Goal: Information Seeking & Learning: Learn about a topic

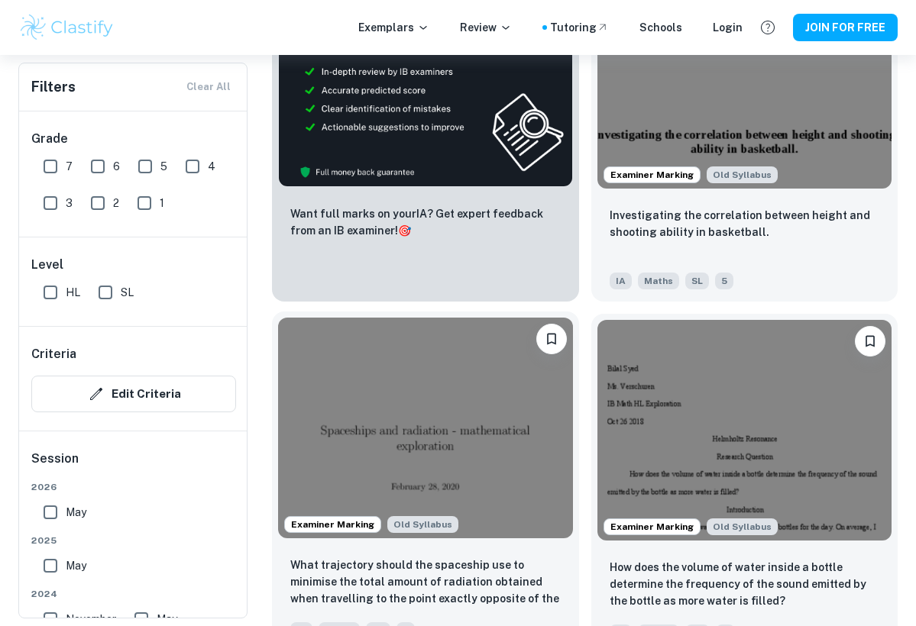
scroll to position [920, 0]
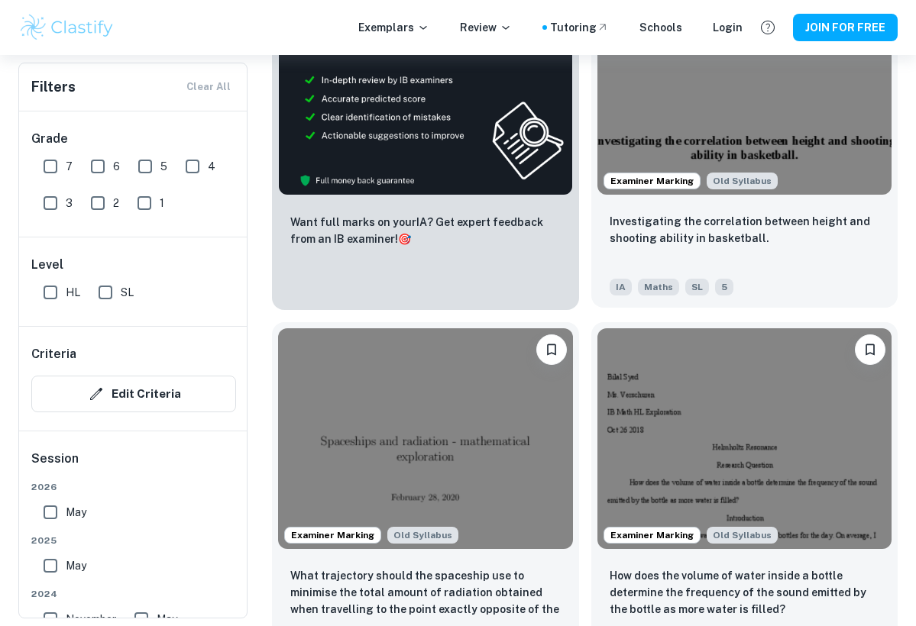
click at [784, 121] on img at bounding box center [744, 84] width 295 height 221
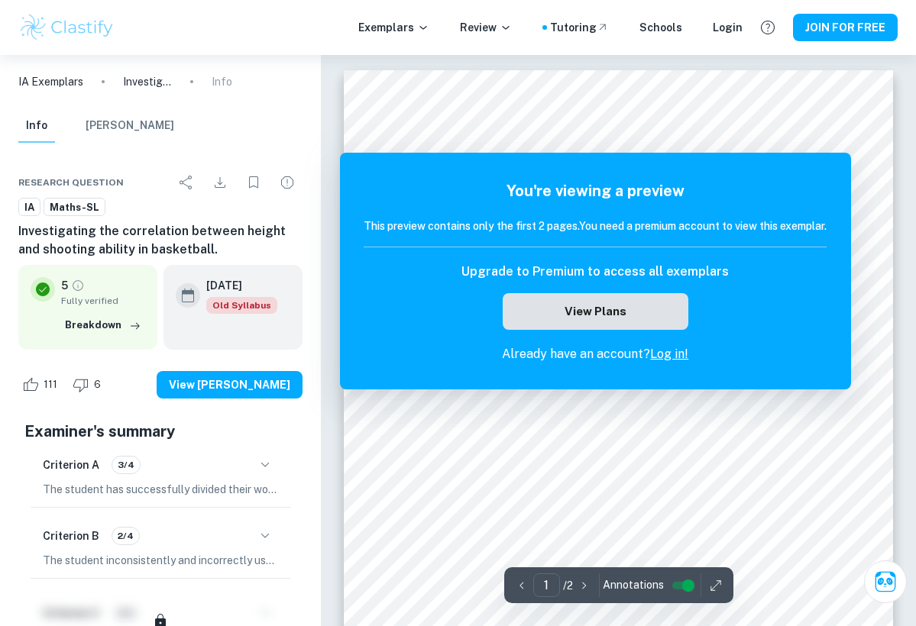
scroll to position [5, 0]
click at [638, 306] on button "View Plans" at bounding box center [595, 311] width 185 height 37
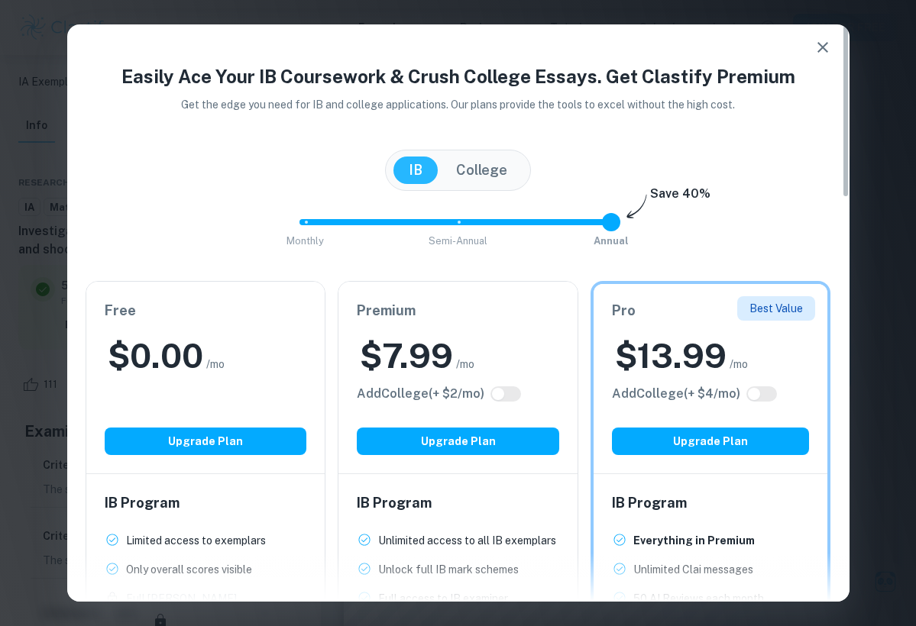
click at [823, 44] on icon "button" at bounding box center [822, 47] width 18 height 18
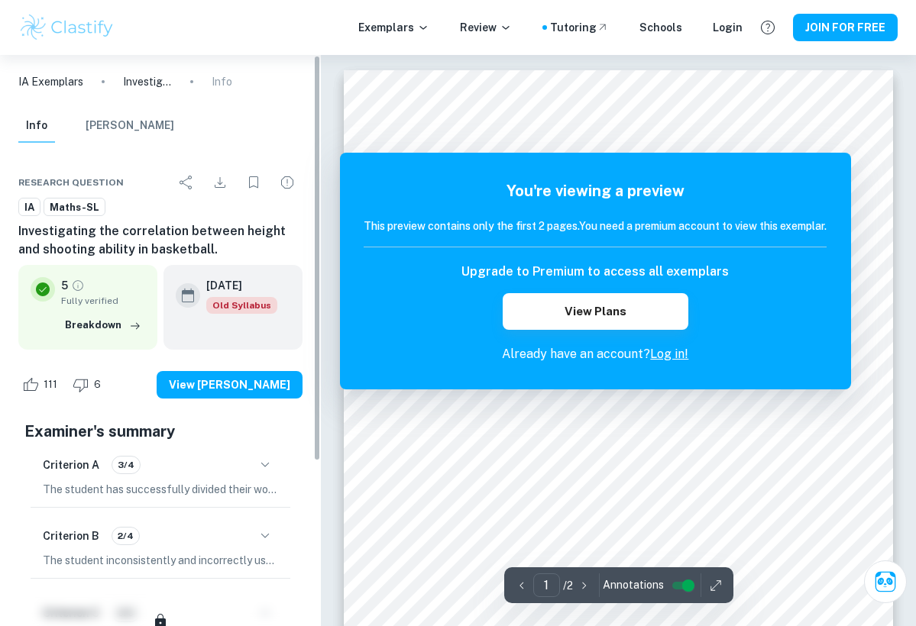
scroll to position [0, 0]
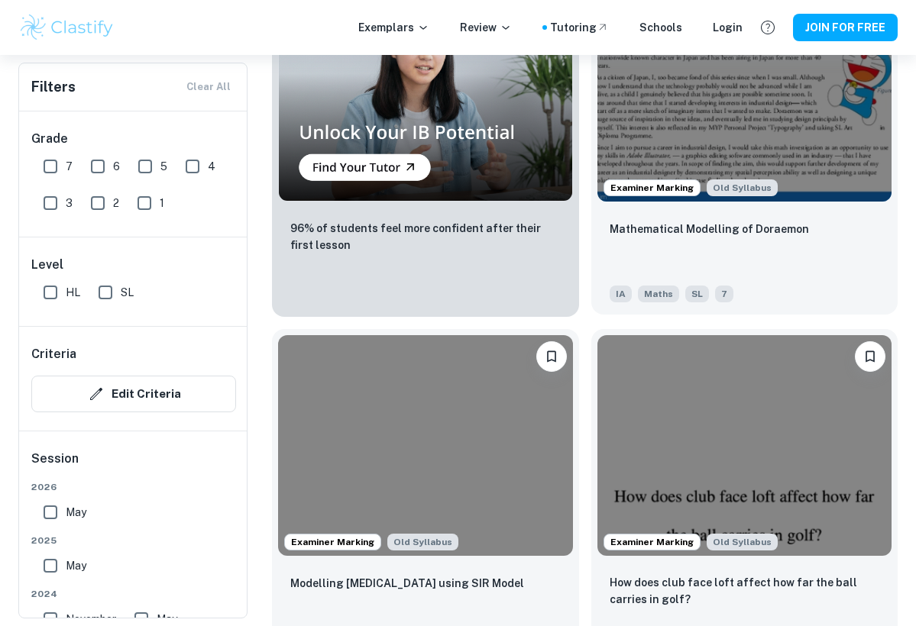
scroll to position [1554, 0]
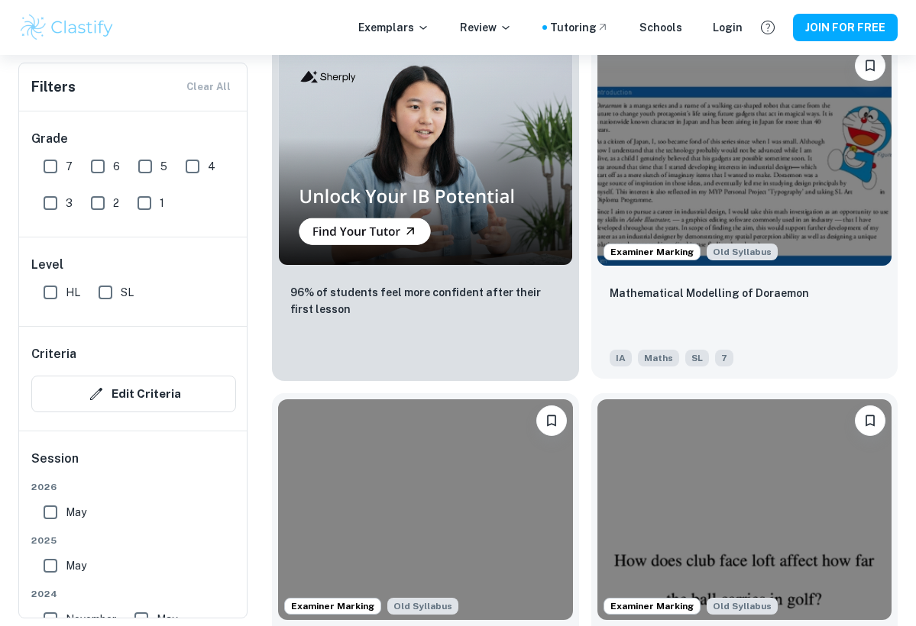
click at [657, 251] on span "Examiner Marking" at bounding box center [651, 252] width 95 height 14
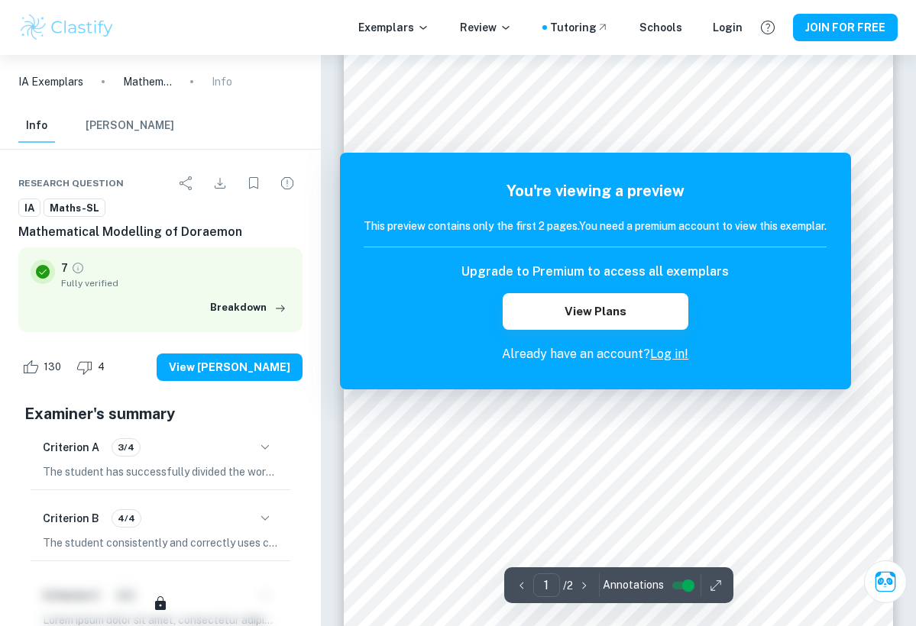
scroll to position [150, 0]
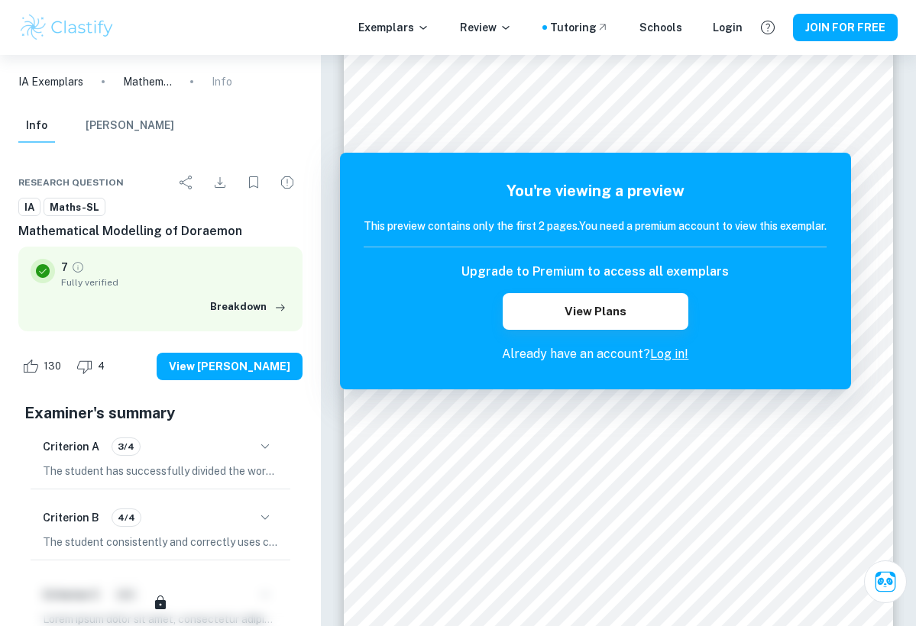
click at [596, 113] on div at bounding box center [560, 115] width 331 height 15
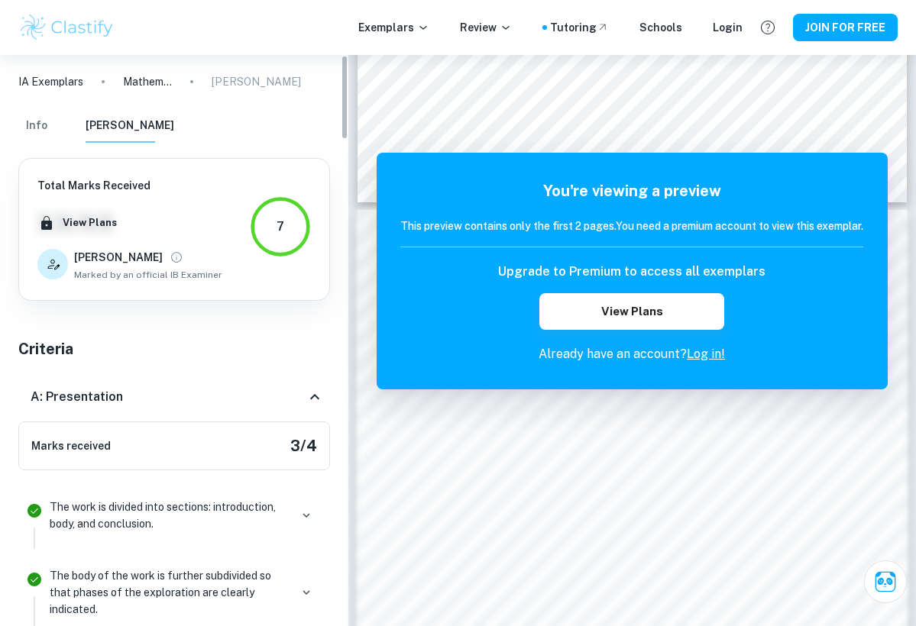
scroll to position [0, 0]
click at [29, 123] on button "Info" at bounding box center [36, 126] width 37 height 34
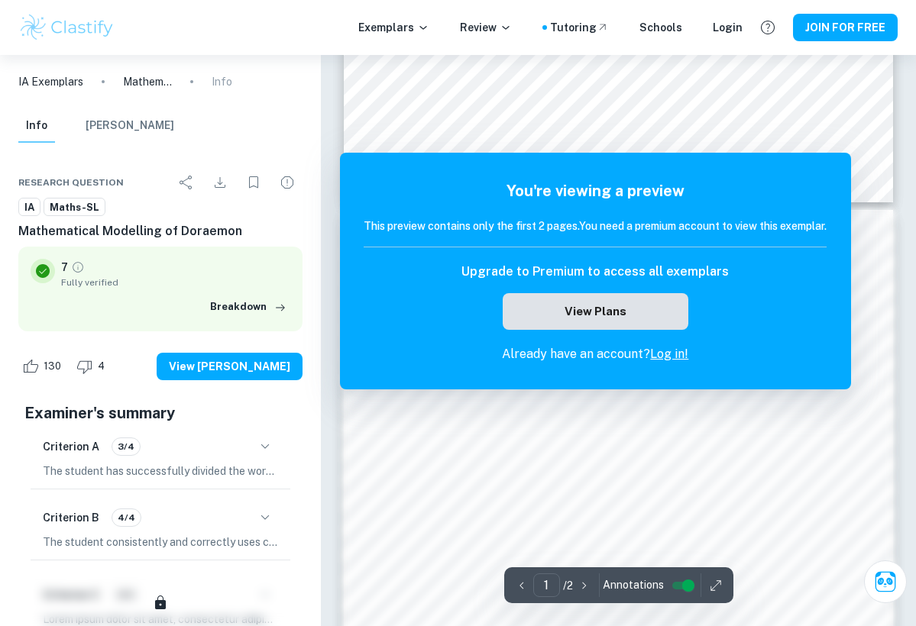
click at [612, 317] on button "View Plans" at bounding box center [595, 311] width 185 height 37
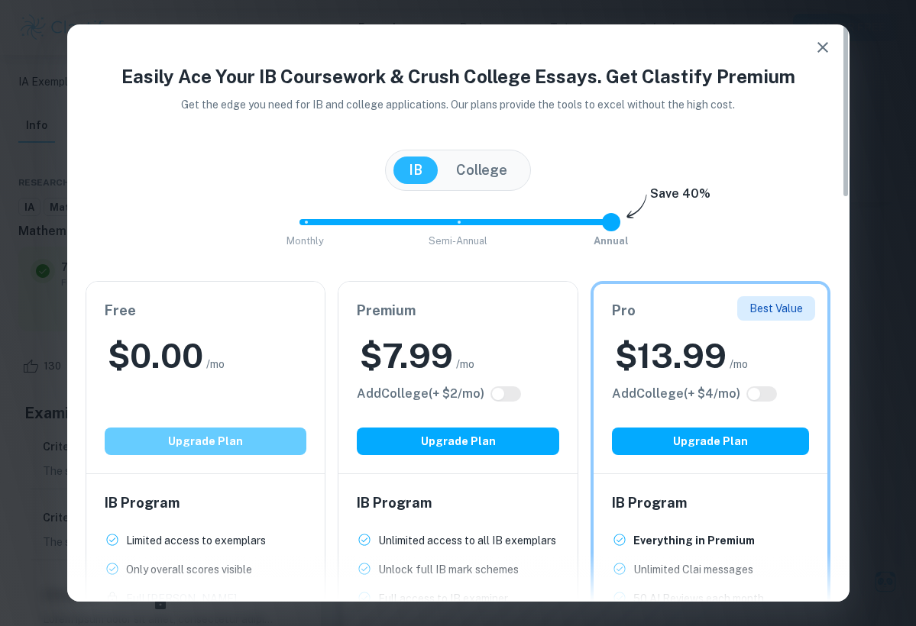
click at [189, 443] on button "Upgrade Plan" at bounding box center [206, 441] width 202 height 27
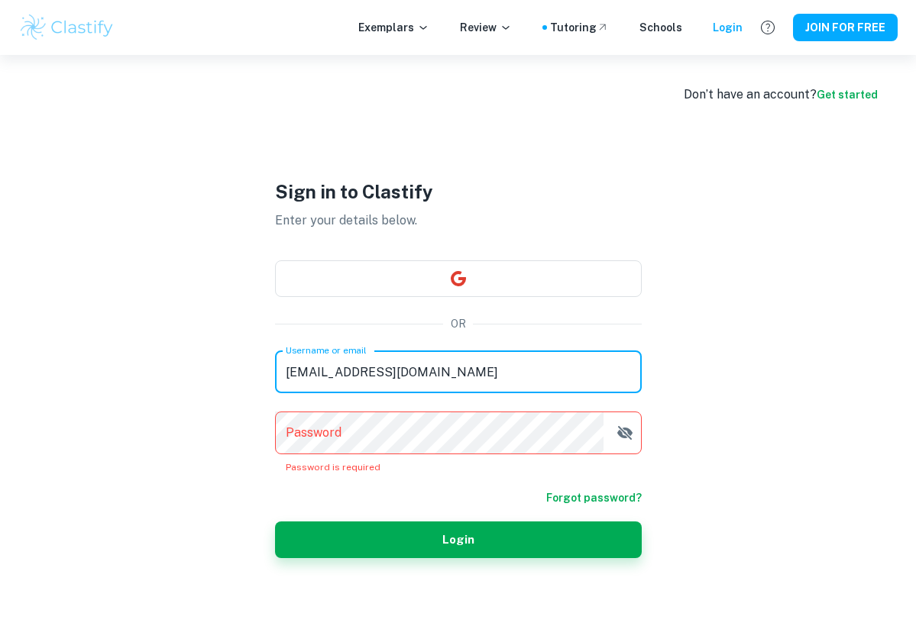
click at [449, 381] on input "[EMAIL_ADDRESS][DOMAIN_NAME]" at bounding box center [458, 372] width 367 height 43
drag, startPoint x: 457, startPoint y: 377, endPoint x: 43, endPoint y: 393, distance: 415.0
click at [43, 393] on div "Don’t have an account? Get started Sign in to Clastify Enter your details below…" at bounding box center [458, 368] width 916 height 626
type input "[EMAIL_ADDRESS][DOMAIN_NAME]"
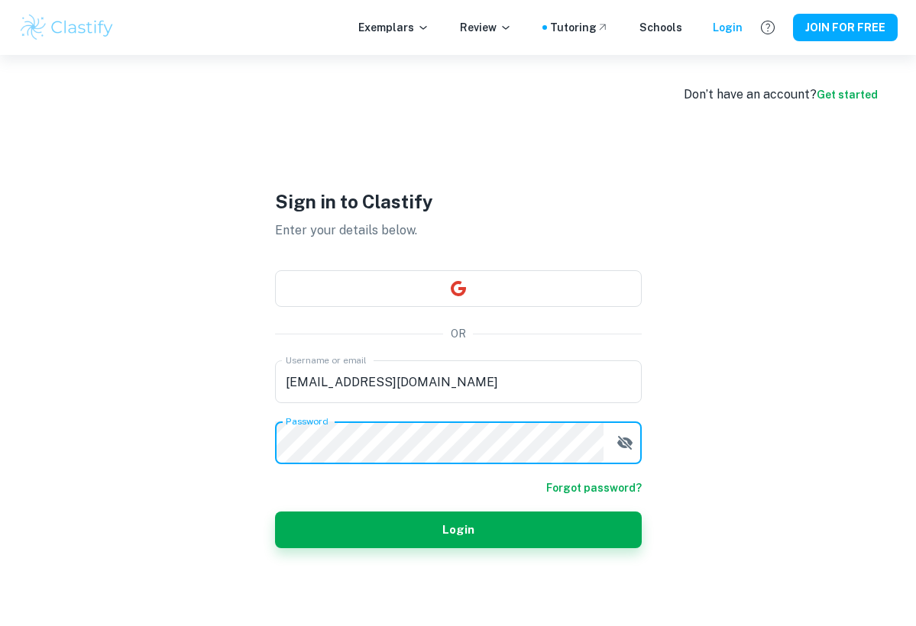
click at [619, 444] on icon "button" at bounding box center [623, 443] width 15 height 14
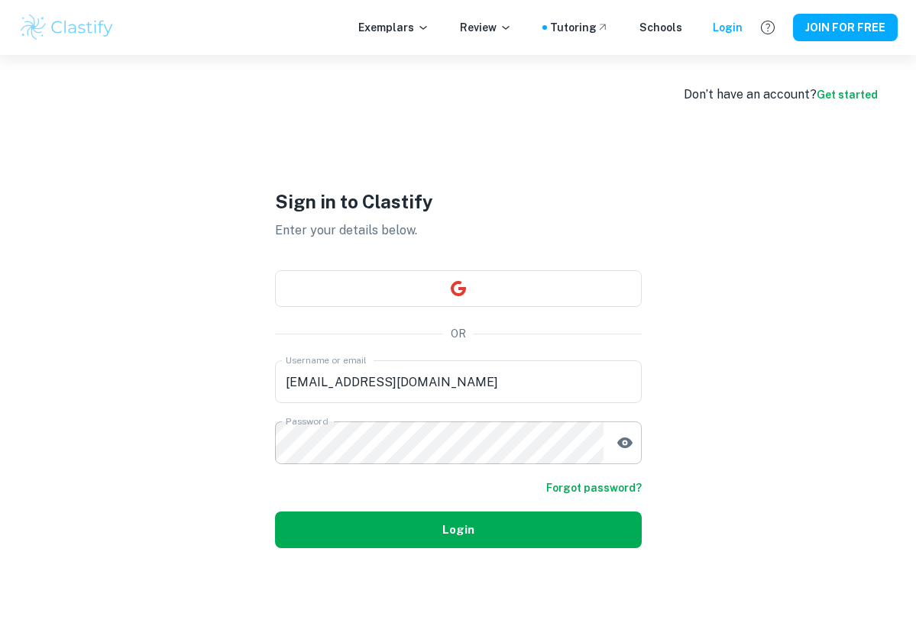
click at [425, 528] on button "Login" at bounding box center [458, 530] width 367 height 37
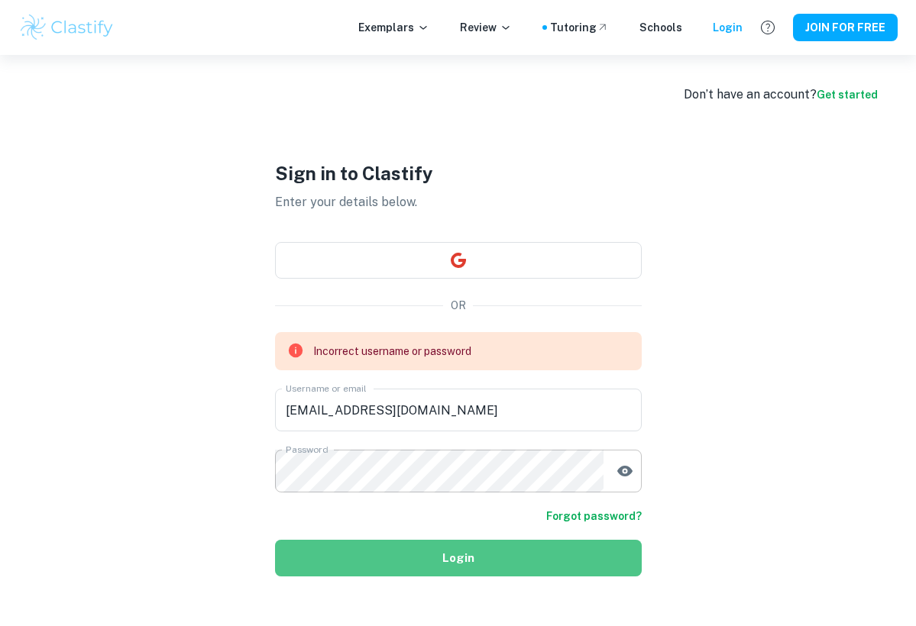
click at [577, 557] on button "Login" at bounding box center [458, 558] width 367 height 37
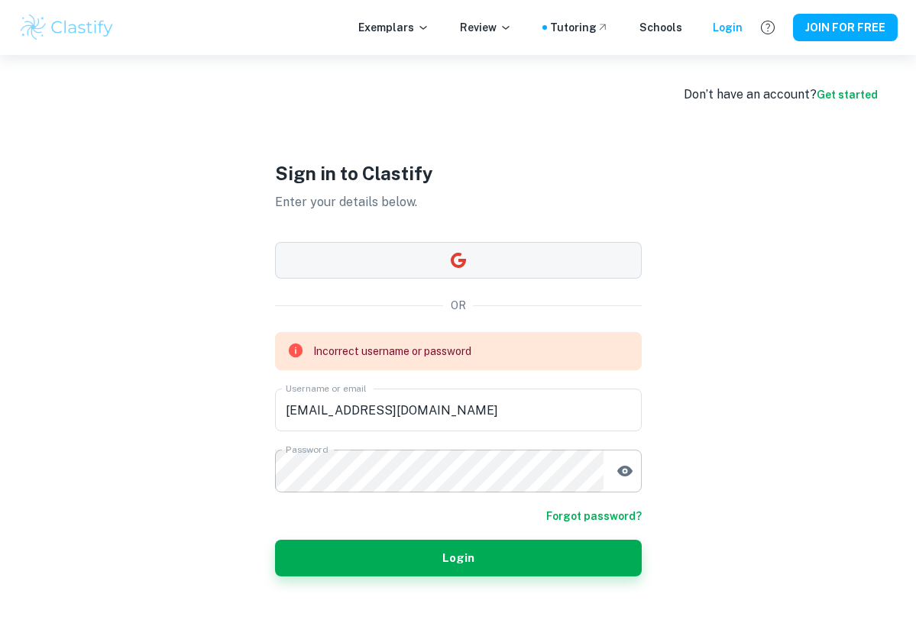
click at [487, 246] on button "button" at bounding box center [458, 260] width 367 height 37
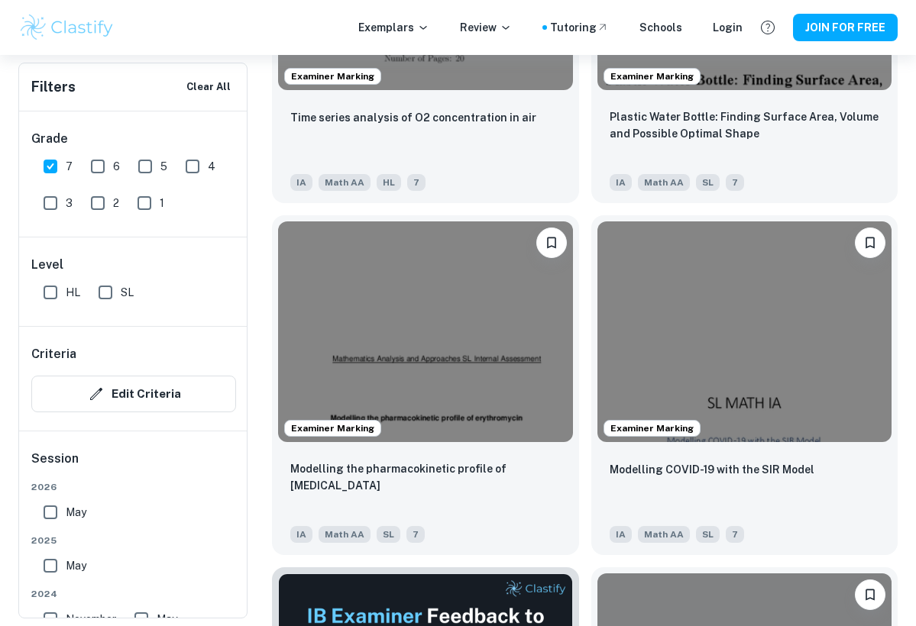
scroll to position [3185, 0]
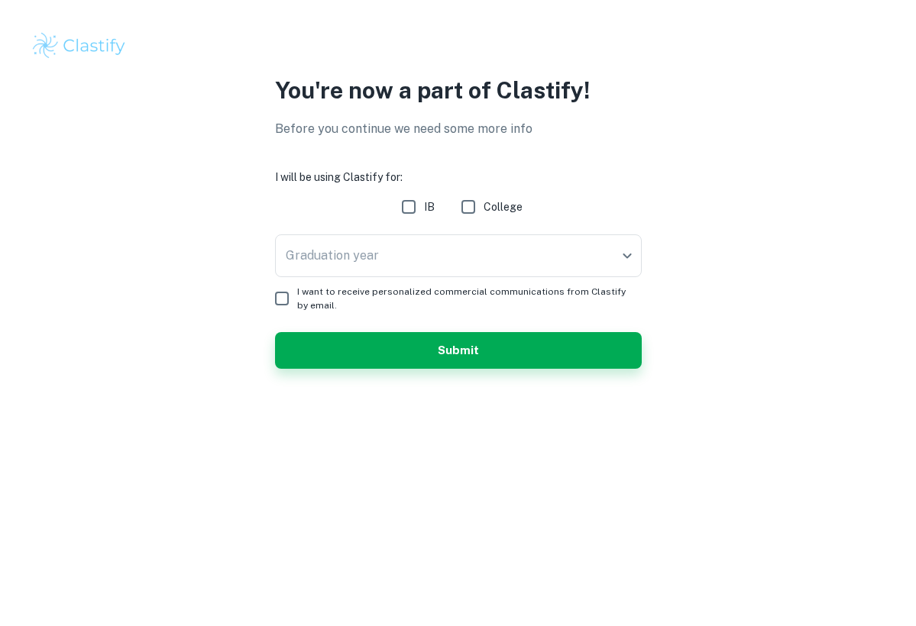
click at [409, 202] on input "IB" at bounding box center [408, 207] width 31 height 31
checkbox input "true"
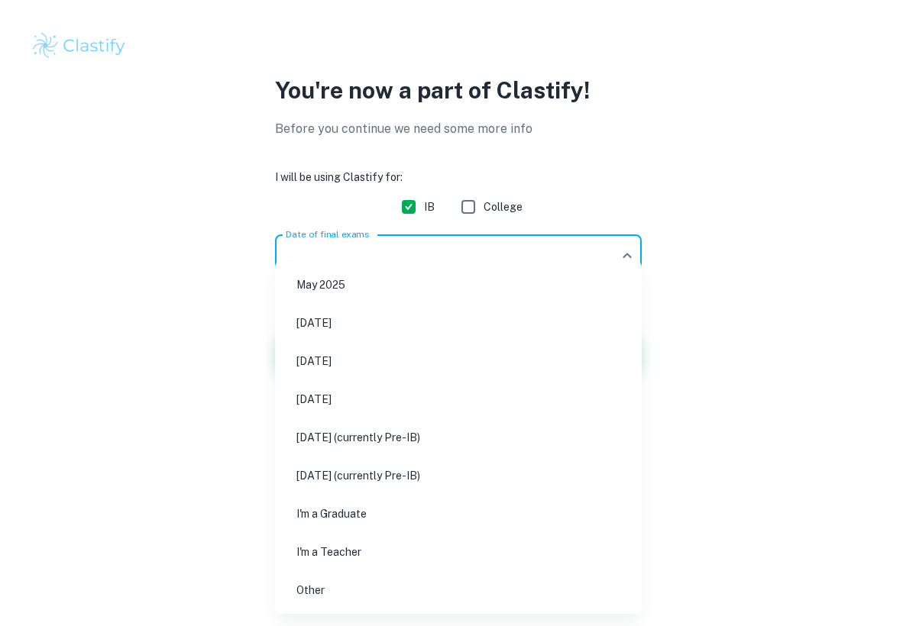
click at [318, 263] on body "We value your privacy We use cookies to enhance your browsing experience, serve…" at bounding box center [458, 313] width 916 height 626
click at [227, 266] on div at bounding box center [458, 313] width 916 height 626
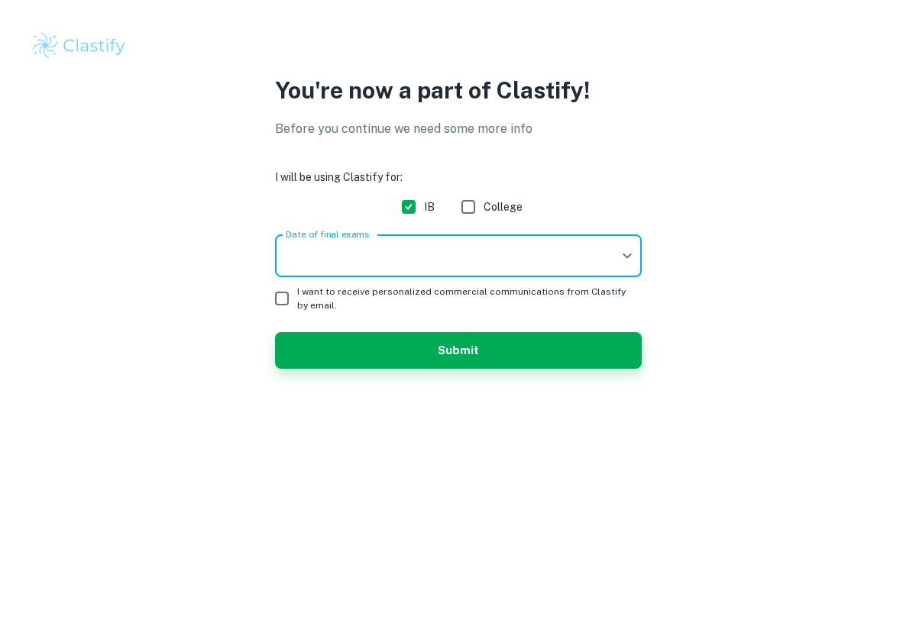
click at [283, 297] on input "I want to receive personalized commercial communications from Clastify by email." at bounding box center [282, 298] width 31 height 31
checkbox input "true"
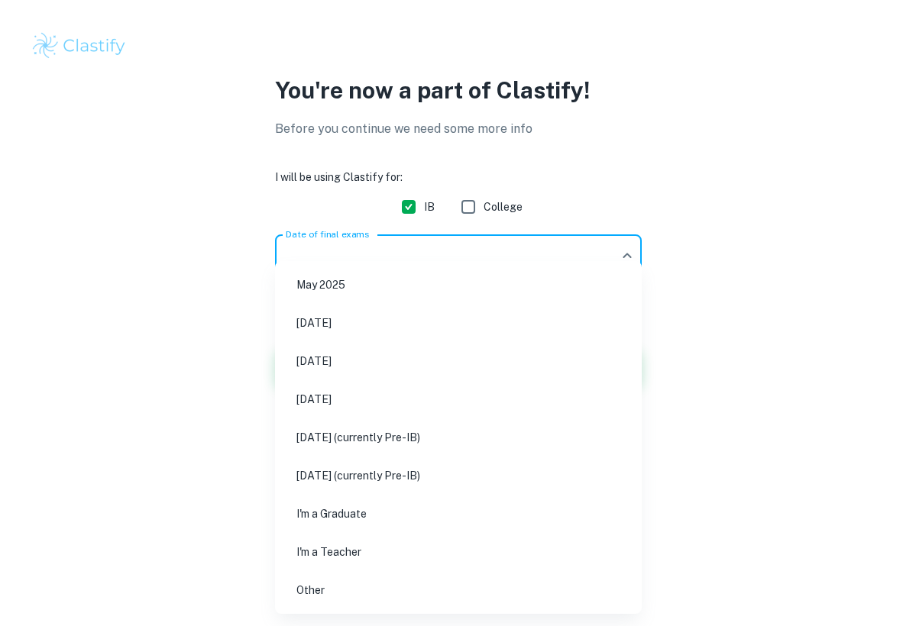
click at [349, 254] on body "We value your privacy We use cookies to enhance your browsing experience, serve…" at bounding box center [458, 313] width 916 height 626
click at [368, 285] on li "May 2025" at bounding box center [458, 284] width 354 height 35
type input "M25"
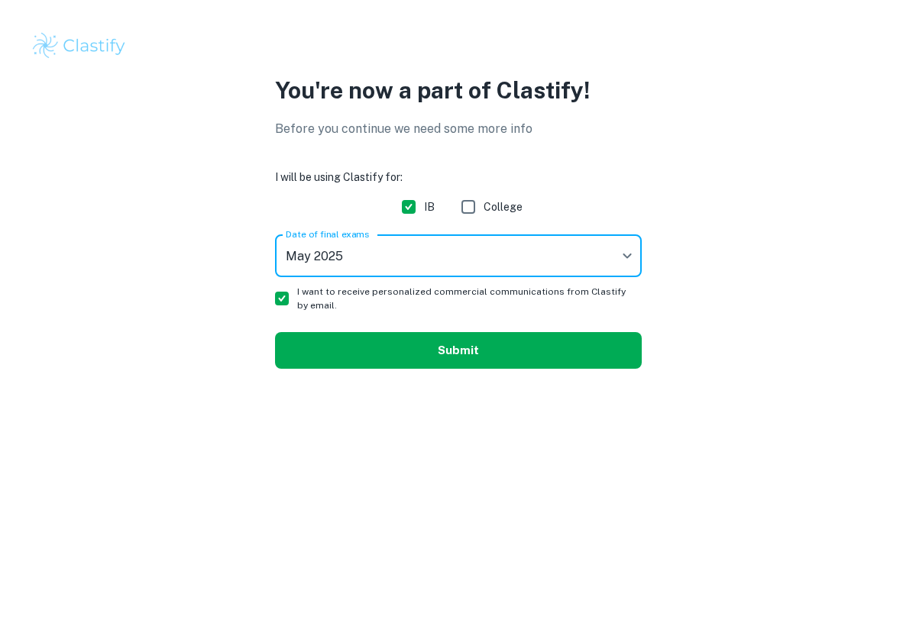
click at [377, 340] on button "Submit" at bounding box center [458, 350] width 367 height 37
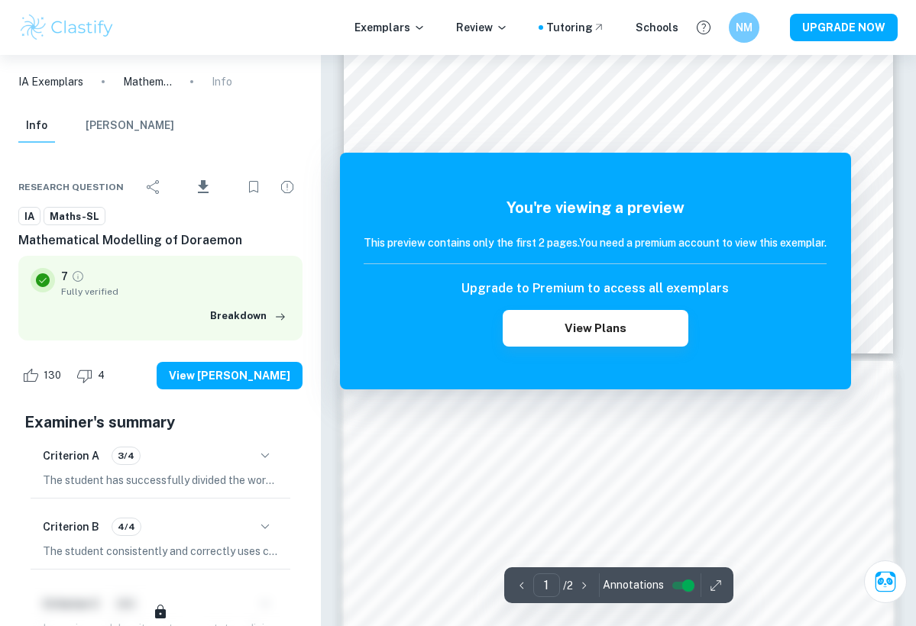
scroll to position [460, 0]
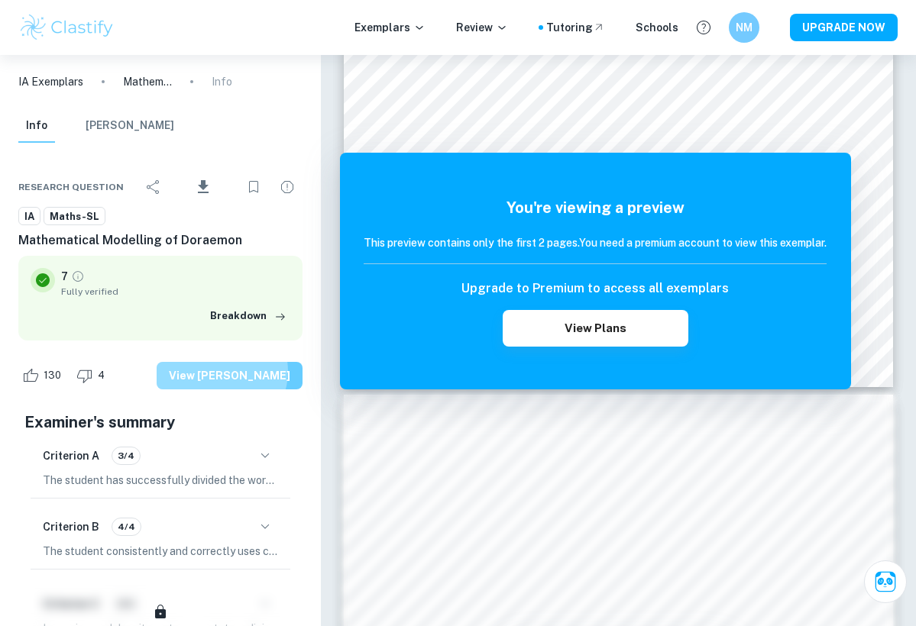
click at [244, 371] on button "View Mark Scheme" at bounding box center [230, 375] width 146 height 27
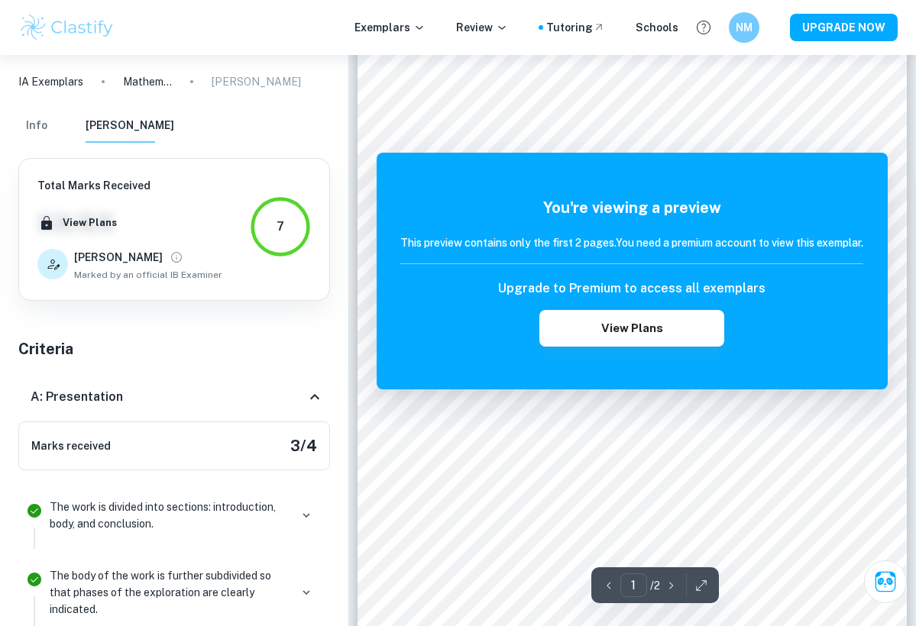
scroll to position [163, 0]
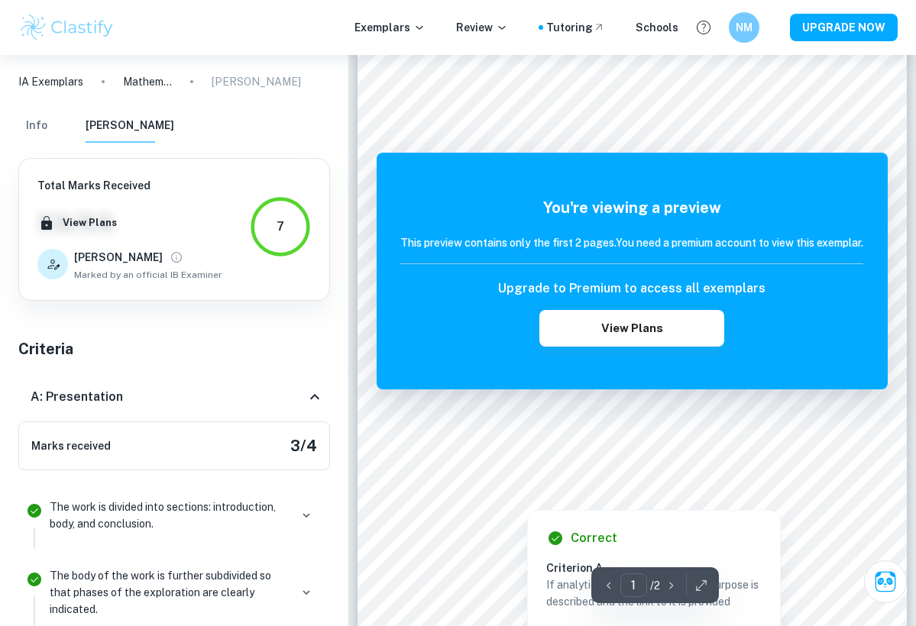
click at [541, 492] on div at bounding box center [671, 488] width 348 height 11
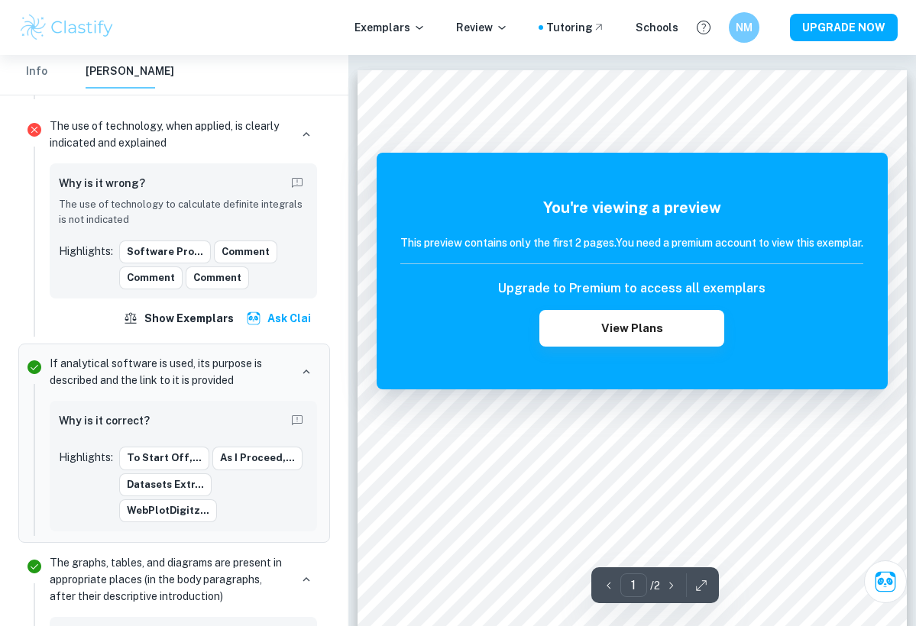
scroll to position [0, 0]
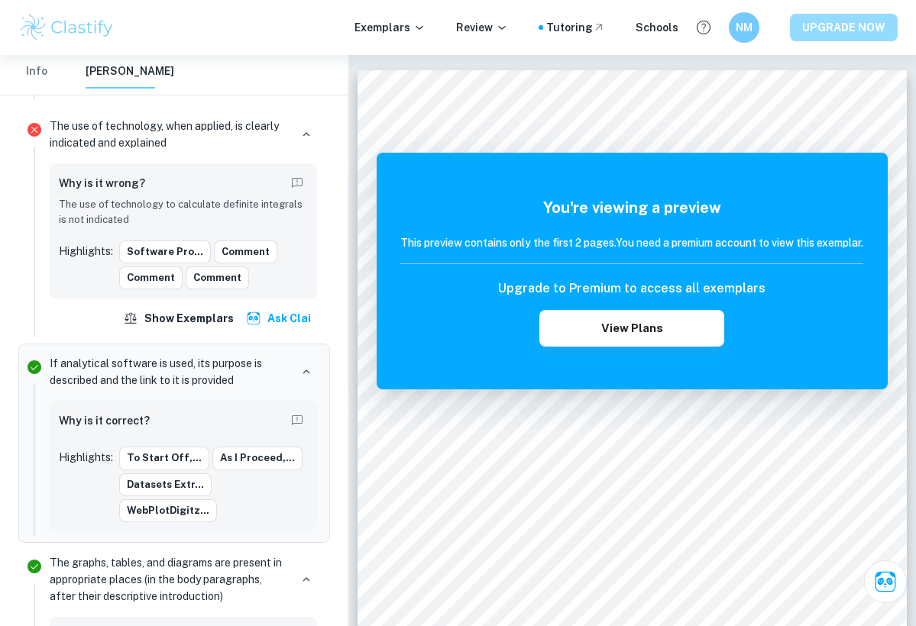
click at [833, 24] on button "UPGRADE NOW" at bounding box center [844, 27] width 108 height 27
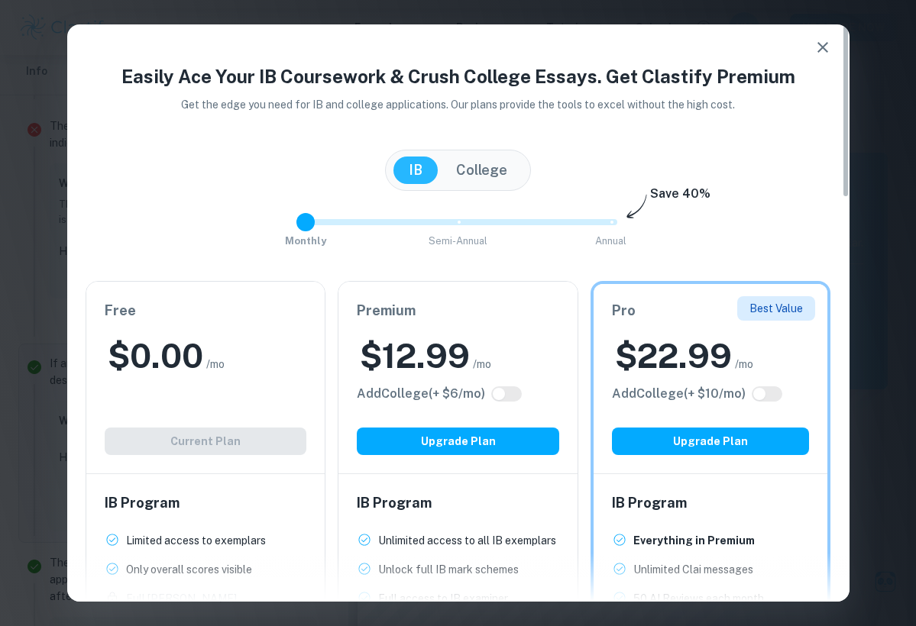
drag, startPoint x: 614, startPoint y: 221, endPoint x: 333, endPoint y: 234, distance: 281.4
click at [333, 234] on span "Monthly Semi-Annual Annual" at bounding box center [457, 222] width 305 height 26
click at [459, 220] on span at bounding box center [458, 222] width 318 height 6
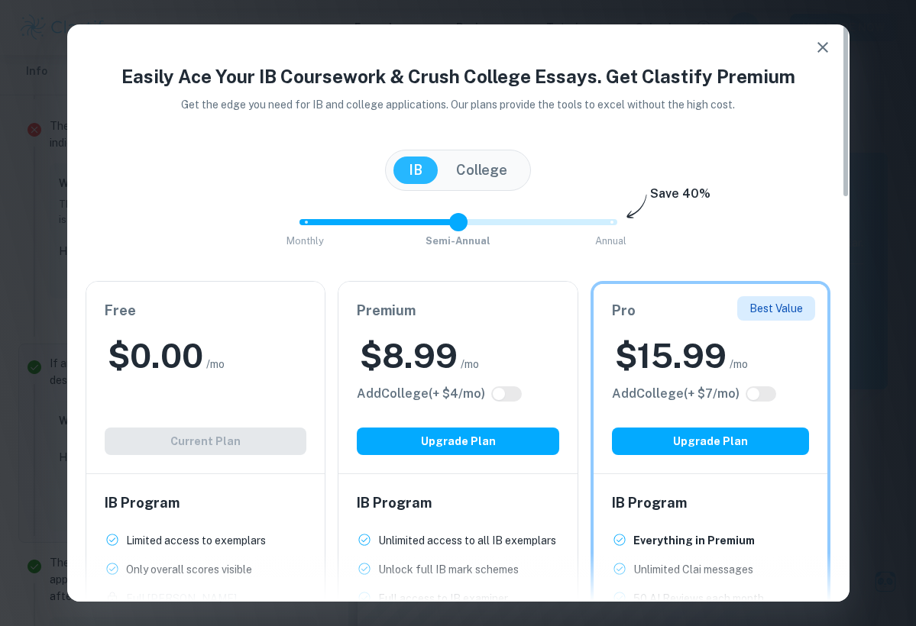
type input "2"
click at [609, 218] on span "Monthly Semi-Annual Annual" at bounding box center [457, 222] width 305 height 26
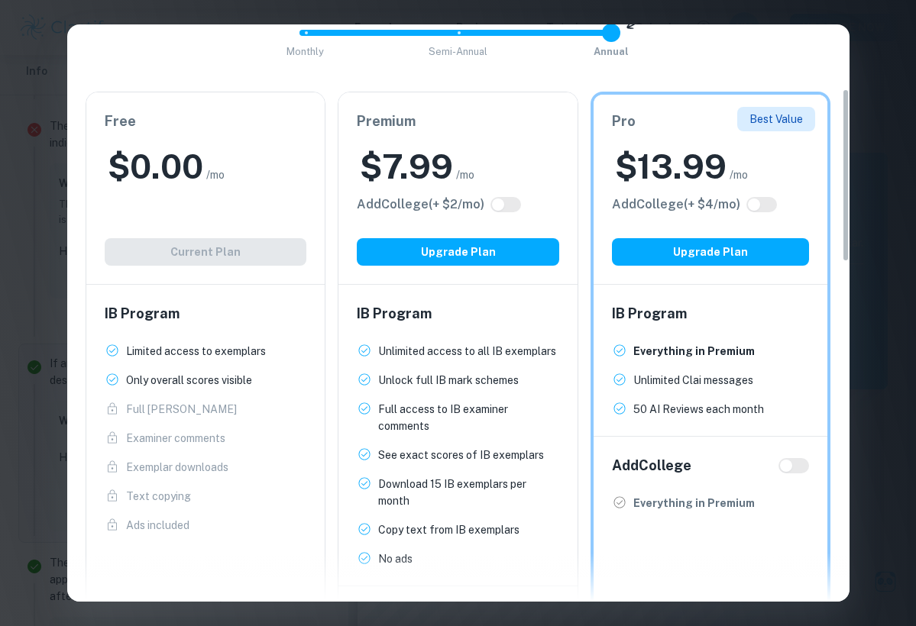
scroll to position [216, 0]
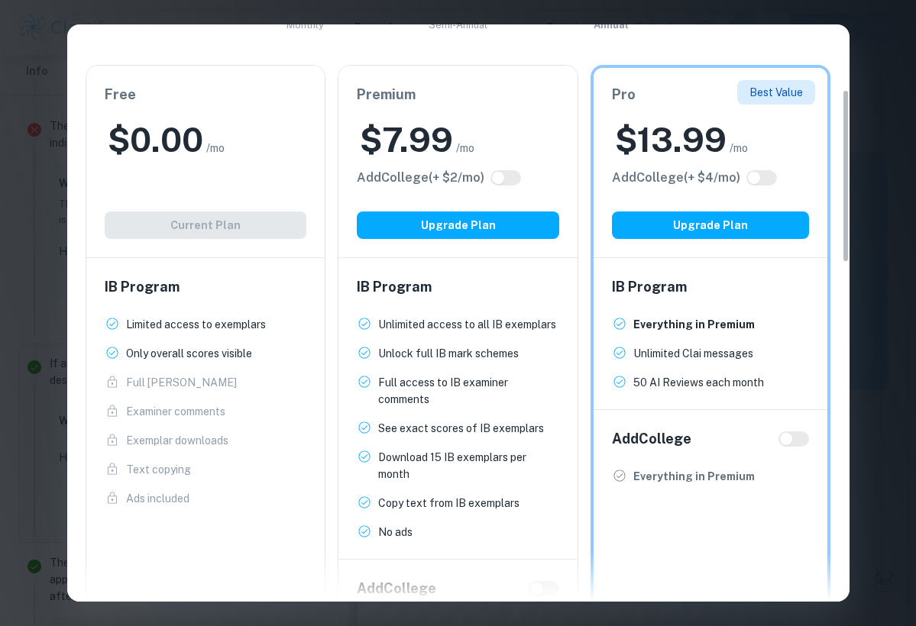
click at [495, 174] on input "checkbox" at bounding box center [498, 178] width 37 height 12
checkbox input "true"
click at [509, 174] on input "checkbox" at bounding box center [513, 178] width 37 height 12
checkbox input "false"
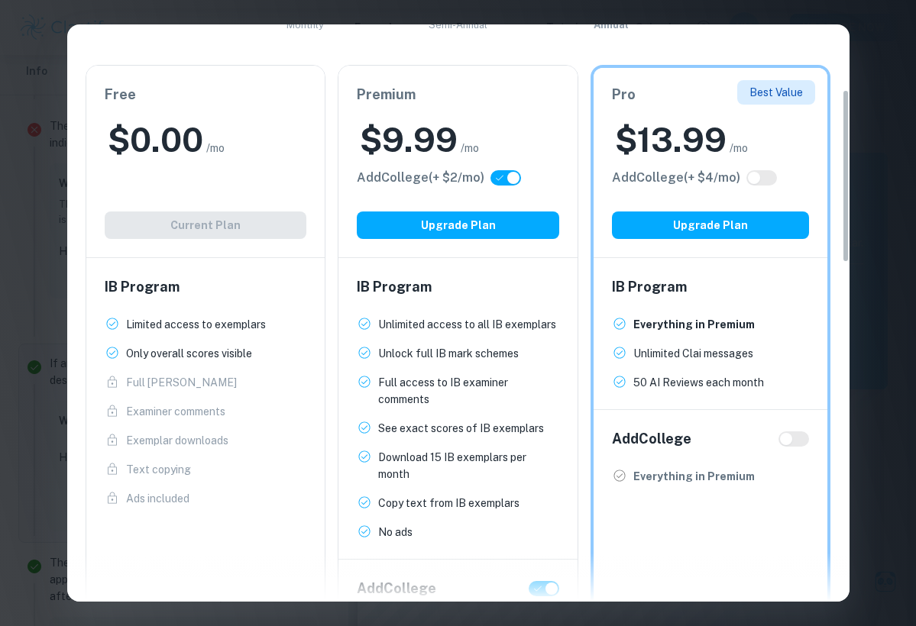
checkbox input "false"
click at [509, 174] on input "checkbox" at bounding box center [498, 178] width 37 height 12
checkbox input "true"
click at [509, 174] on input "checkbox" at bounding box center [513, 178] width 37 height 12
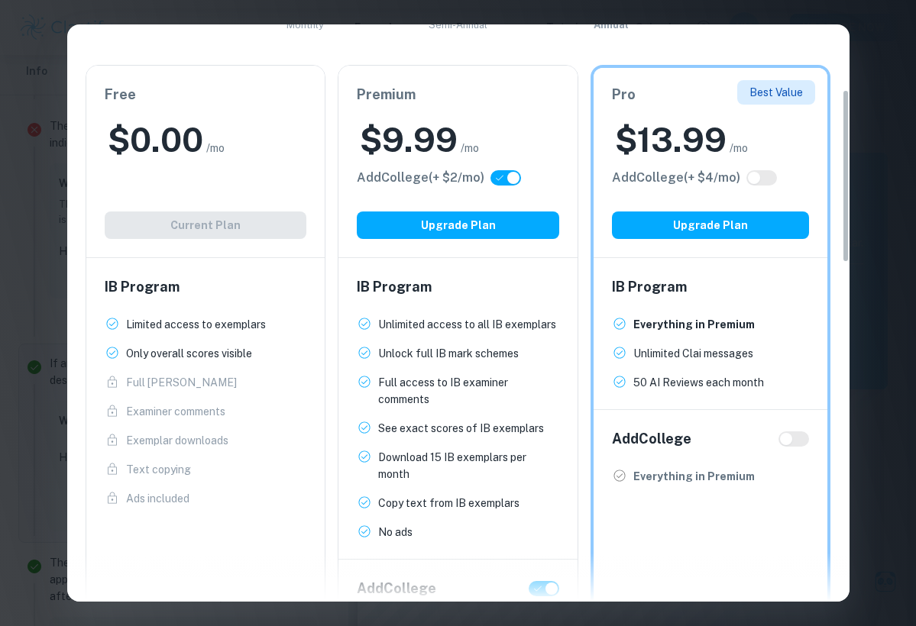
checkbox input "false"
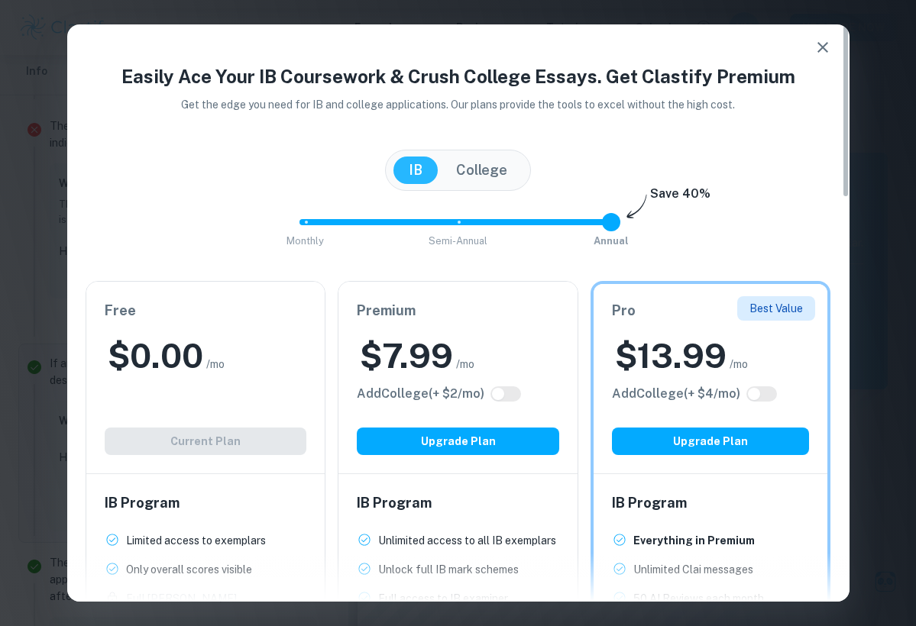
scroll to position [0, 0]
click at [755, 393] on input "checkbox" at bounding box center [753, 394] width 37 height 12
checkbox input "true"
click at [755, 393] on input "checkbox" at bounding box center [769, 394] width 37 height 12
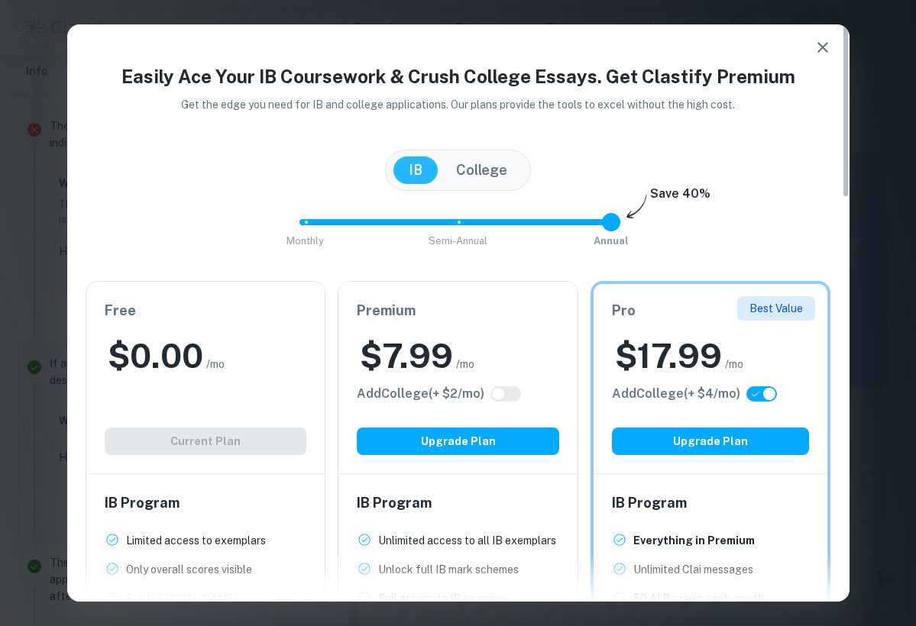
checkbox input "false"
click at [816, 47] on icon "button" at bounding box center [822, 47] width 18 height 18
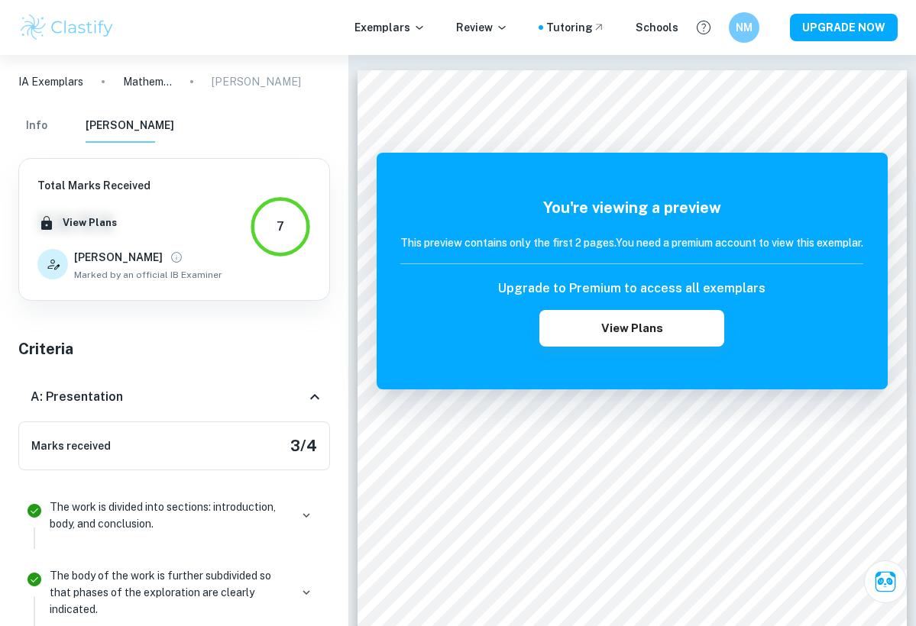
click at [238, 80] on p "[PERSON_NAME]" at bounding box center [256, 81] width 89 height 17
click at [40, 126] on button "Info" at bounding box center [36, 126] width 37 height 34
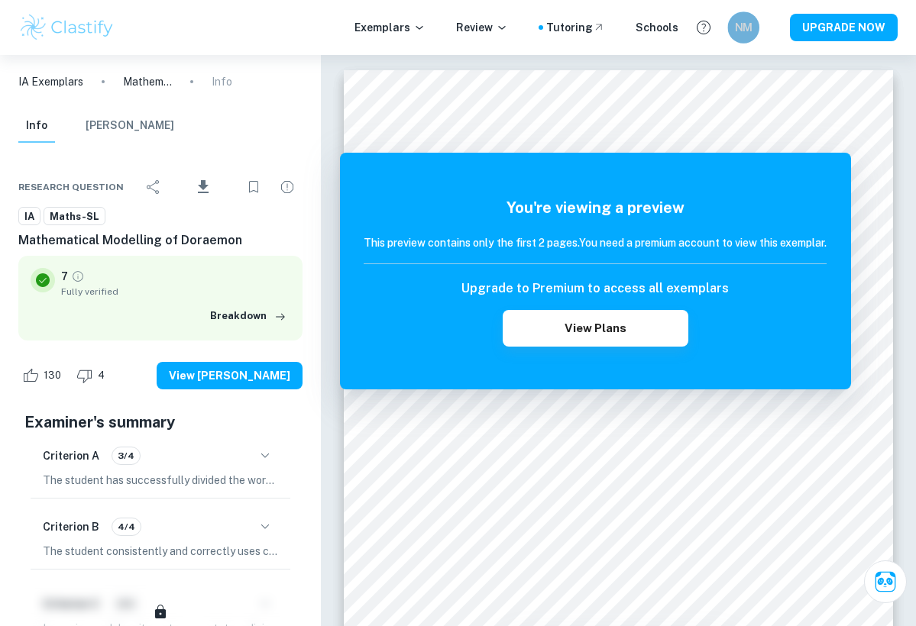
click at [748, 23] on h6 "NM" at bounding box center [743, 28] width 18 height 18
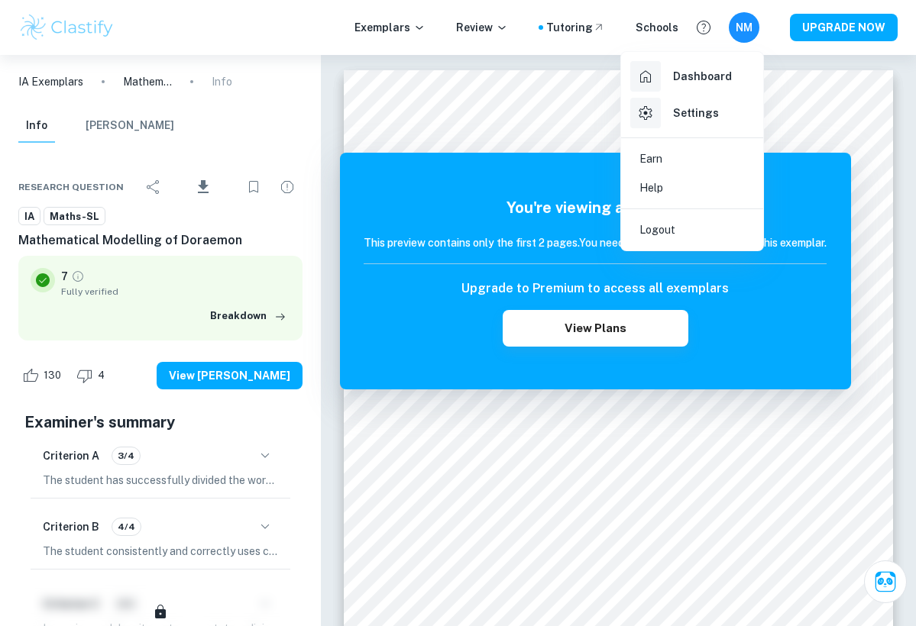
click at [585, 31] on div at bounding box center [458, 313] width 916 height 626
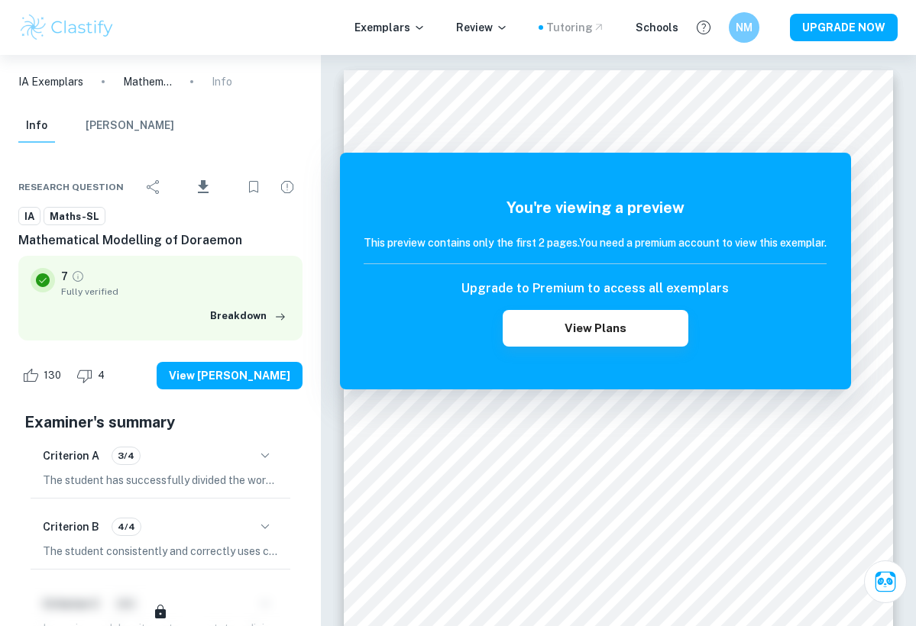
click at [590, 19] on div "Tutoring" at bounding box center [575, 27] width 59 height 17
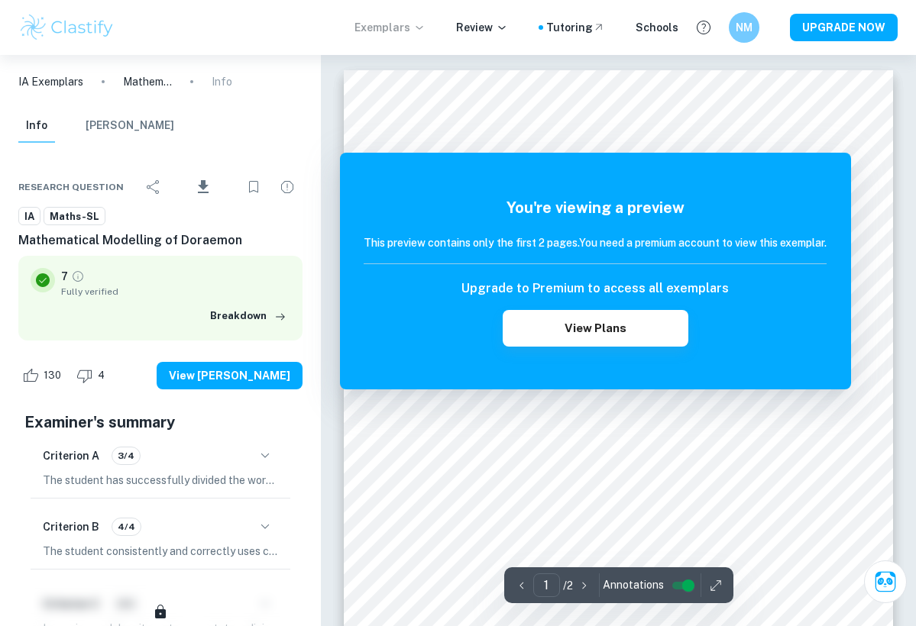
click at [419, 24] on p "Exemplars" at bounding box center [389, 27] width 71 height 17
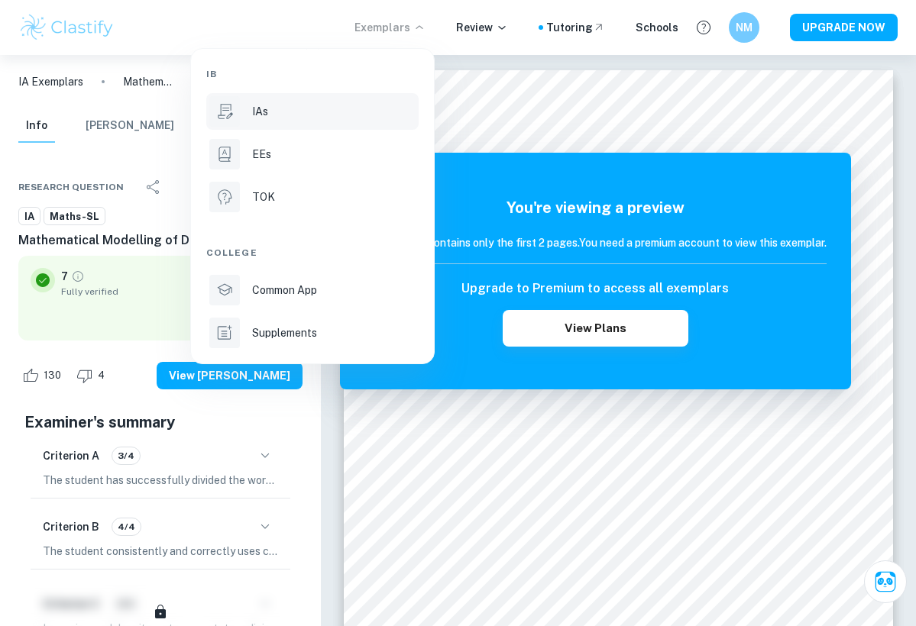
click at [295, 114] on div "IAs" at bounding box center [333, 111] width 163 height 17
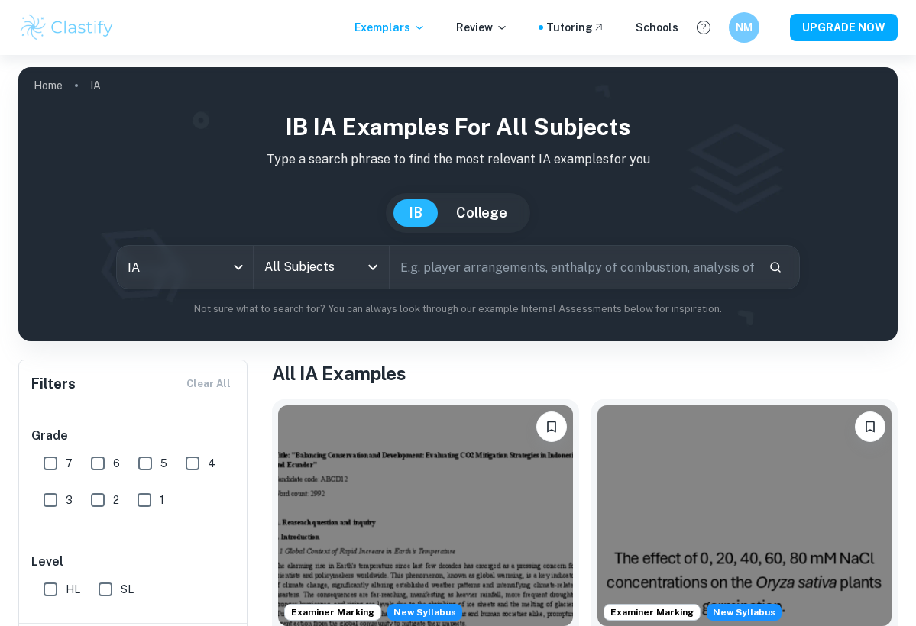
scroll to position [267, 0]
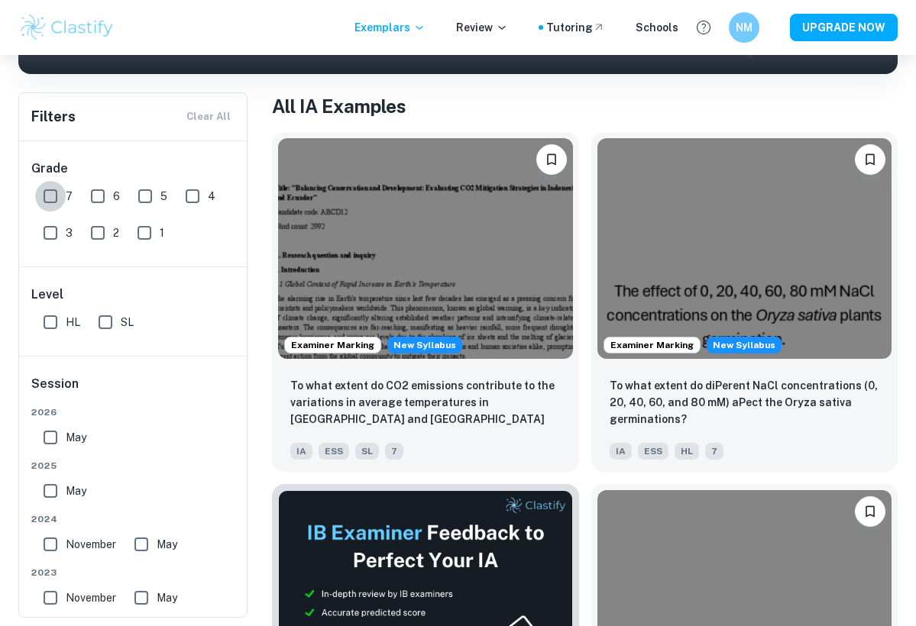
click at [48, 195] on input "7" at bounding box center [50, 196] width 31 height 31
checkbox input "true"
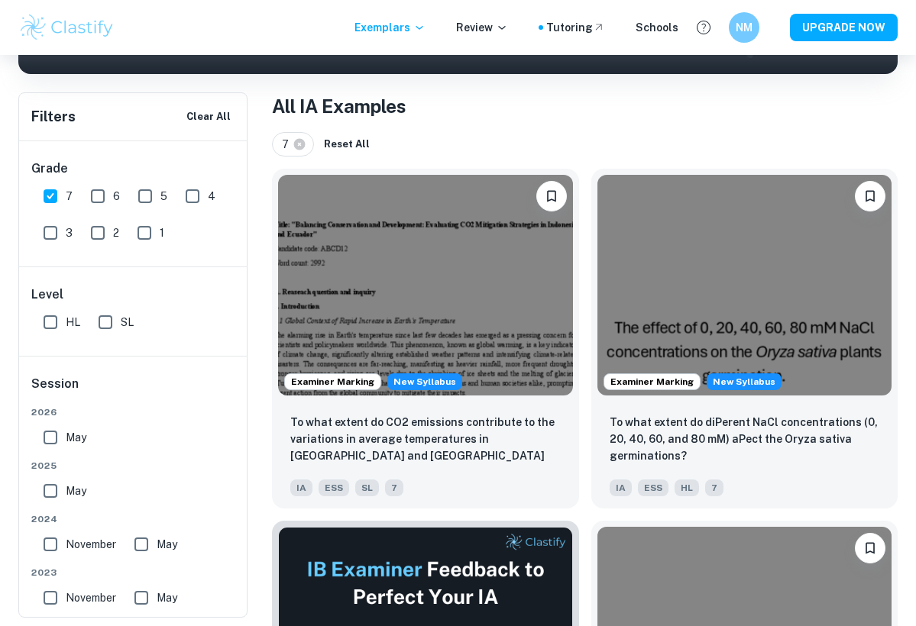
click at [106, 324] on input "SL" at bounding box center [105, 322] width 31 height 31
checkbox input "true"
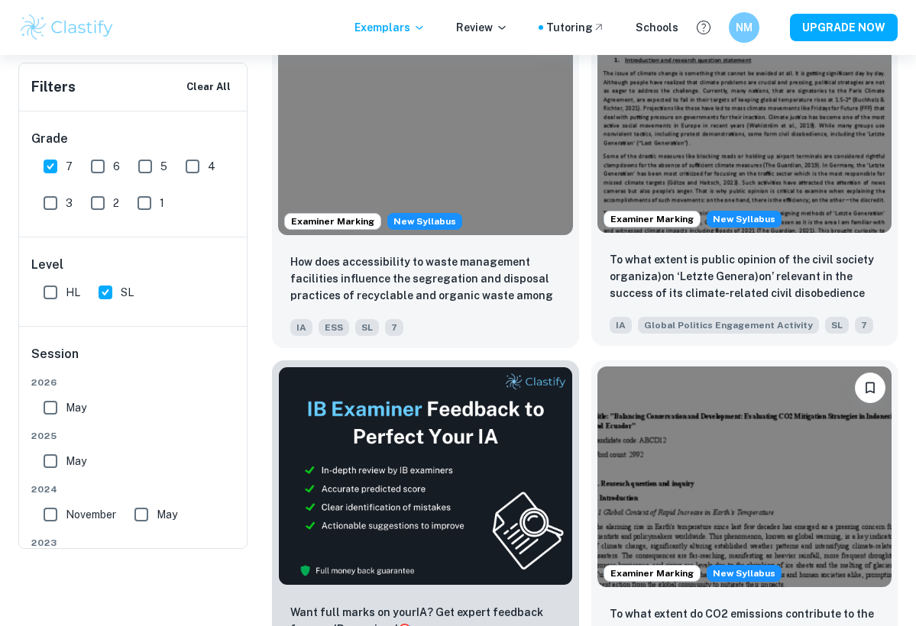
scroll to position [235, 0]
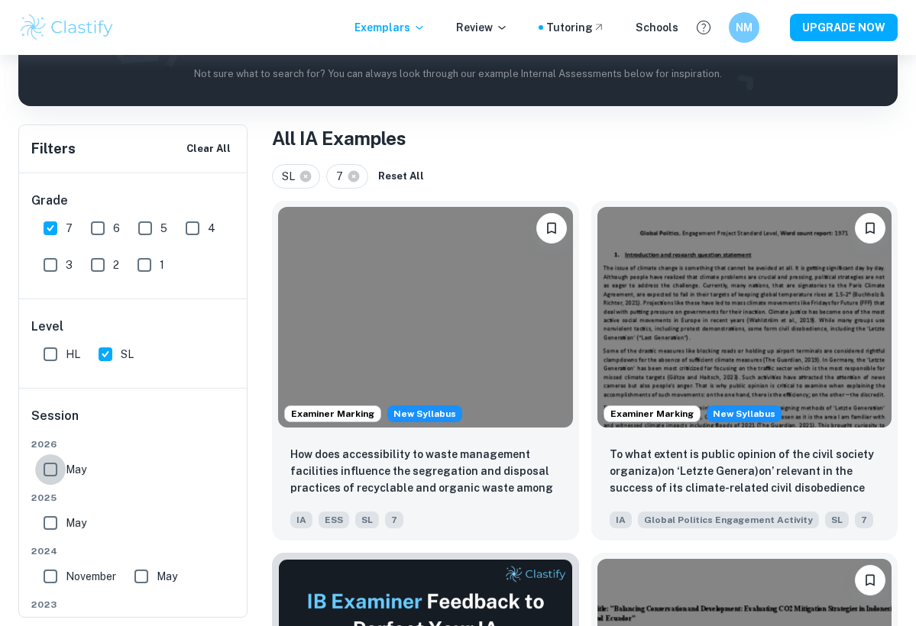
click at [46, 469] on input "May" at bounding box center [50, 469] width 31 height 31
checkbox input "true"
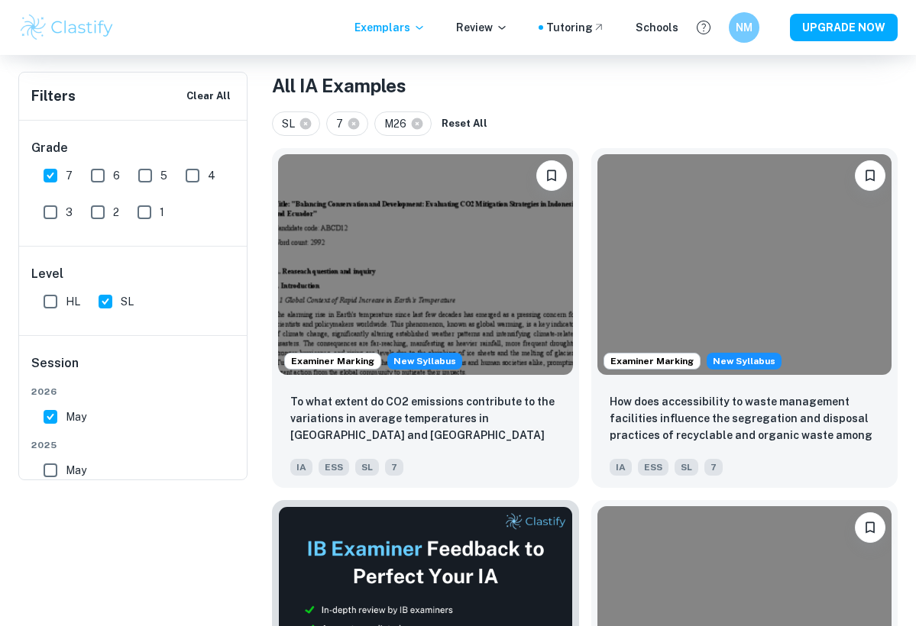
scroll to position [102, 0]
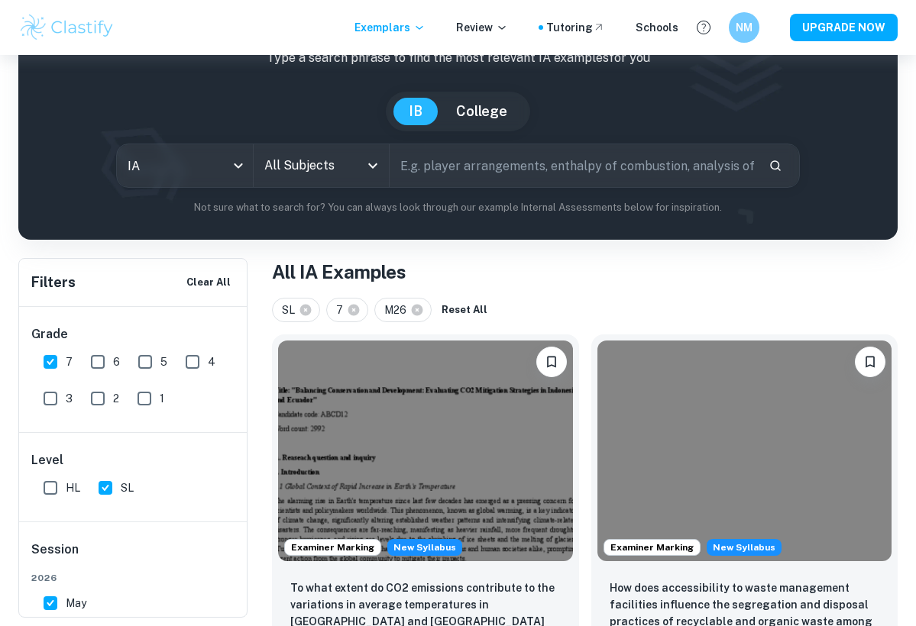
click at [341, 169] on input "All Subjects" at bounding box center [309, 165] width 99 height 29
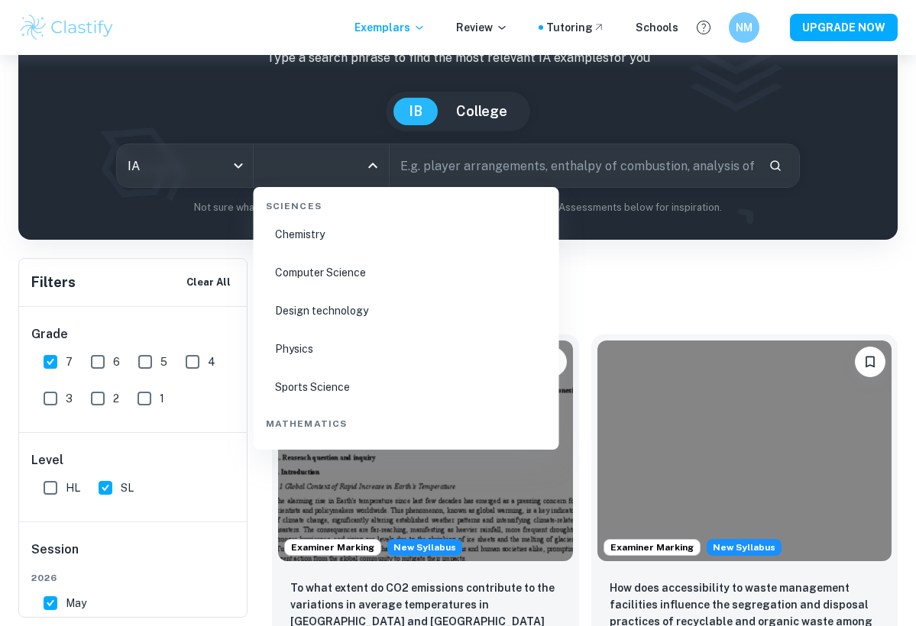
scroll to position [2306, 0]
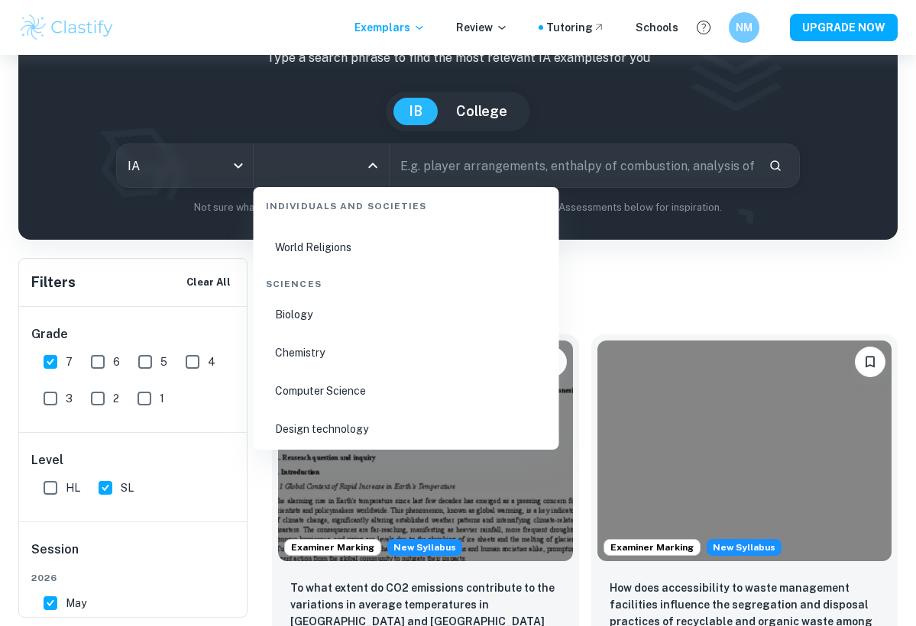
click at [306, 318] on li "Biology" at bounding box center [406, 314] width 293 height 35
type input "Biology"
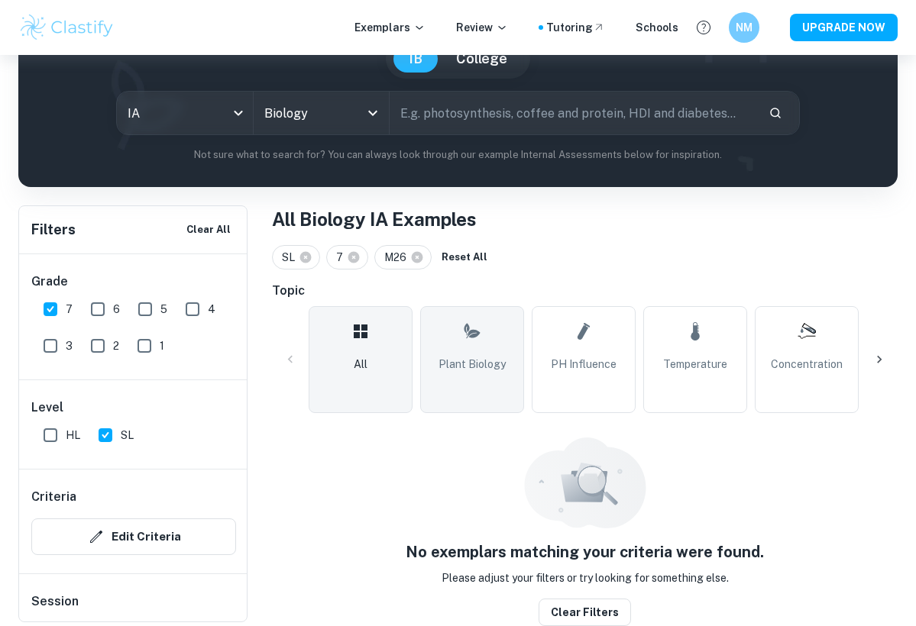
scroll to position [158, 0]
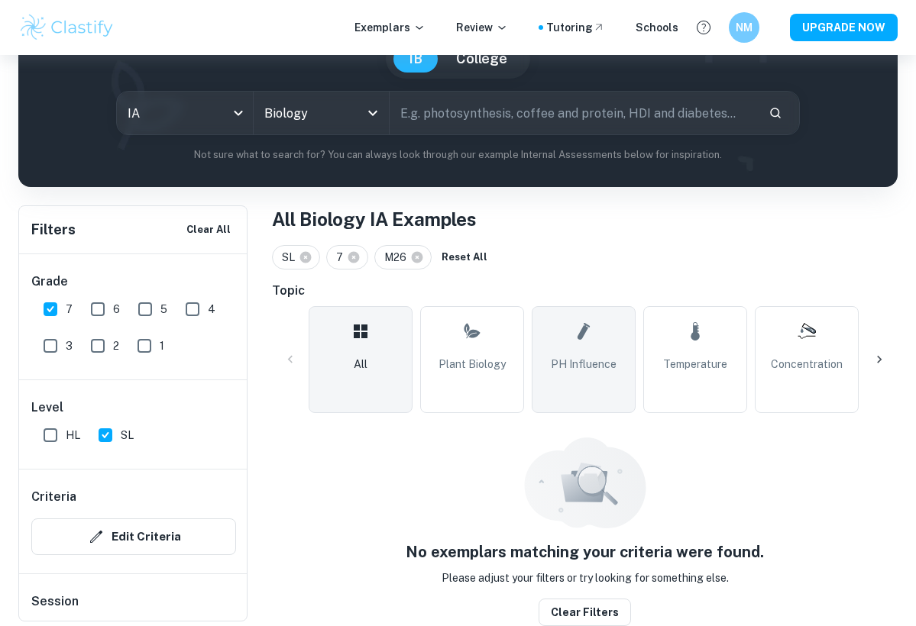
click at [600, 338] on link "pH Influence" at bounding box center [584, 359] width 104 height 107
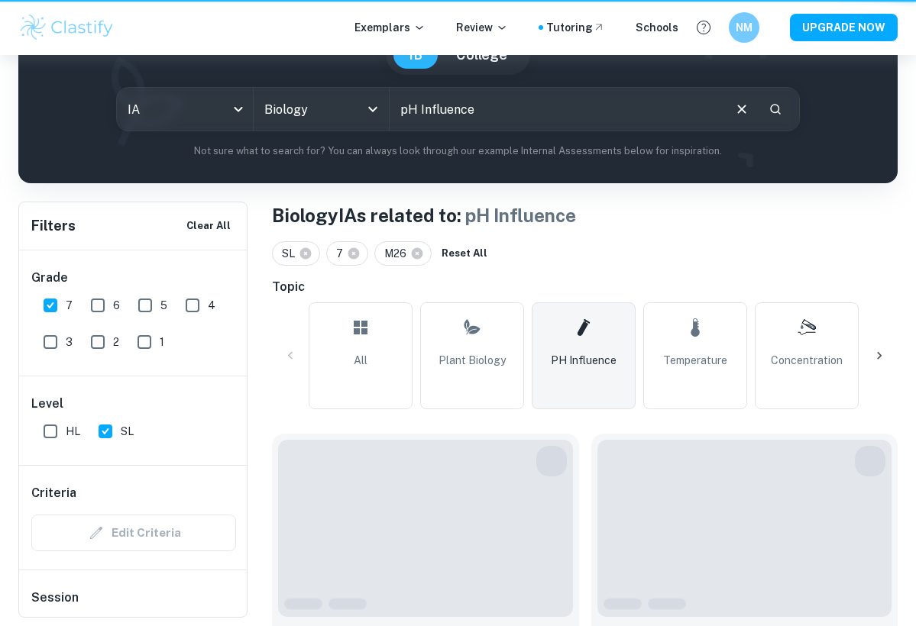
type input "pH Influence"
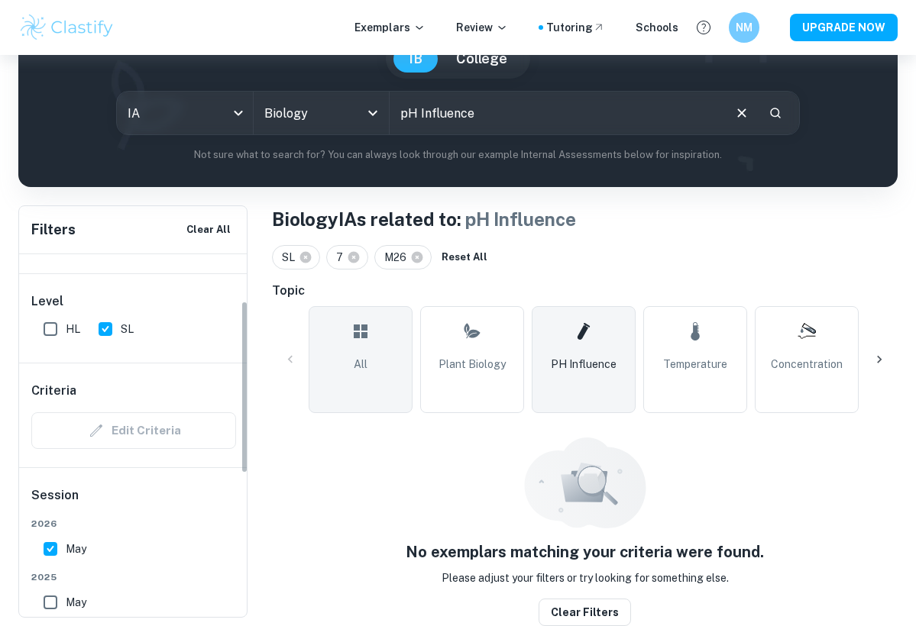
scroll to position [131, 0]
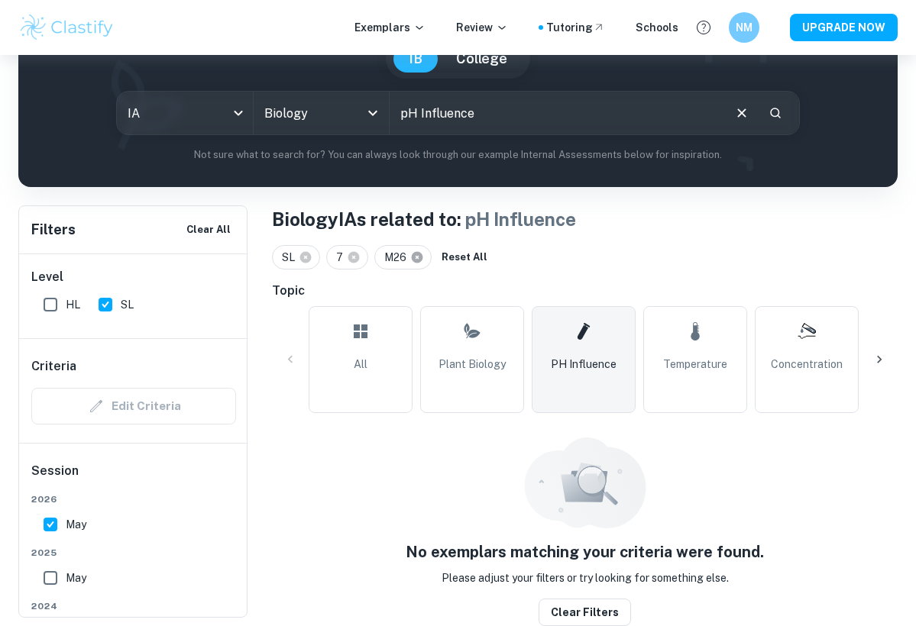
click at [414, 254] on icon at bounding box center [417, 257] width 11 height 11
checkbox input "false"
click at [590, 353] on link "pH Influence" at bounding box center [584, 359] width 104 height 107
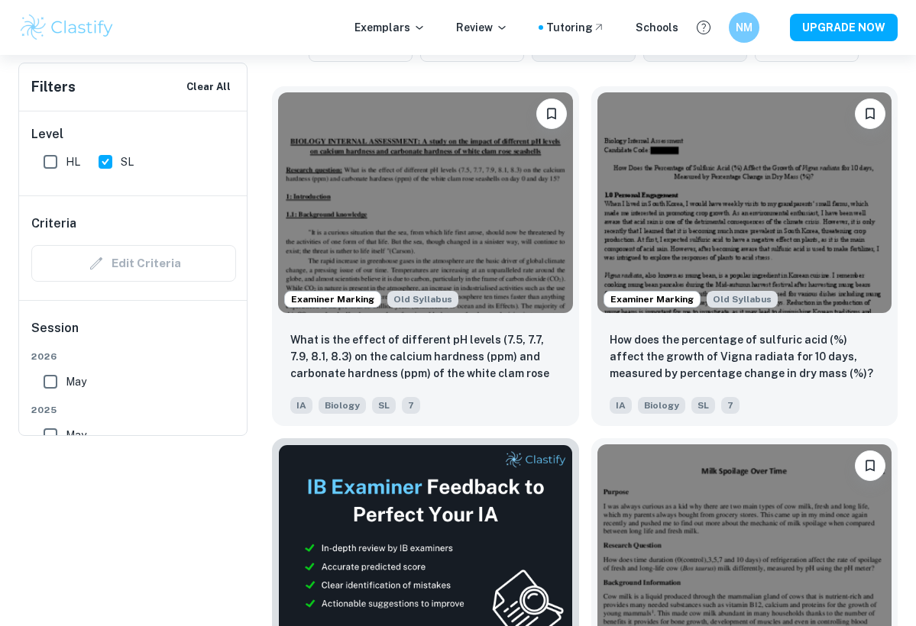
scroll to position [4, 0]
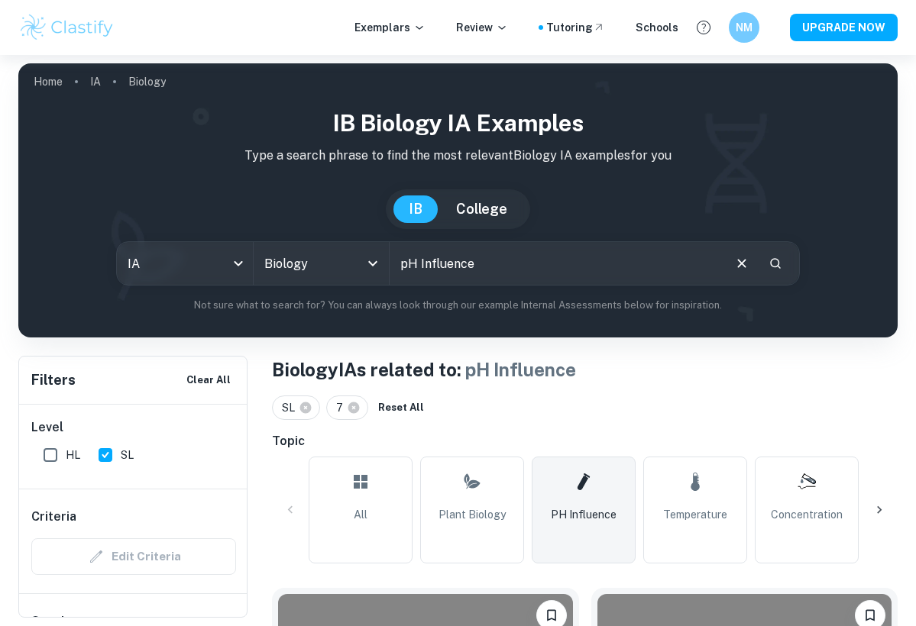
click at [876, 496] on div at bounding box center [879, 510] width 37 height 37
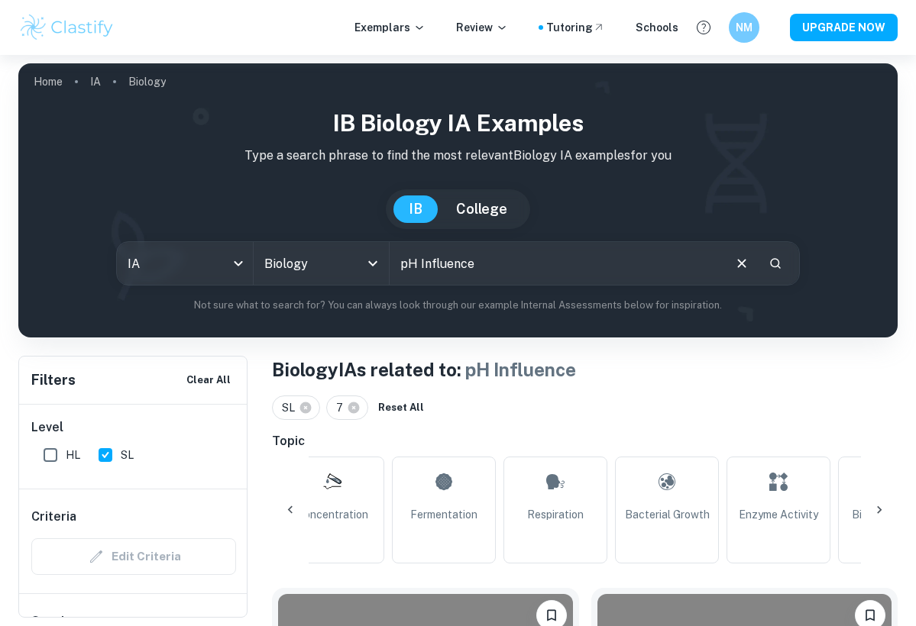
scroll to position [0, 512]
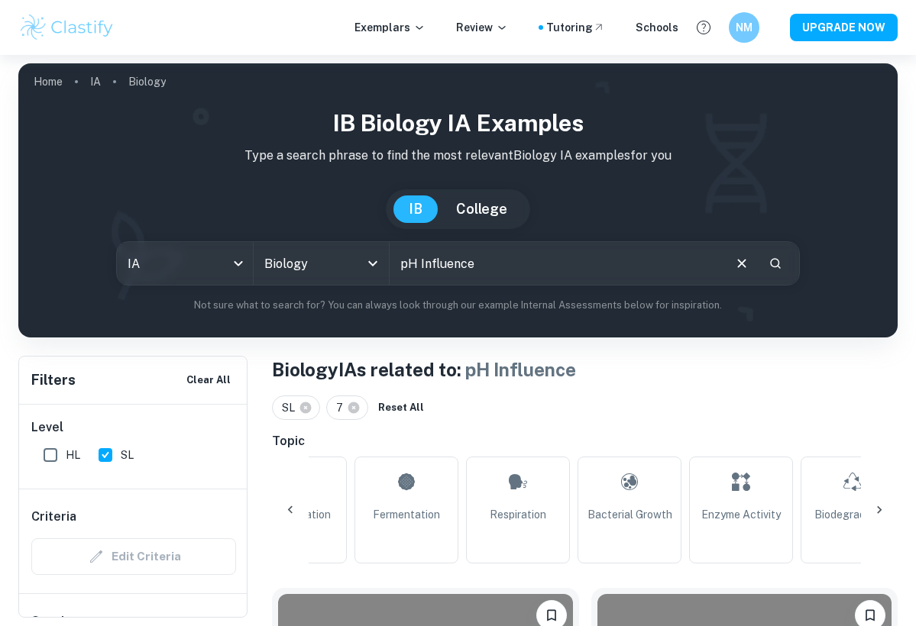
click at [289, 506] on icon at bounding box center [290, 510] width 15 height 15
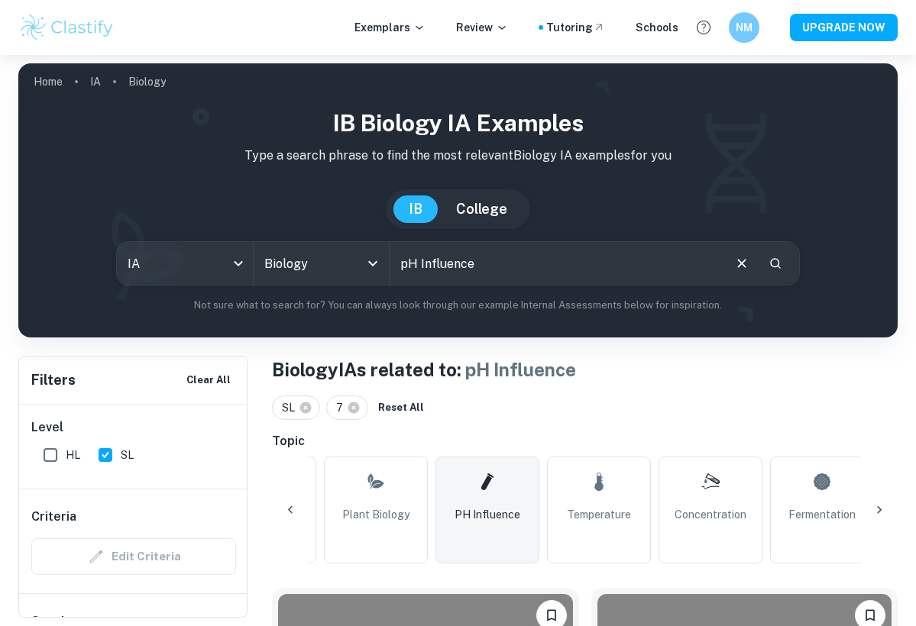
scroll to position [0, 0]
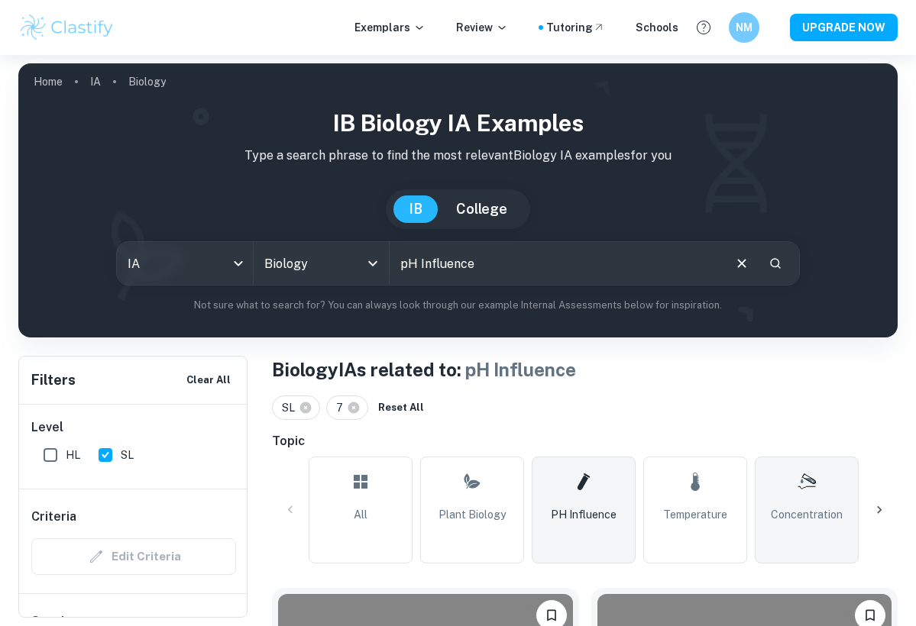
click at [808, 519] on span "Concentration" at bounding box center [807, 514] width 72 height 17
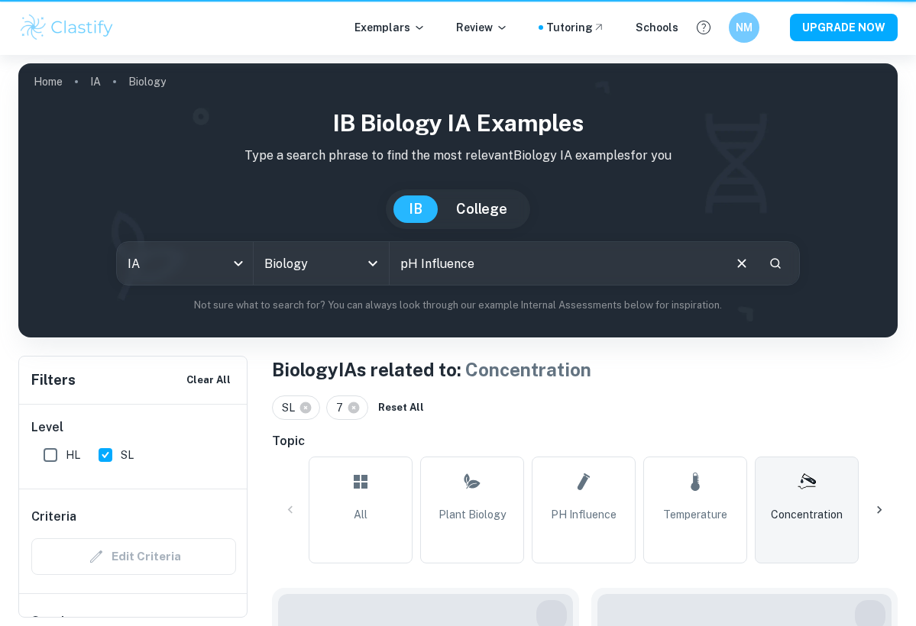
type input "Concentration"
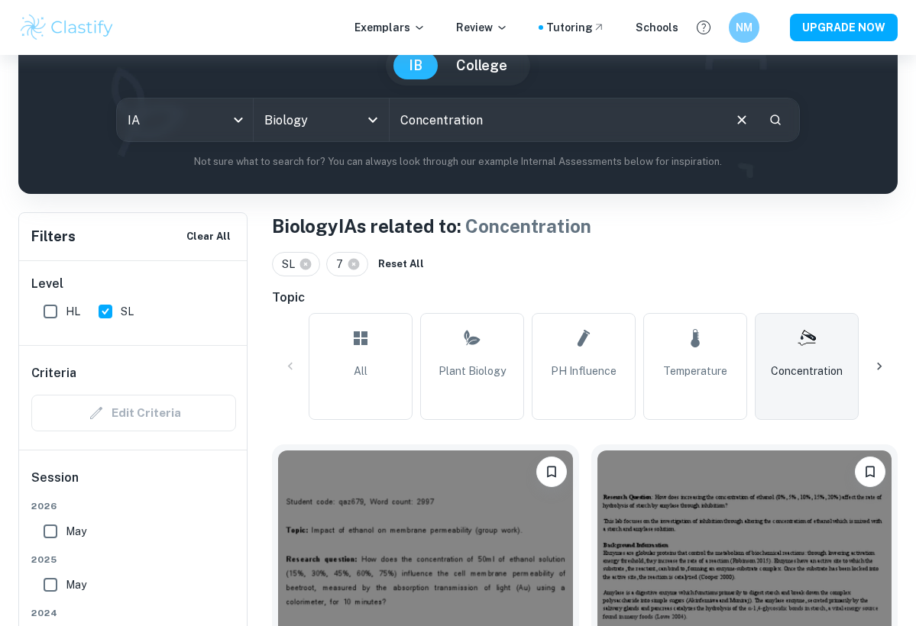
scroll to position [323, 0]
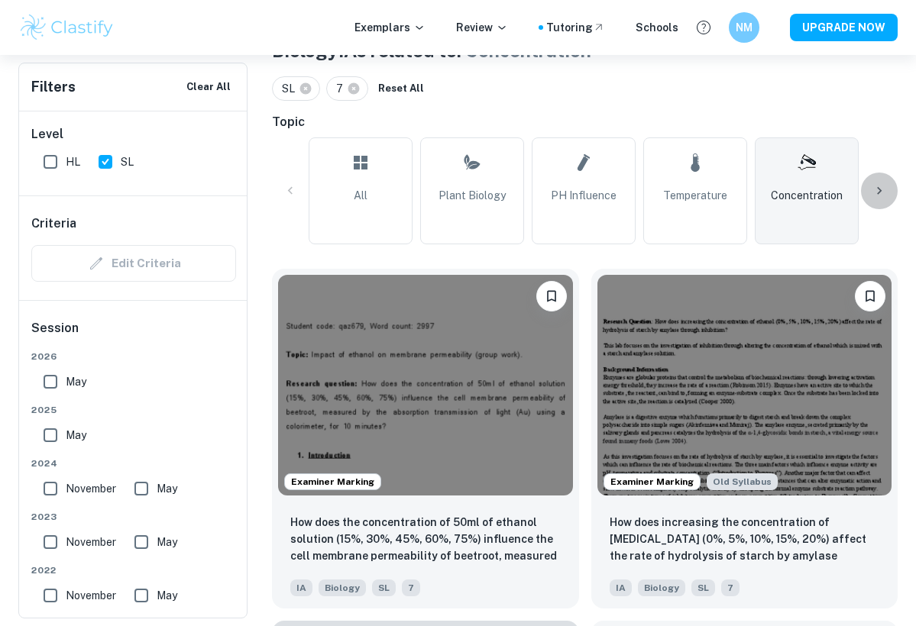
click at [875, 189] on icon at bounding box center [878, 190] width 15 height 15
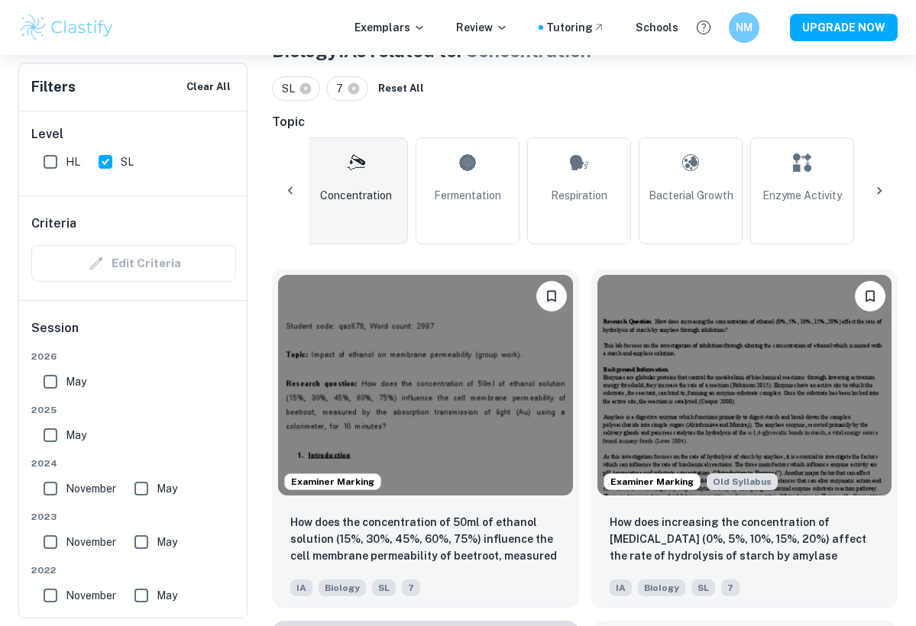
scroll to position [0, 512]
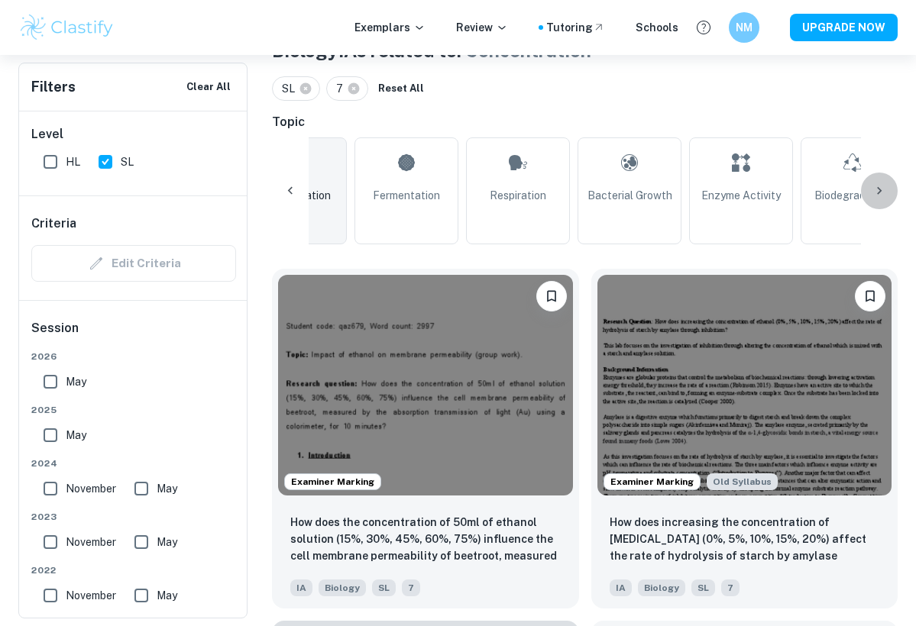
click at [884, 186] on icon at bounding box center [878, 190] width 15 height 15
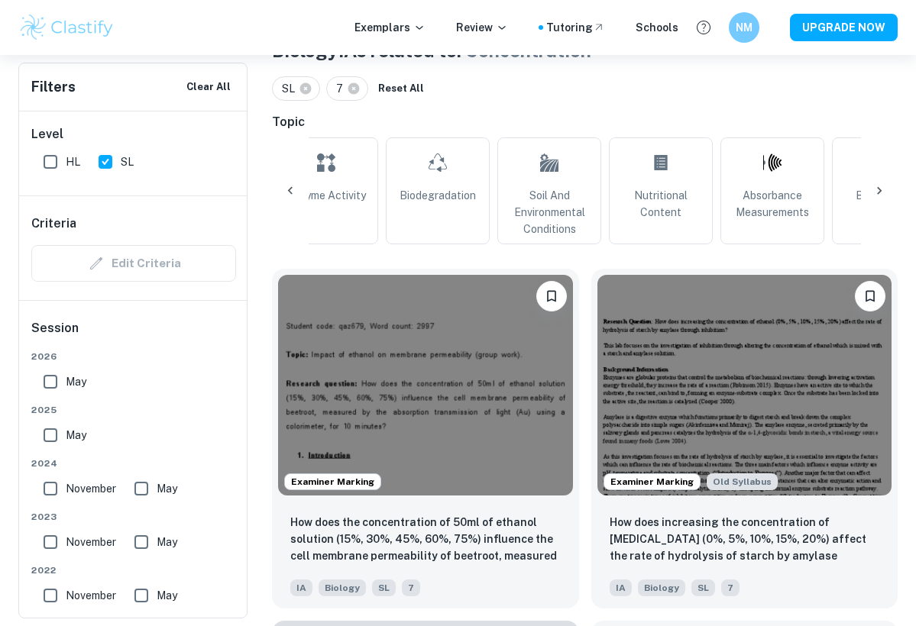
scroll to position [0, 1023]
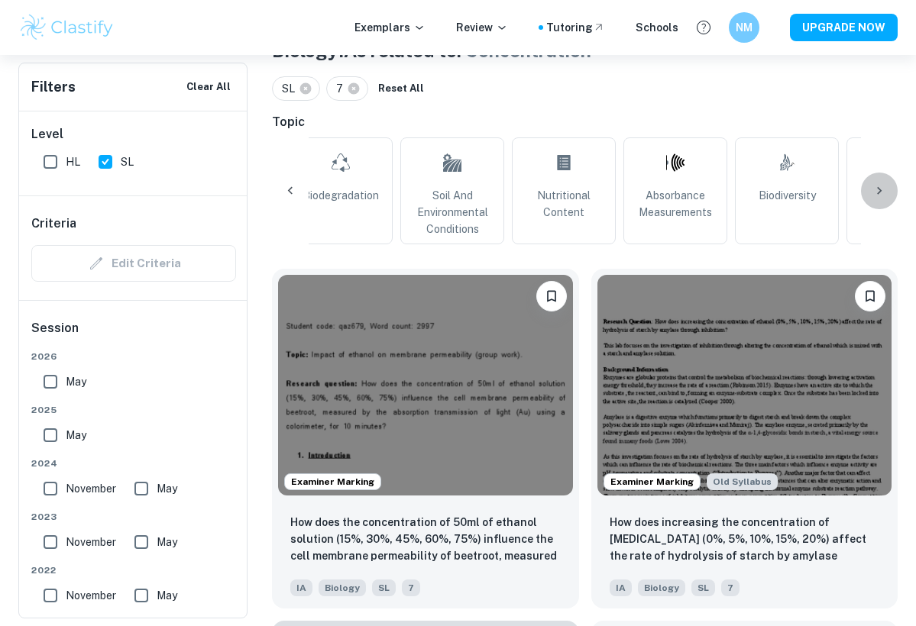
click at [891, 186] on div at bounding box center [879, 191] width 37 height 37
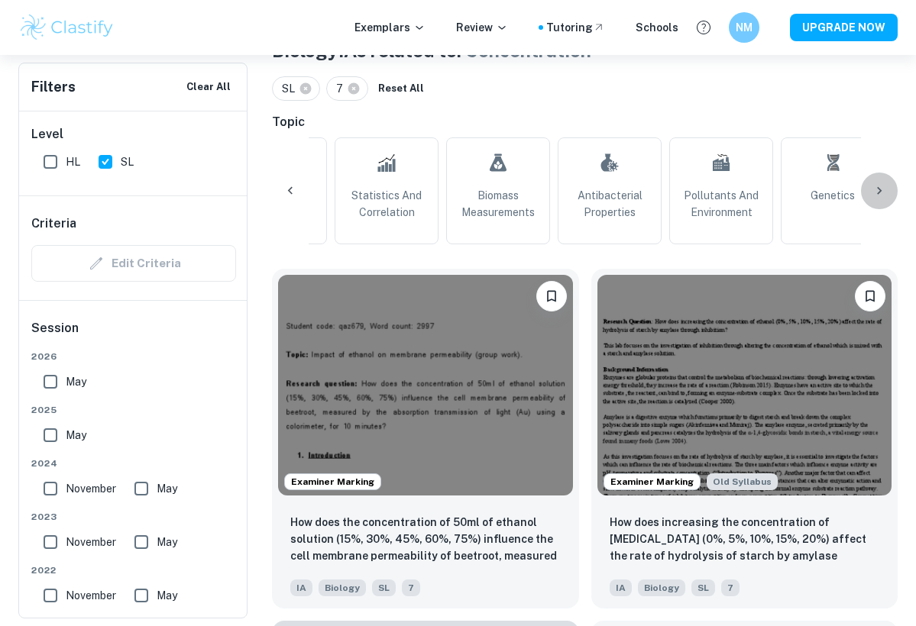
click at [888, 186] on div at bounding box center [879, 191] width 37 height 37
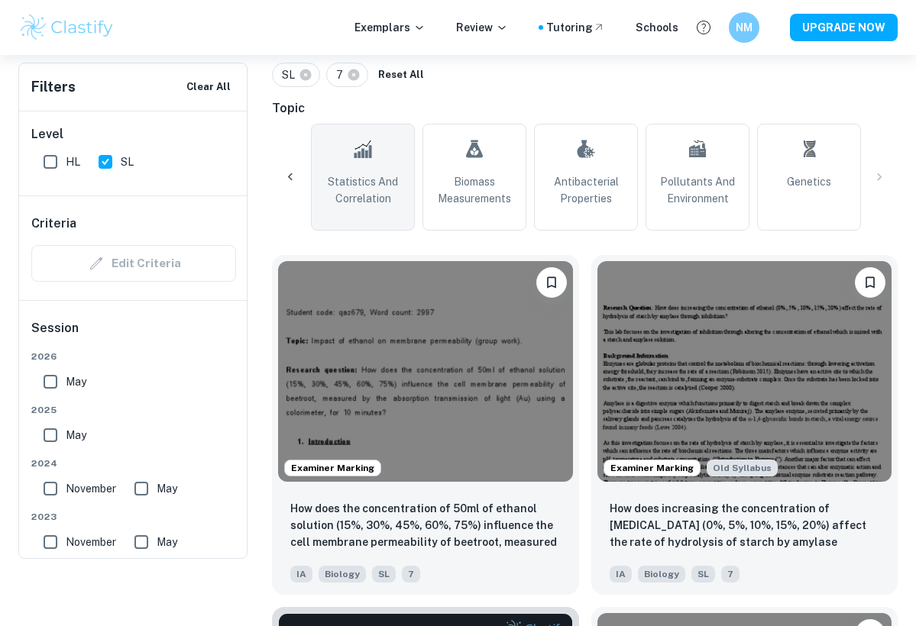
scroll to position [238, 0]
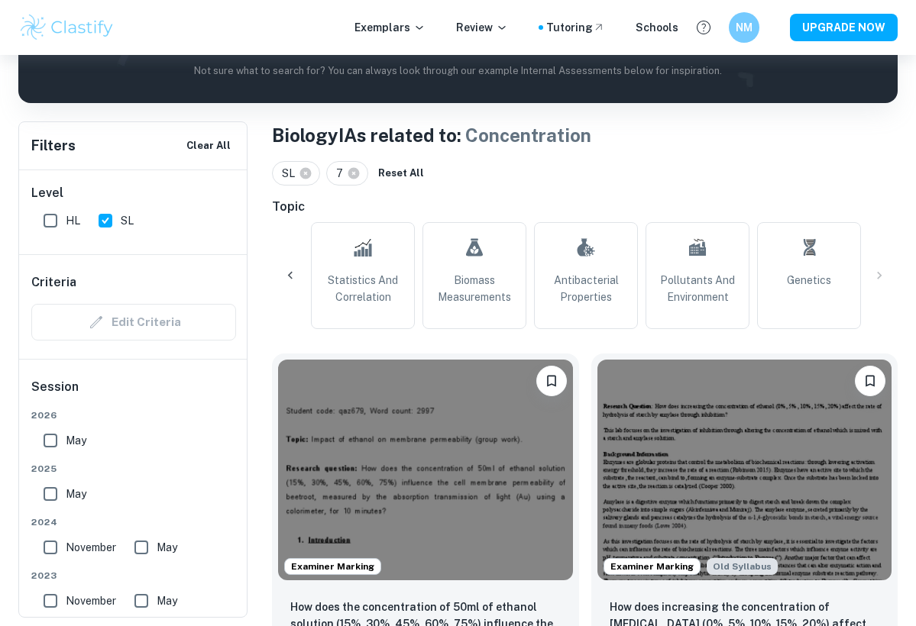
click at [291, 270] on icon at bounding box center [290, 275] width 15 height 15
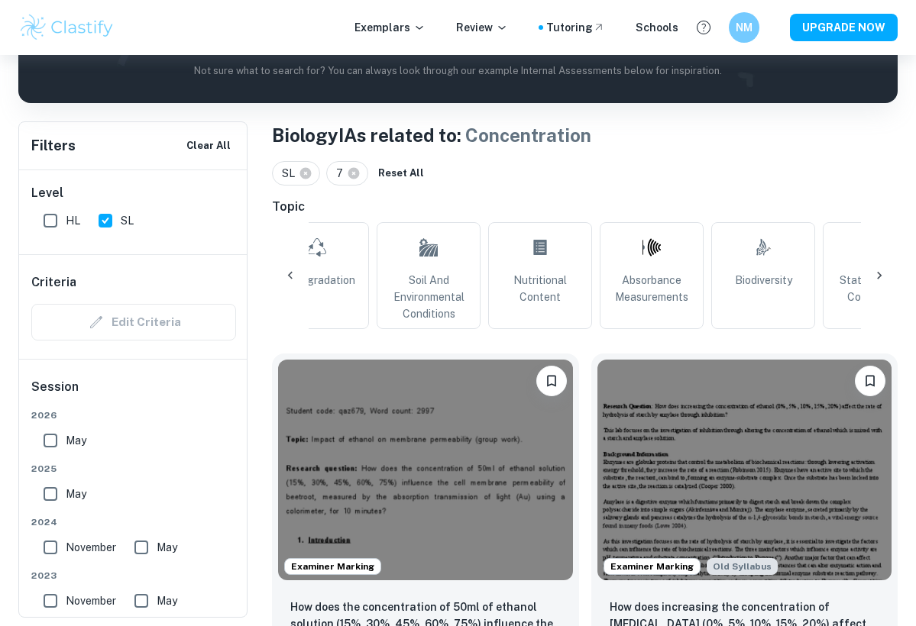
click at [291, 270] on icon at bounding box center [290, 275] width 15 height 15
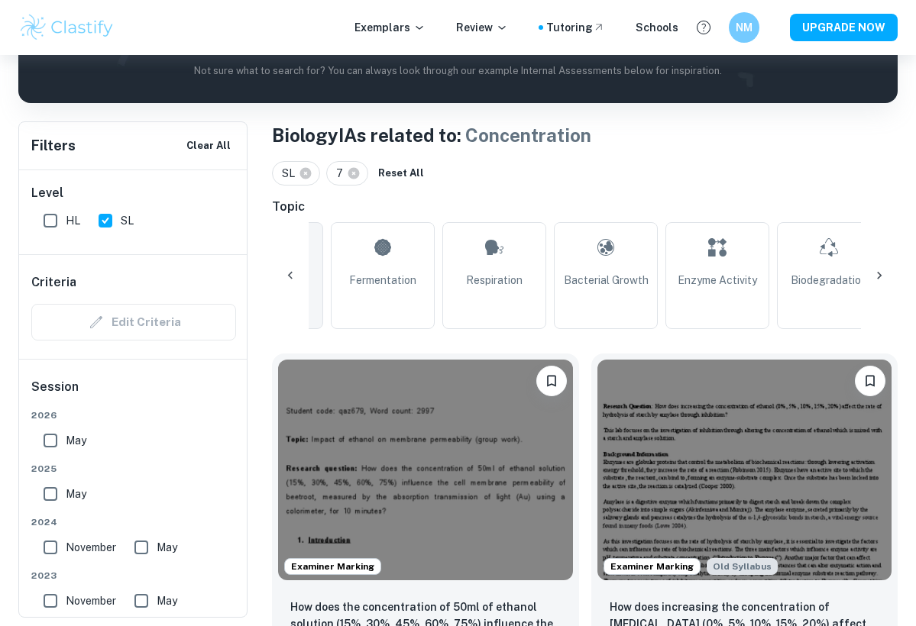
click at [288, 270] on icon at bounding box center [290, 275] width 15 height 15
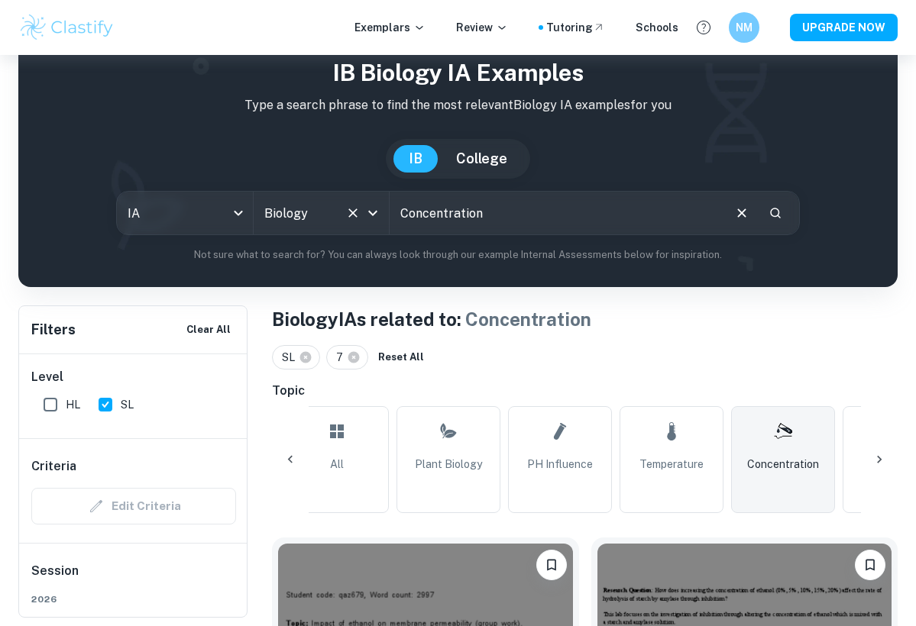
scroll to position [17, 0]
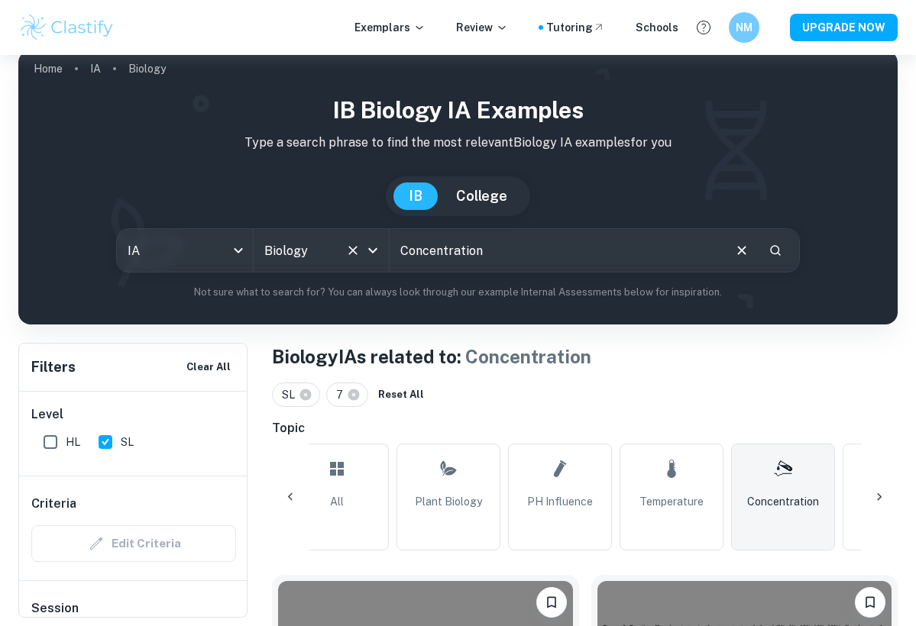
click at [375, 253] on icon "Open" at bounding box center [373, 250] width 18 height 18
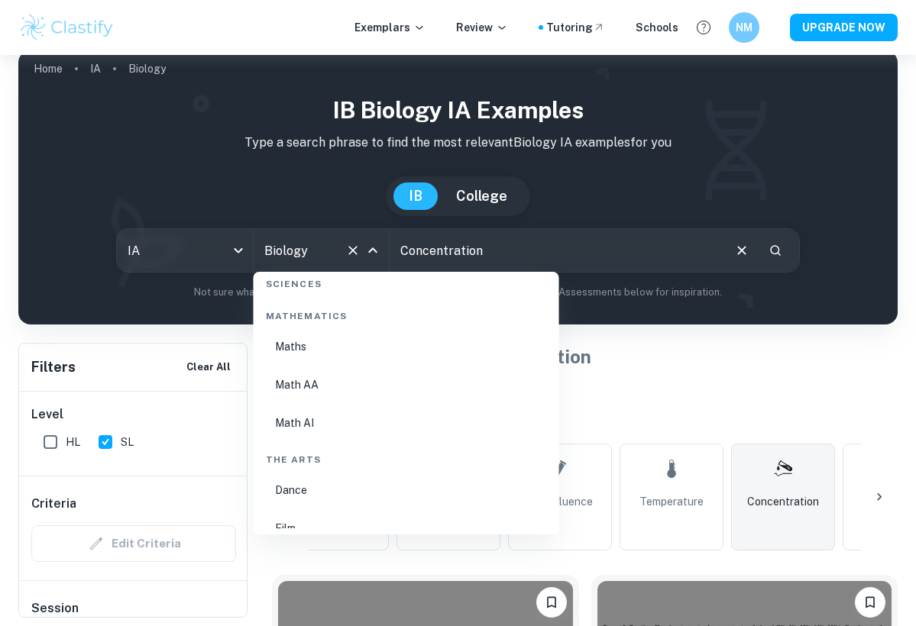
scroll to position [2634, 0]
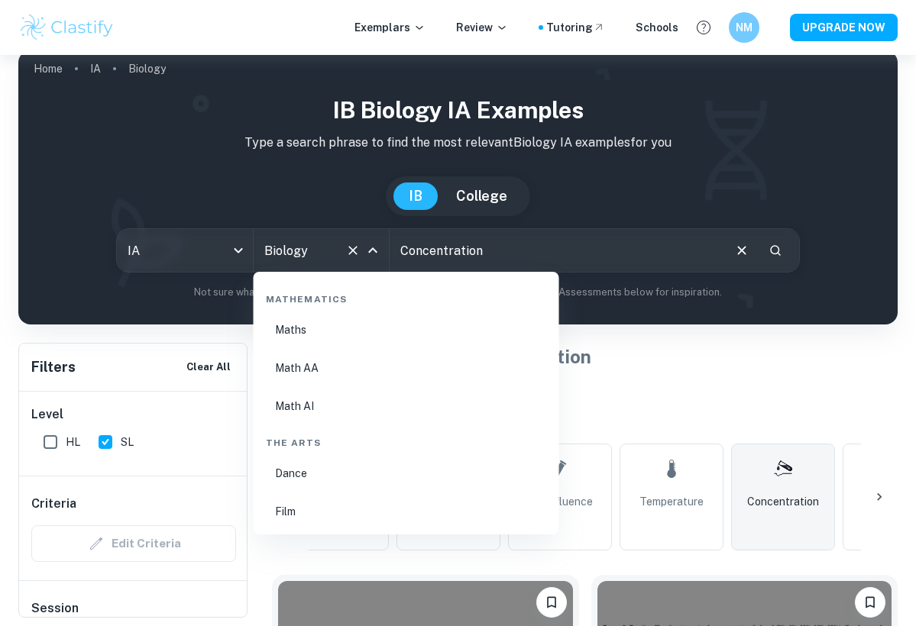
click at [324, 365] on li "Math AA" at bounding box center [406, 368] width 293 height 35
type input "Math AA"
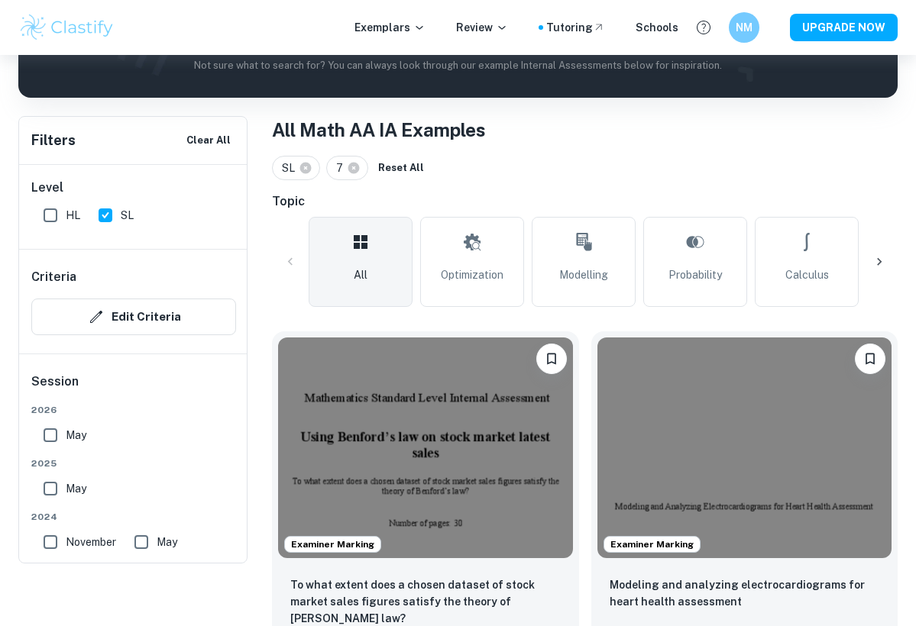
scroll to position [189, 0]
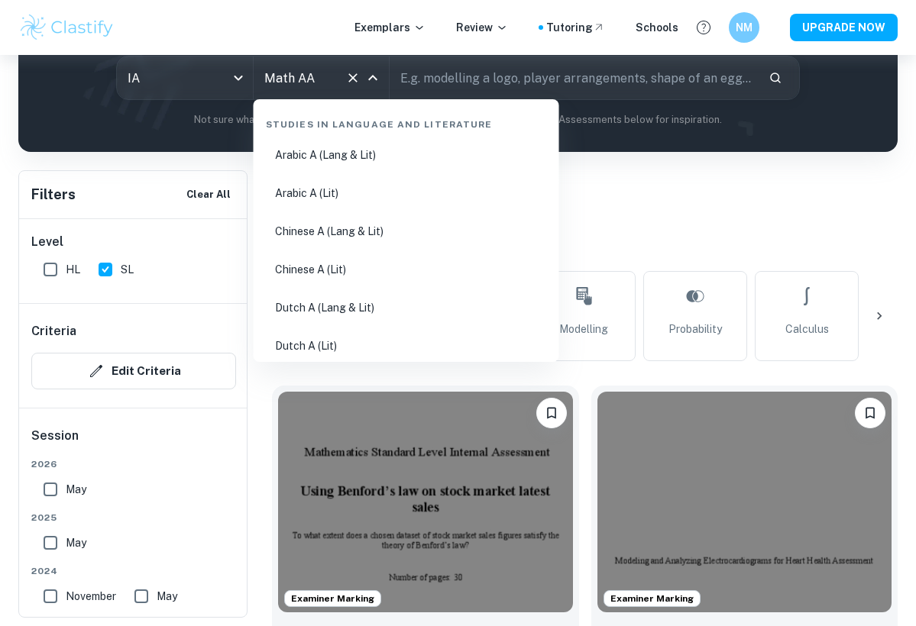
click at [318, 71] on input "Math AA" at bounding box center [299, 77] width 79 height 29
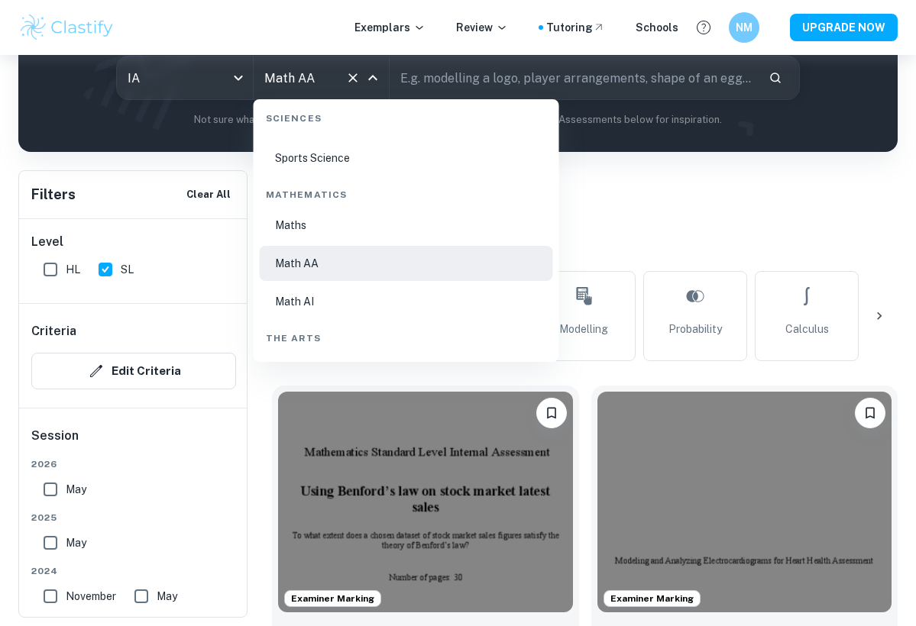
scroll to position [2574, 0]
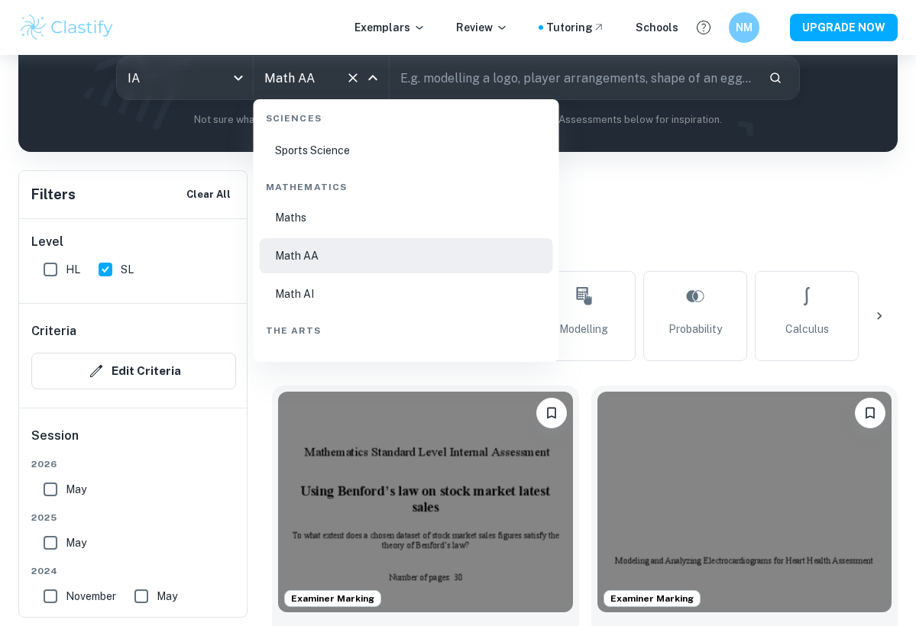
click at [329, 289] on li "Math AI" at bounding box center [406, 293] width 293 height 35
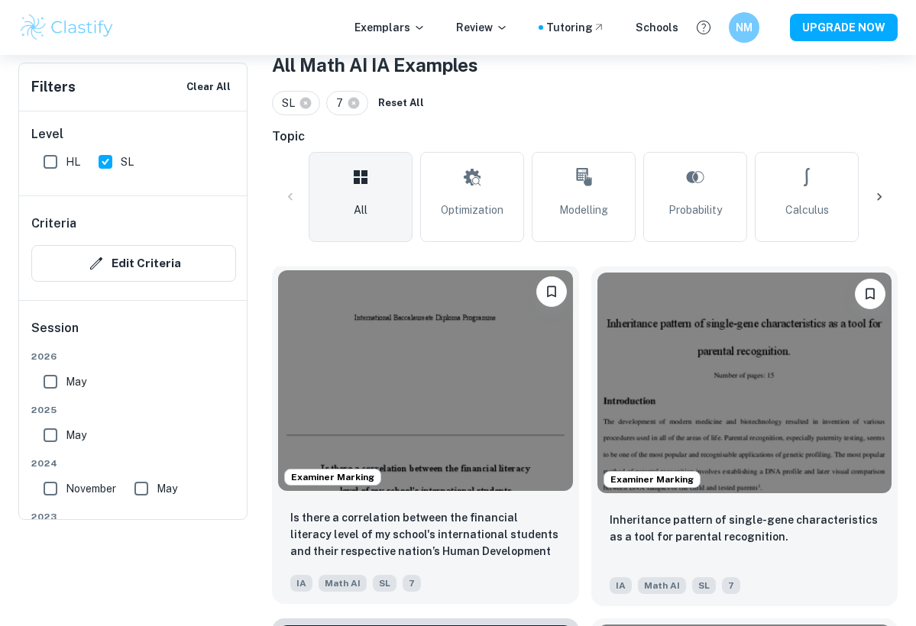
scroll to position [192, 0]
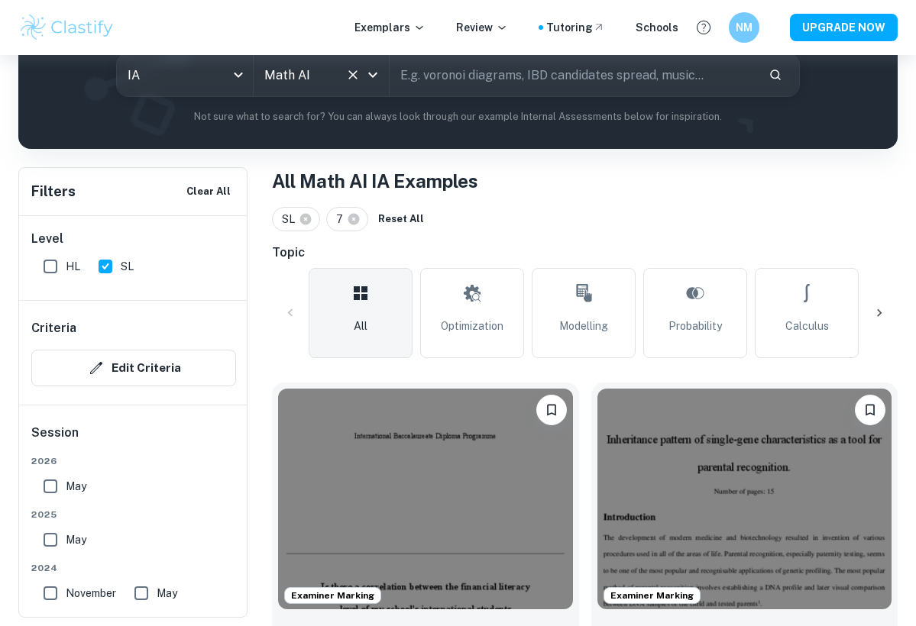
click at [370, 74] on icon "Open" at bounding box center [372, 75] width 9 height 5
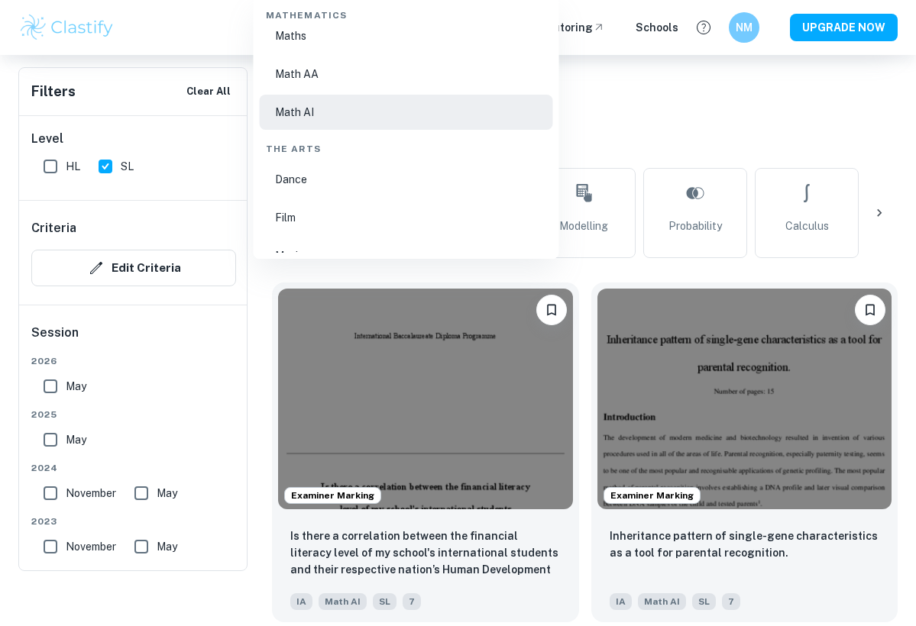
scroll to position [215, 0]
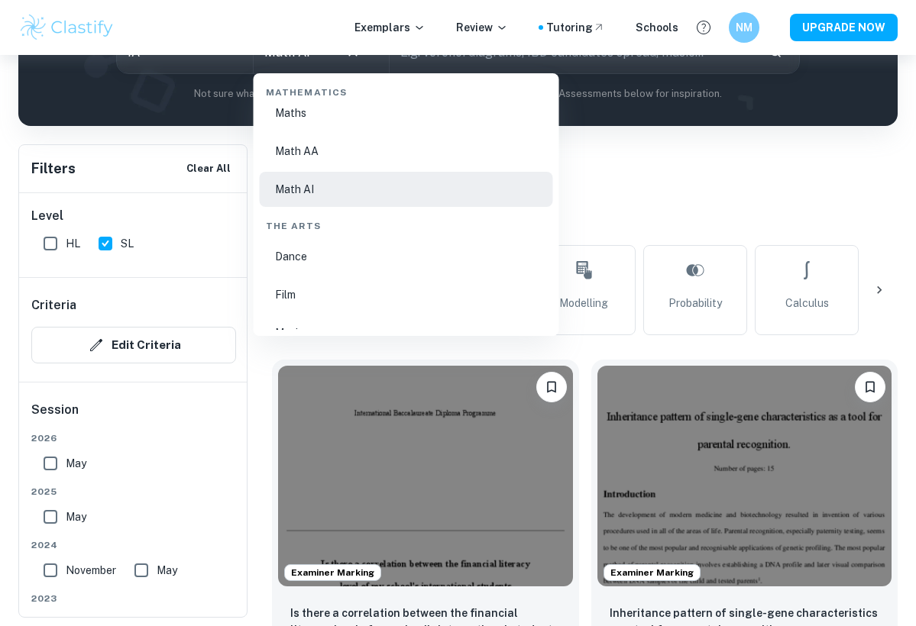
click at [350, 150] on li "Math AA" at bounding box center [406, 151] width 293 height 35
type input "Math AA"
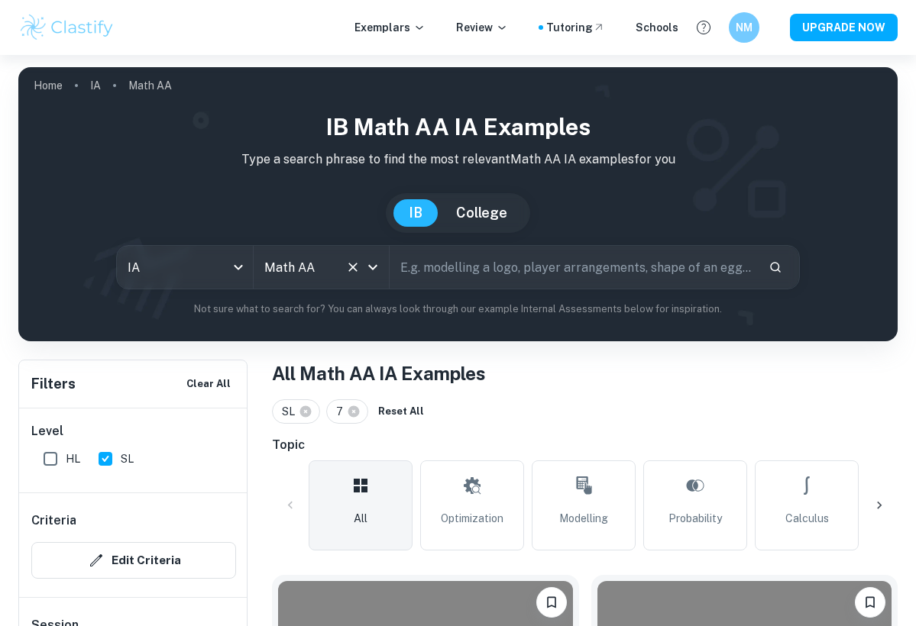
scroll to position [404, 0]
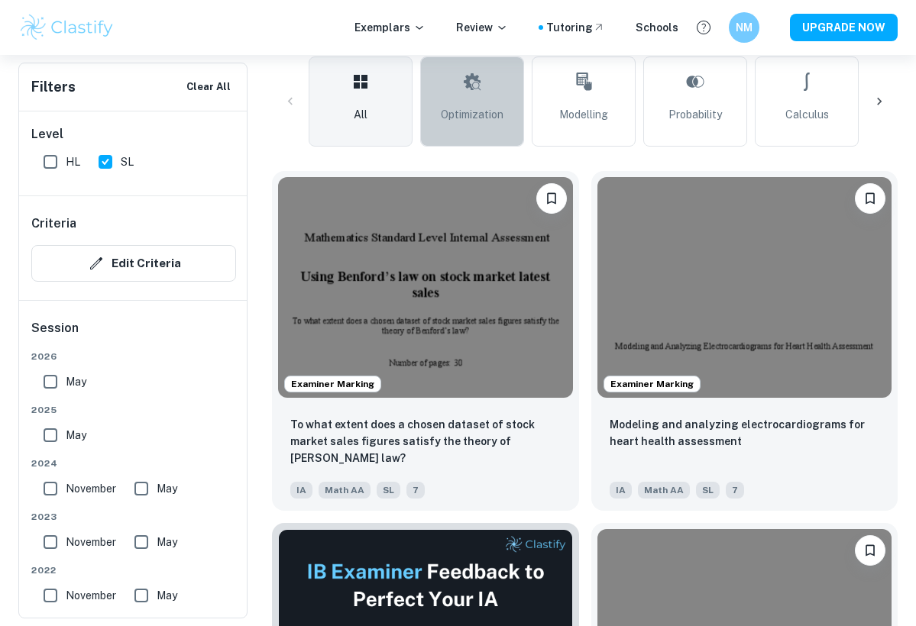
click at [478, 102] on link "Optimization" at bounding box center [472, 102] width 104 height 90
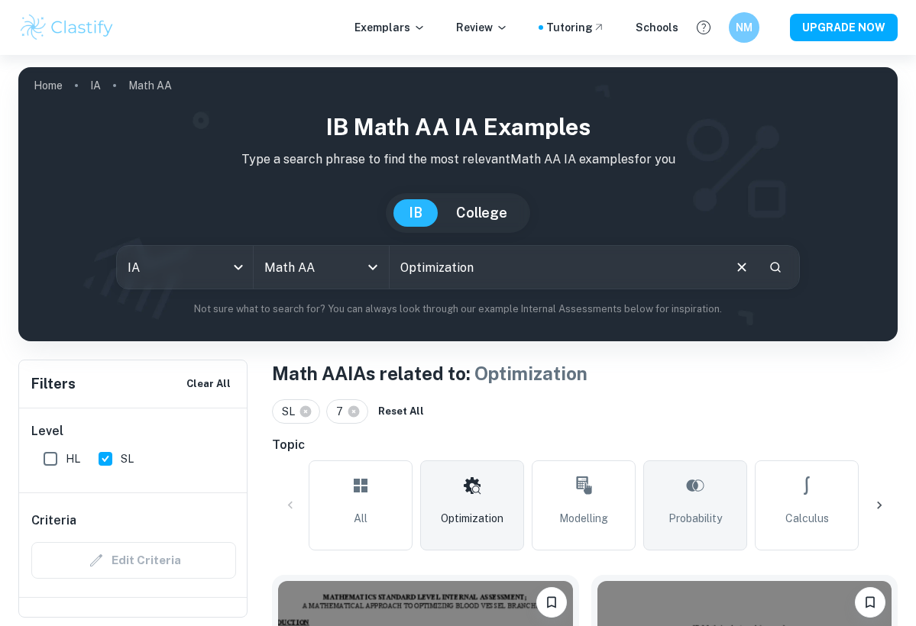
click at [699, 490] on icon at bounding box center [695, 485] width 18 height 37
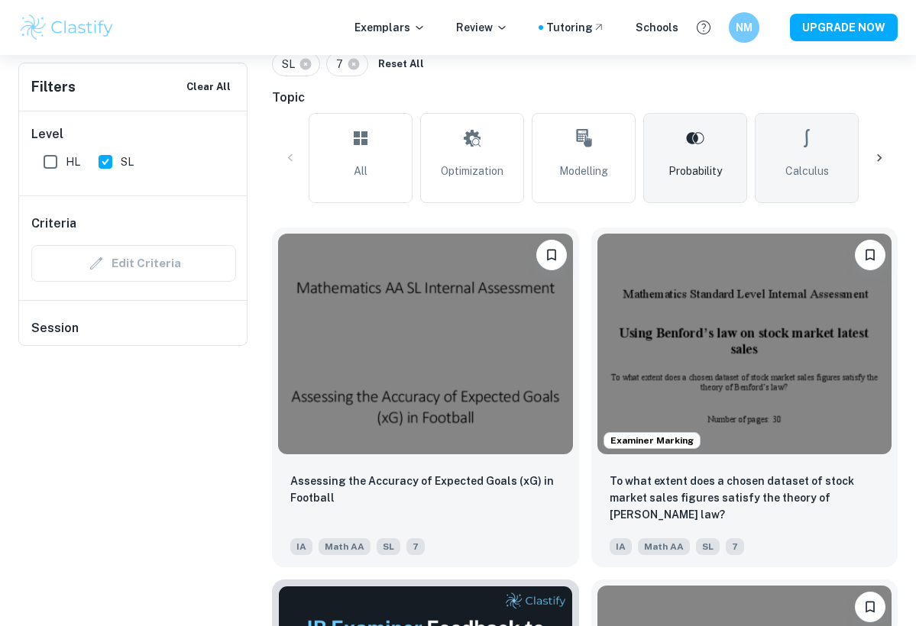
scroll to position [25, 0]
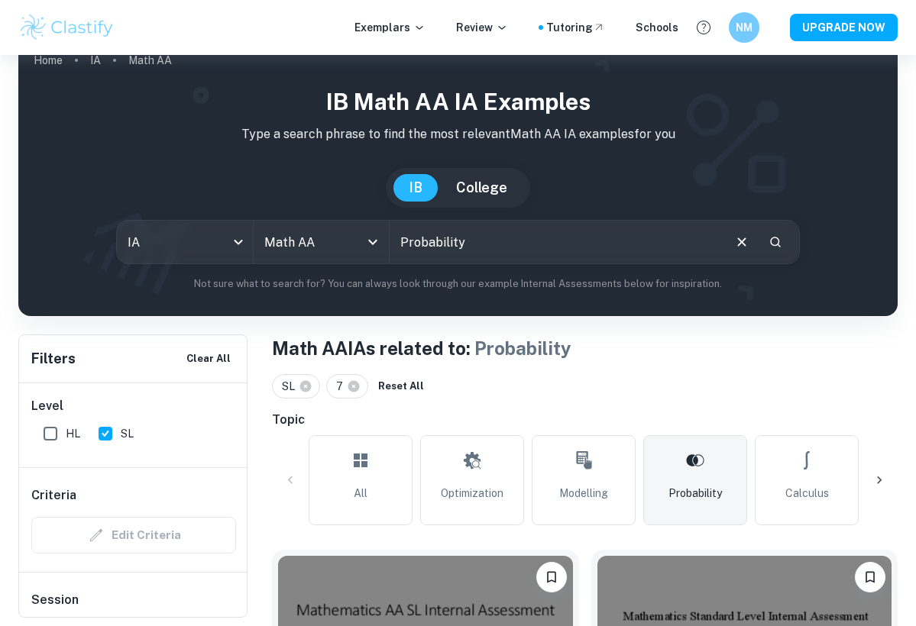
click at [881, 476] on icon at bounding box center [878, 480] width 15 height 15
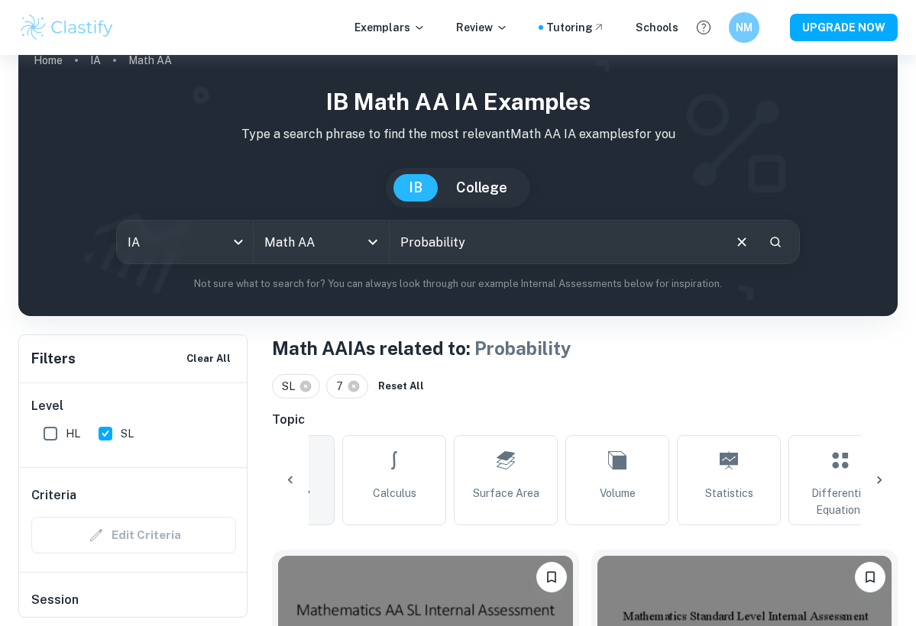
scroll to position [0, 512]
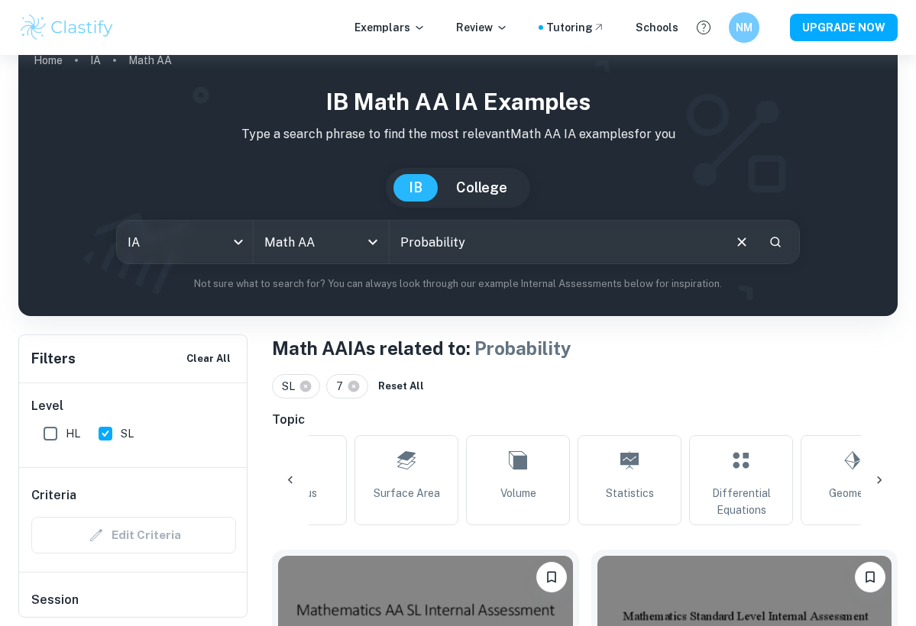
click at [884, 473] on icon at bounding box center [878, 480] width 15 height 15
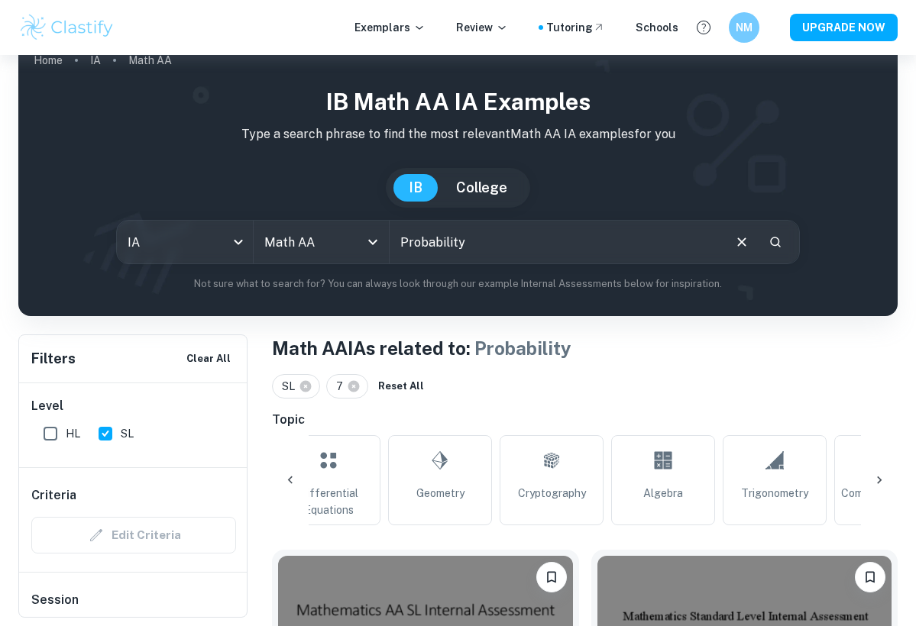
scroll to position [0, 1023]
click at [884, 477] on icon at bounding box center [878, 480] width 15 height 15
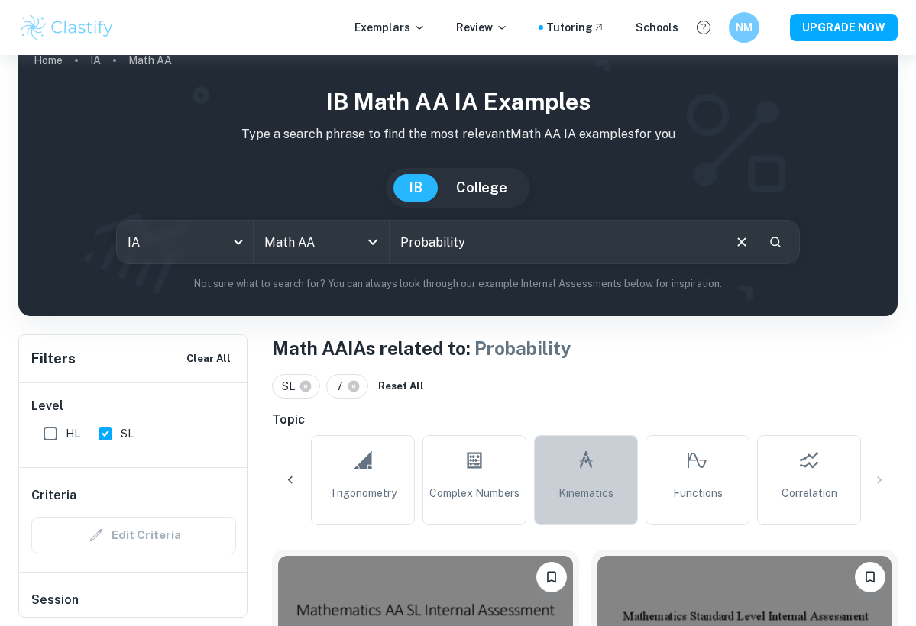
click at [577, 469] on icon at bounding box center [586, 460] width 18 height 37
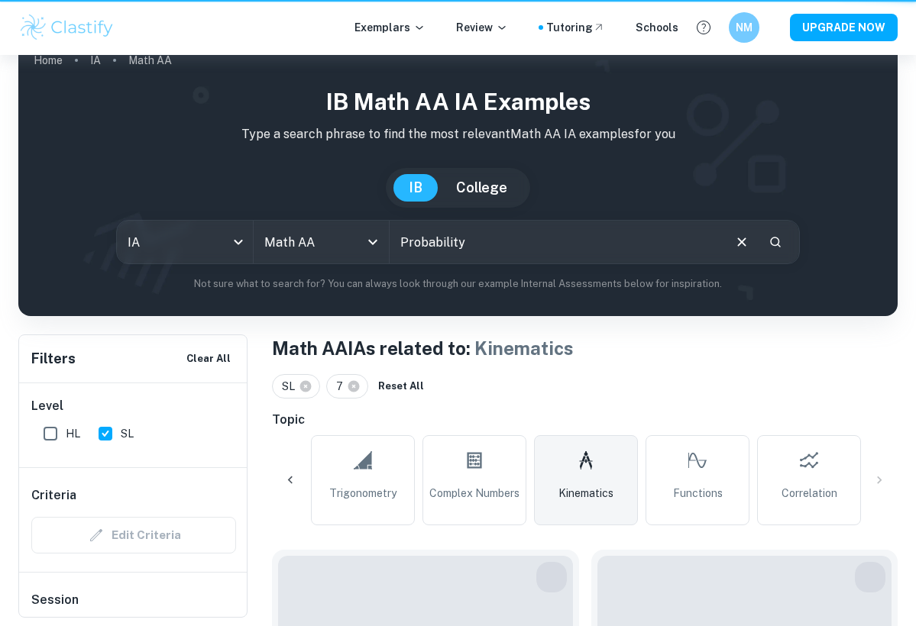
type input "Kinematics"
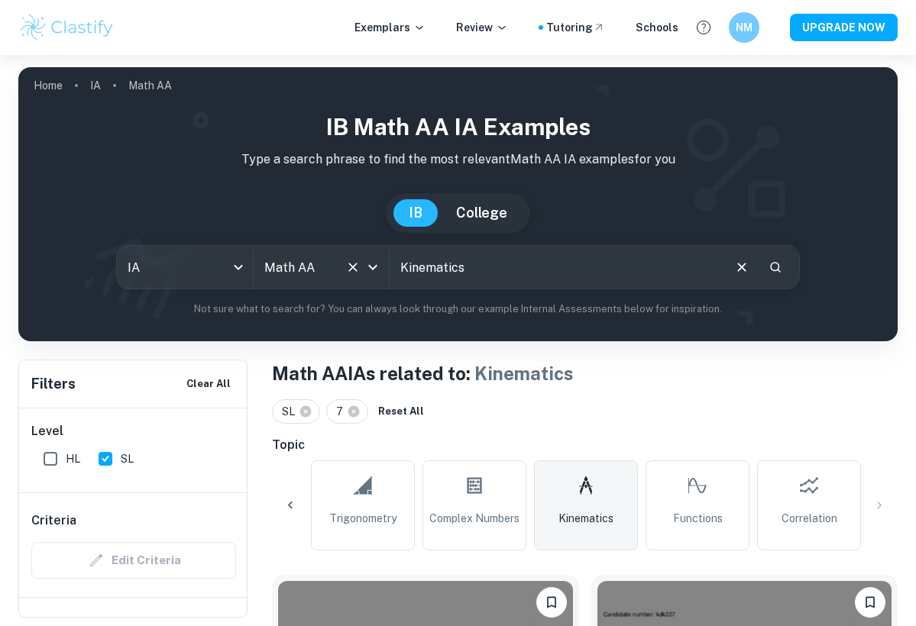
click at [360, 258] on div at bounding box center [362, 267] width 40 height 21
click at [377, 263] on icon "Open" at bounding box center [373, 267] width 18 height 18
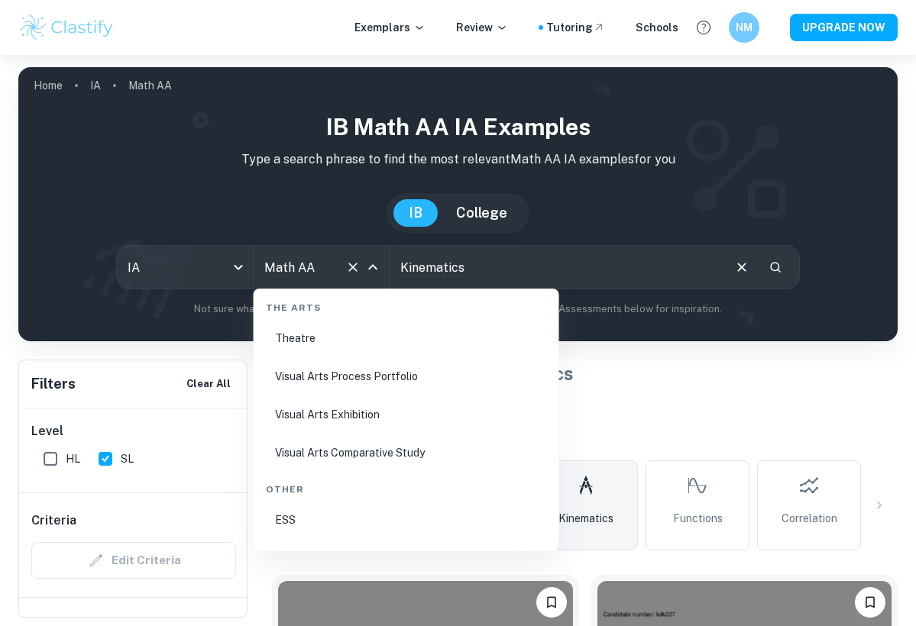
scroll to position [2894, 0]
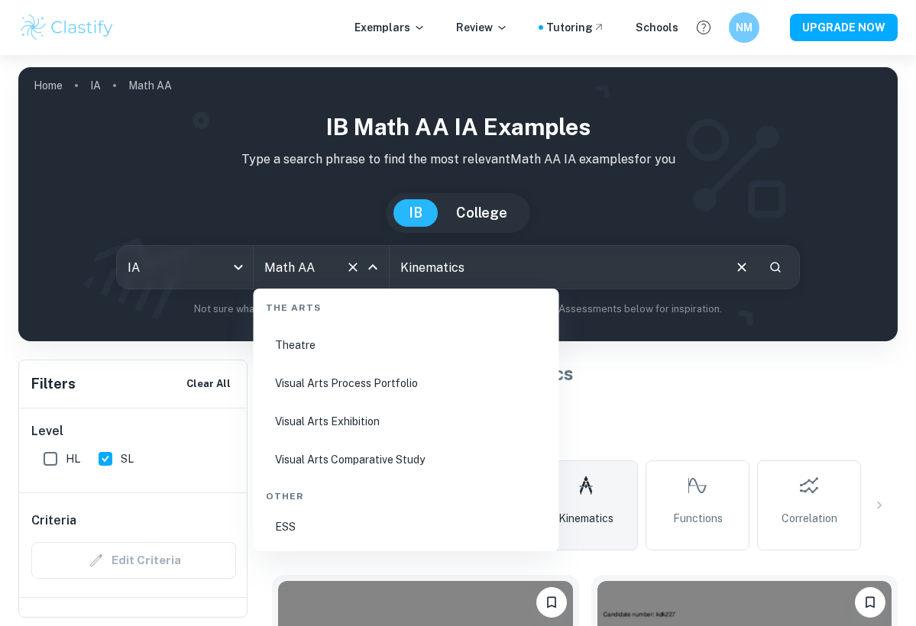
click at [338, 415] on li "Visual Arts Exhibition" at bounding box center [406, 421] width 293 height 35
type input "Visual Arts Exhibition"
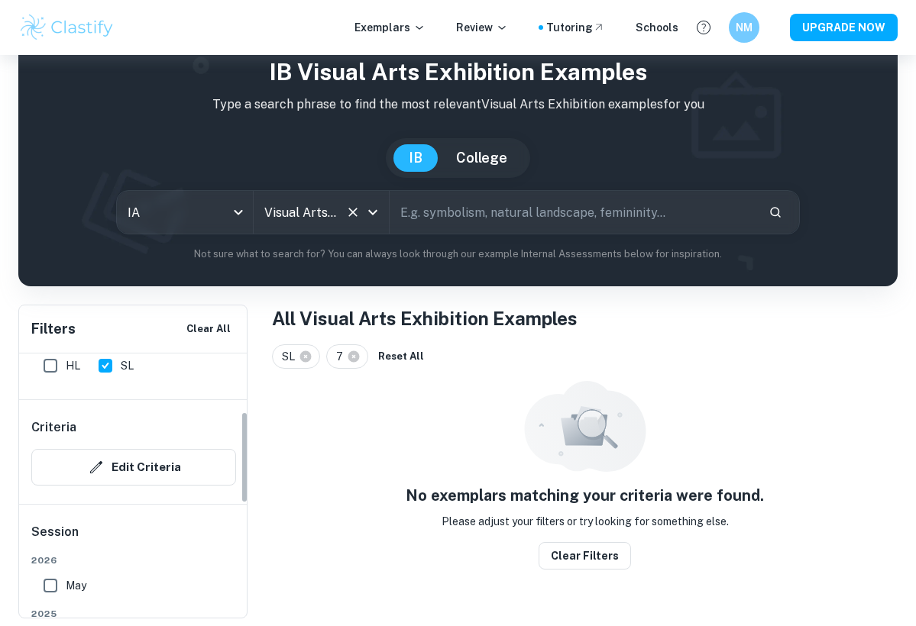
scroll to position [168, 0]
click at [355, 354] on icon at bounding box center [353, 356] width 11 height 11
checkbox input "false"
click at [46, 363] on input "HL" at bounding box center [50, 366] width 31 height 31
checkbox input "true"
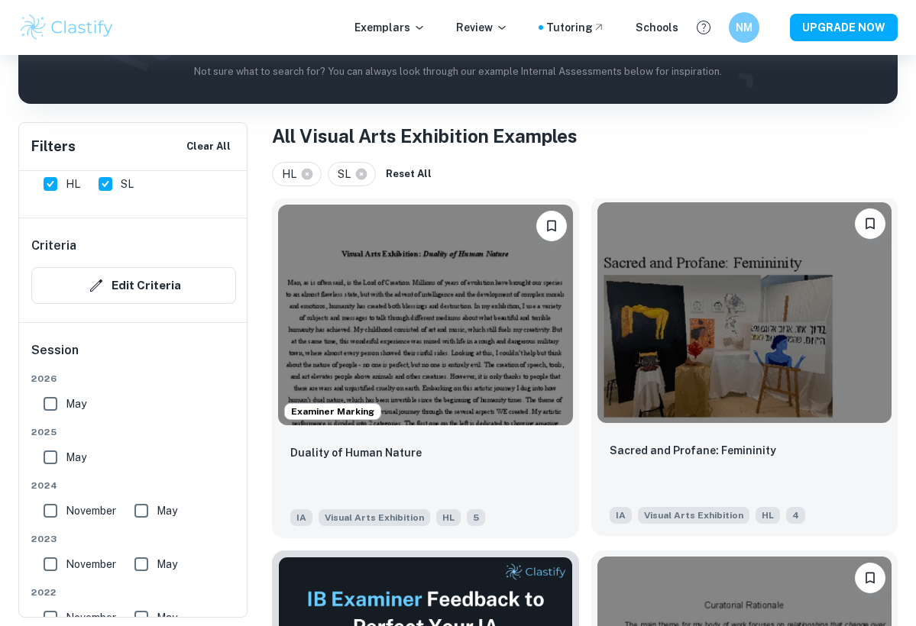
scroll to position [238, 0]
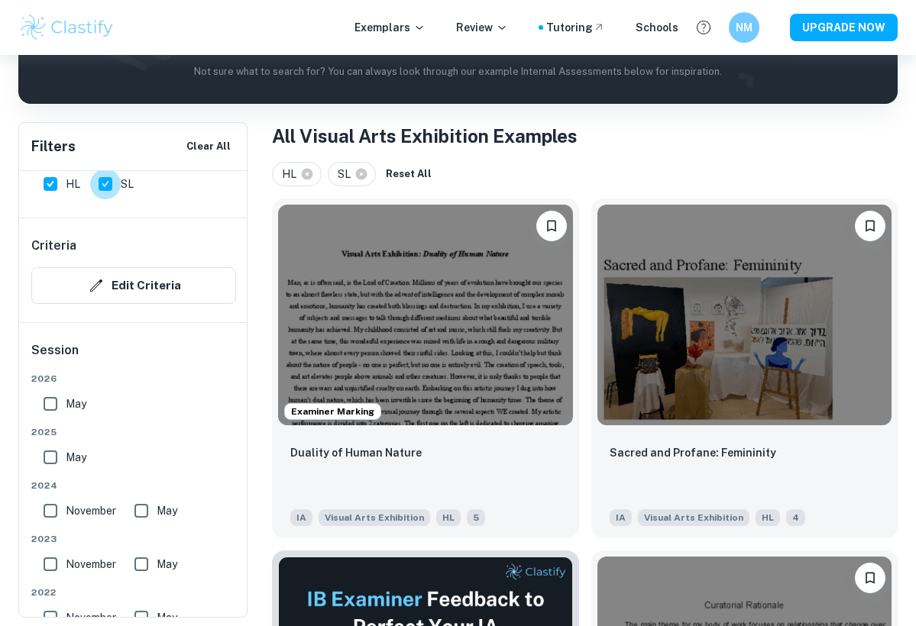
click at [108, 183] on input "SL" at bounding box center [105, 184] width 31 height 31
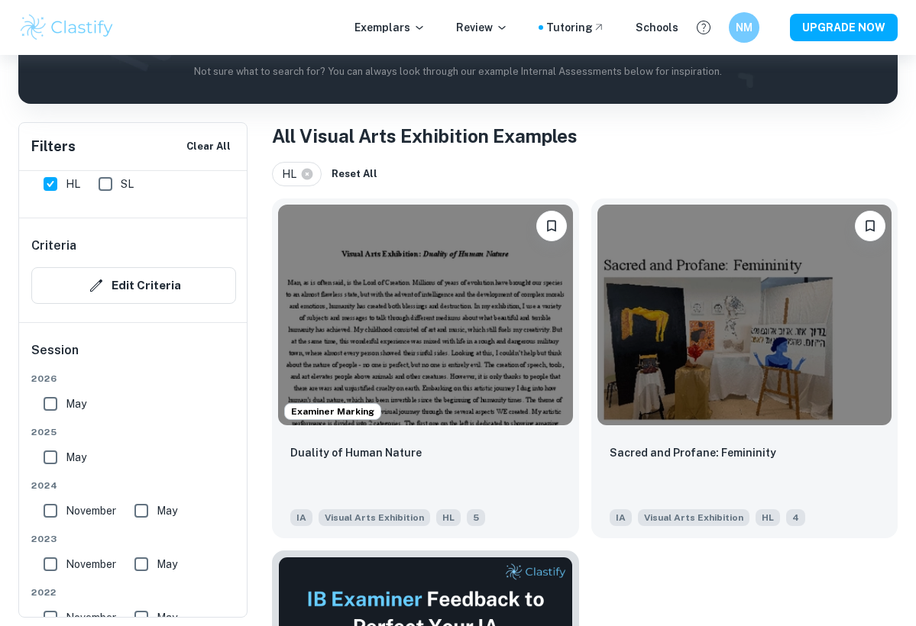
click at [108, 186] on input "SL" at bounding box center [105, 184] width 31 height 31
checkbox input "true"
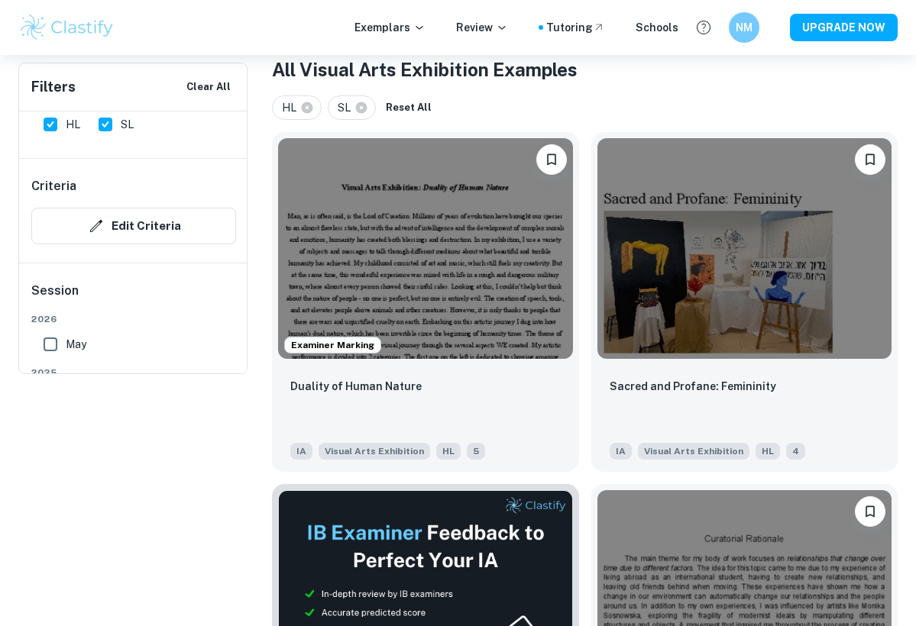
scroll to position [37, 0]
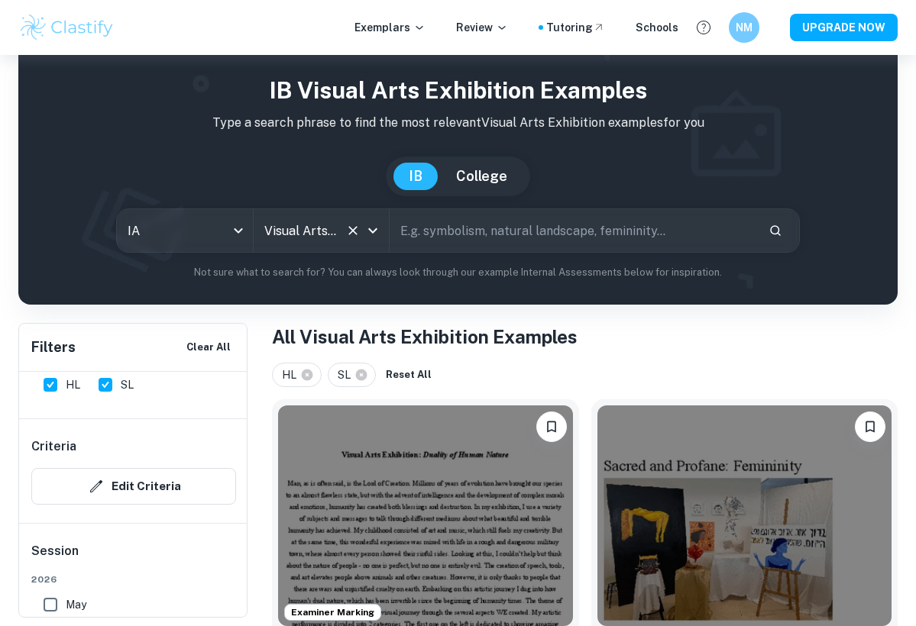
click at [376, 231] on icon "Open" at bounding box center [373, 230] width 18 height 18
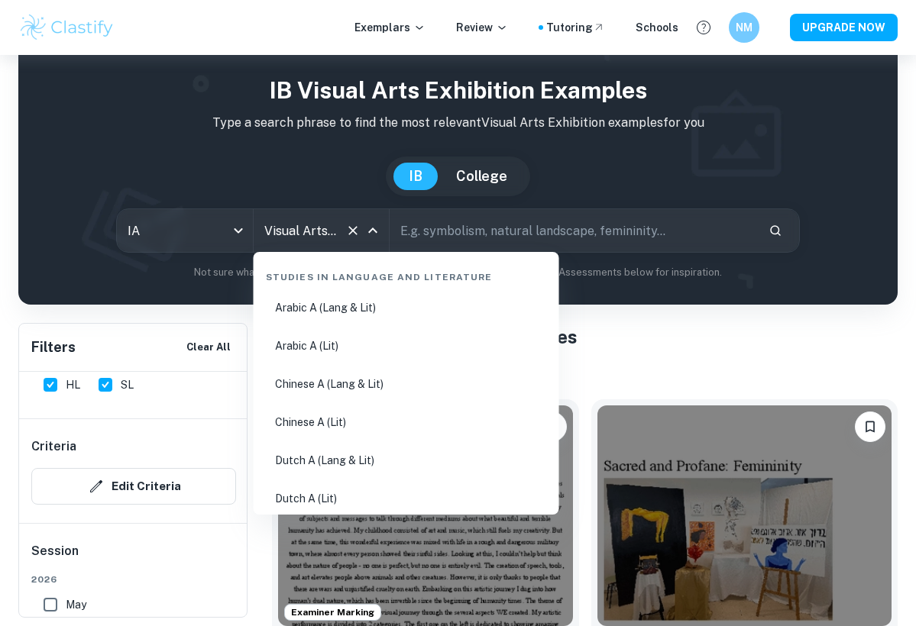
scroll to position [2788, 0]
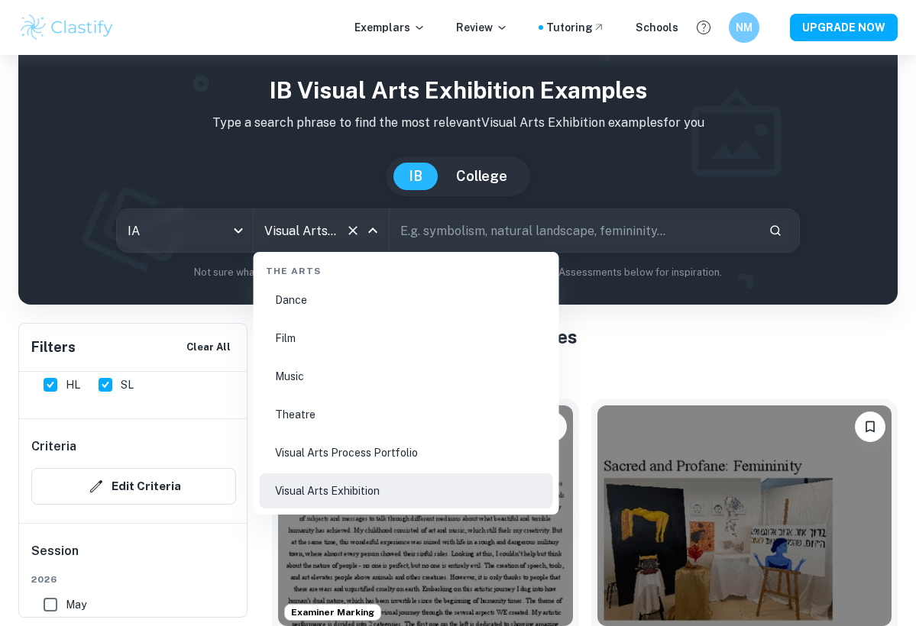
click at [384, 445] on li "Visual Arts Process Portfolio" at bounding box center [406, 452] width 293 height 35
type input "Visual Arts Process Portfolio"
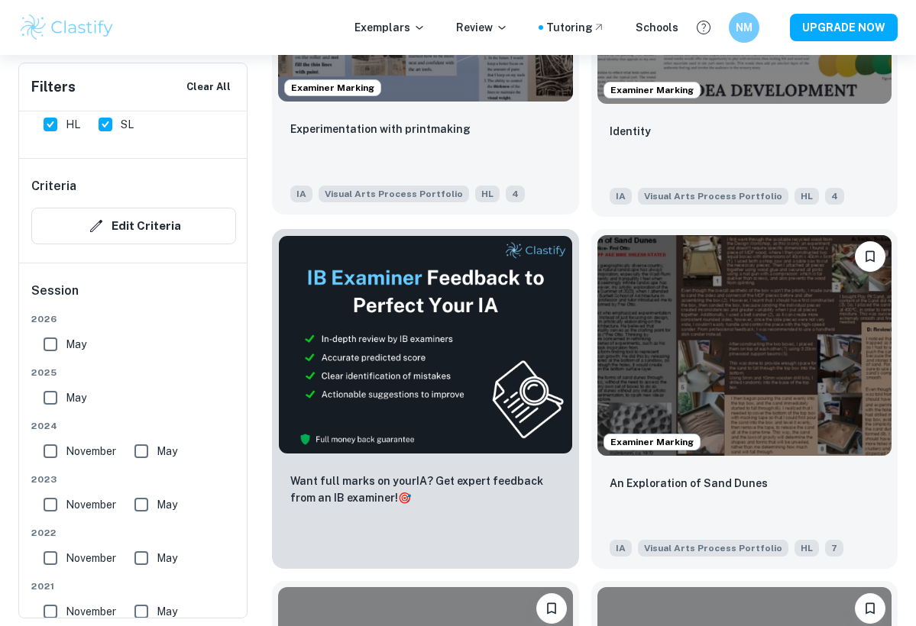
scroll to position [565, 0]
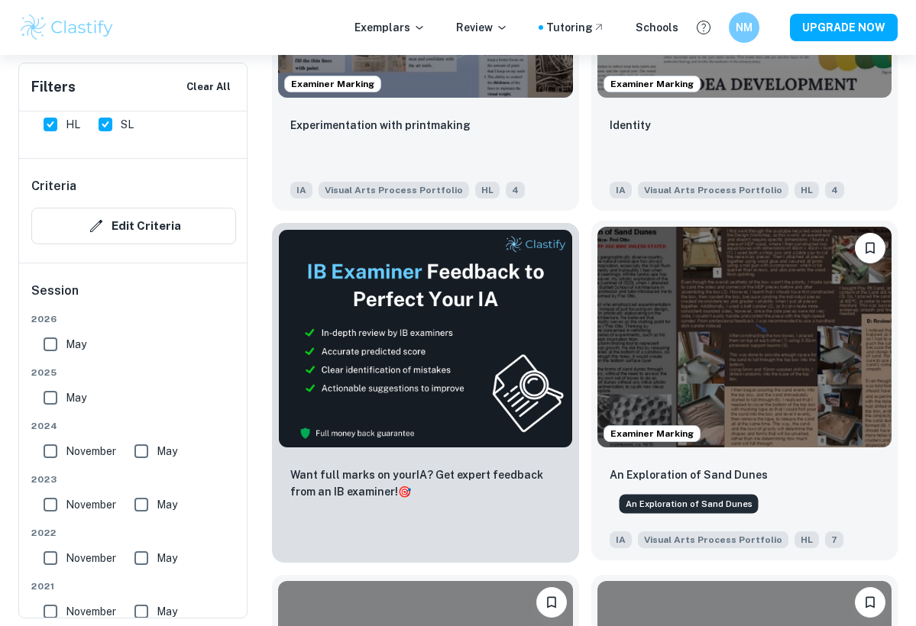
click at [707, 472] on p "An Exploration of Sand Dunes" at bounding box center [688, 475] width 158 height 17
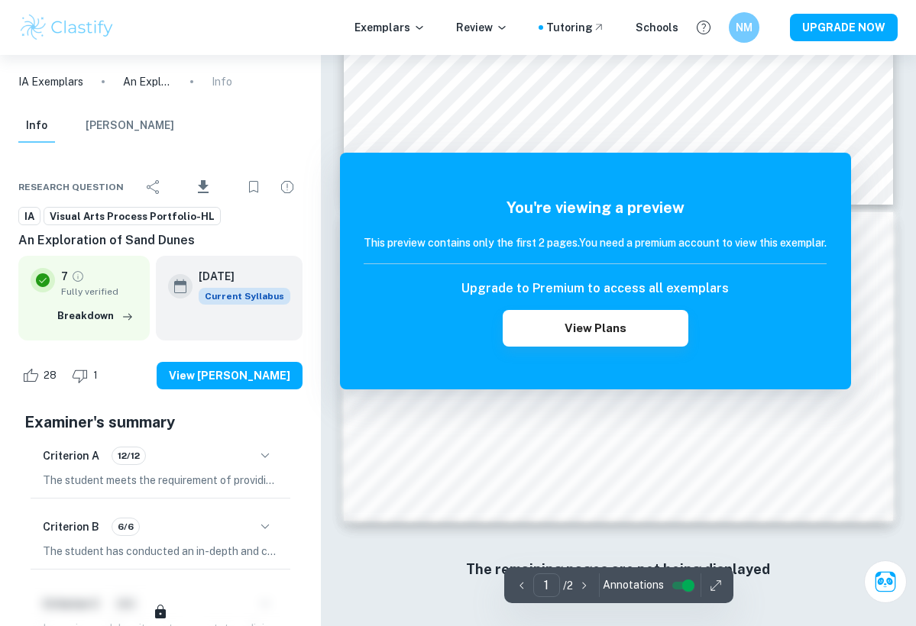
scroll to position [174, 0]
click at [713, 579] on icon "button" at bounding box center [715, 585] width 15 height 15
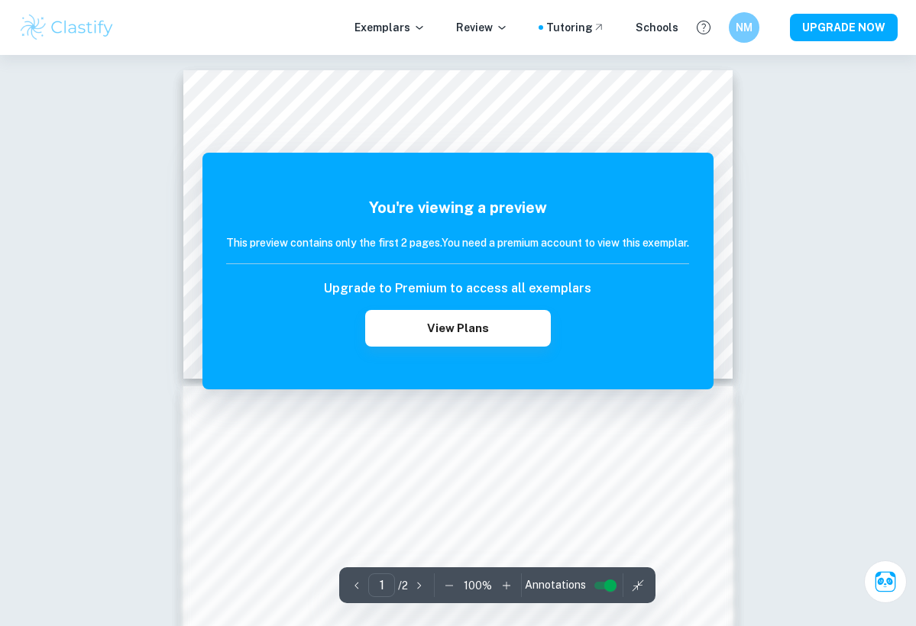
scroll to position [0, 0]
click at [608, 586] on input "controlled" at bounding box center [610, 586] width 55 height 18
click at [590, 583] on input "controlled" at bounding box center [598, 586] width 55 height 18
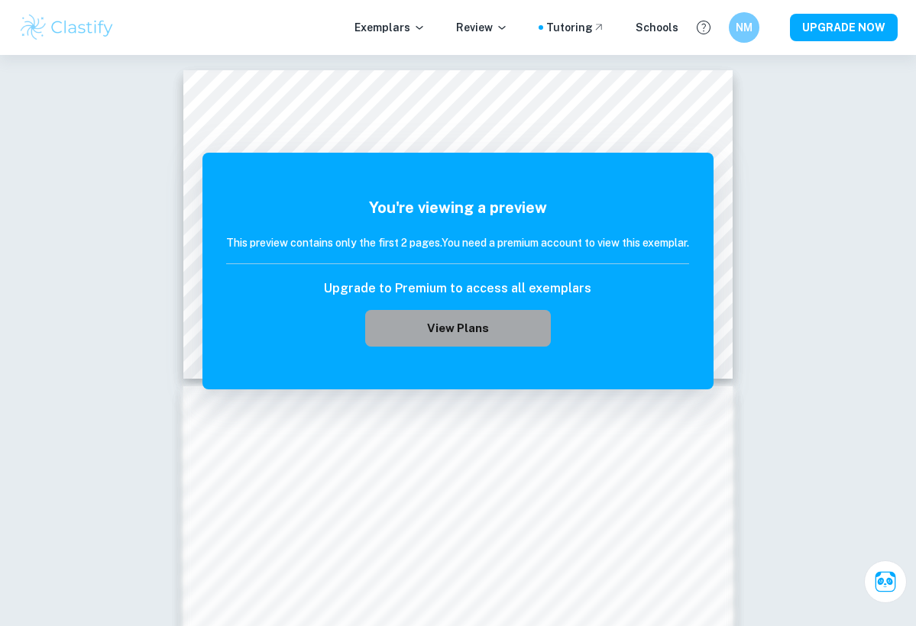
click at [455, 333] on button "View Plans" at bounding box center [457, 328] width 185 height 37
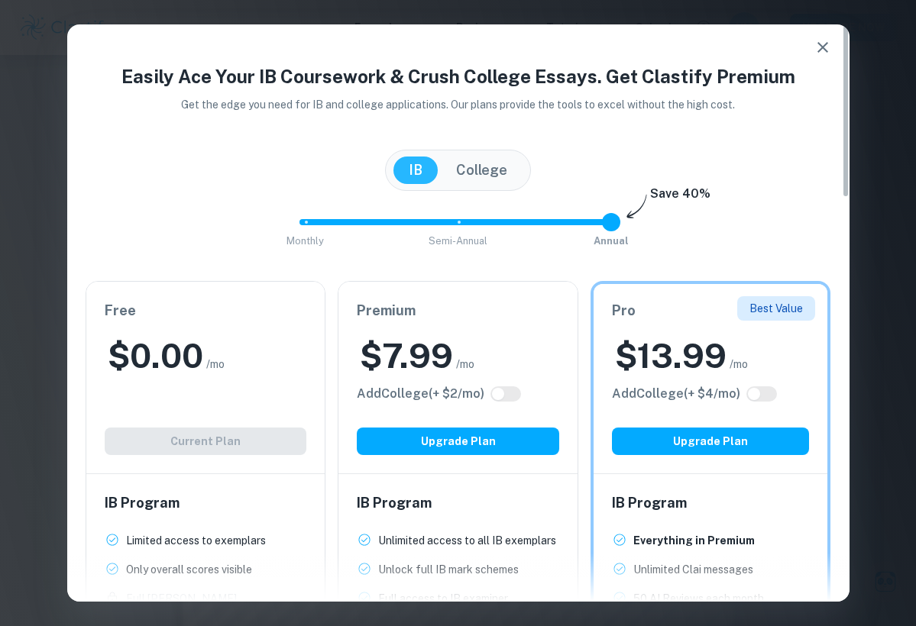
click at [498, 393] on input "checkbox" at bounding box center [498, 394] width 37 height 12
checkbox input "true"
click at [503, 391] on input "checkbox" at bounding box center [513, 394] width 37 height 12
checkbox input "false"
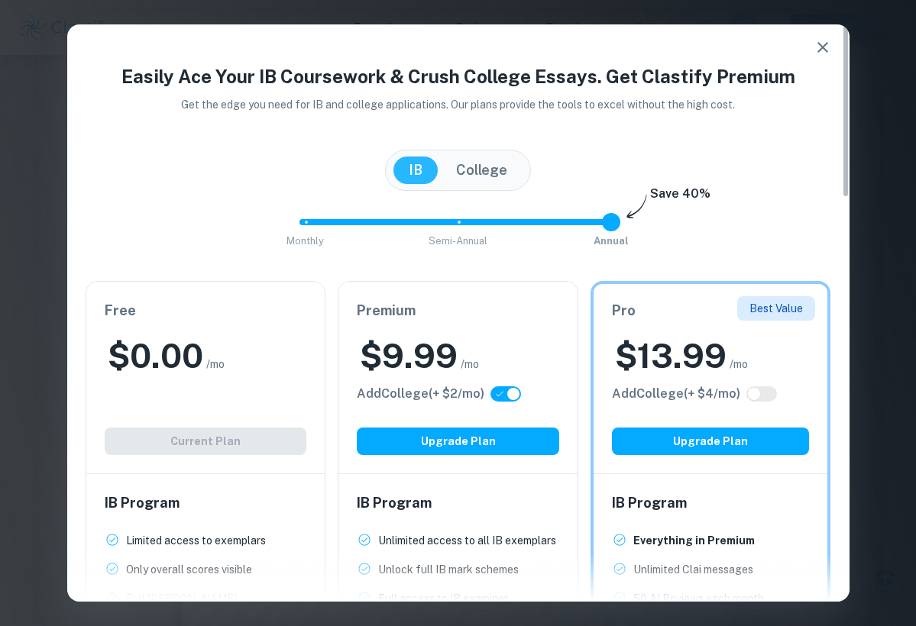
checkbox input "false"
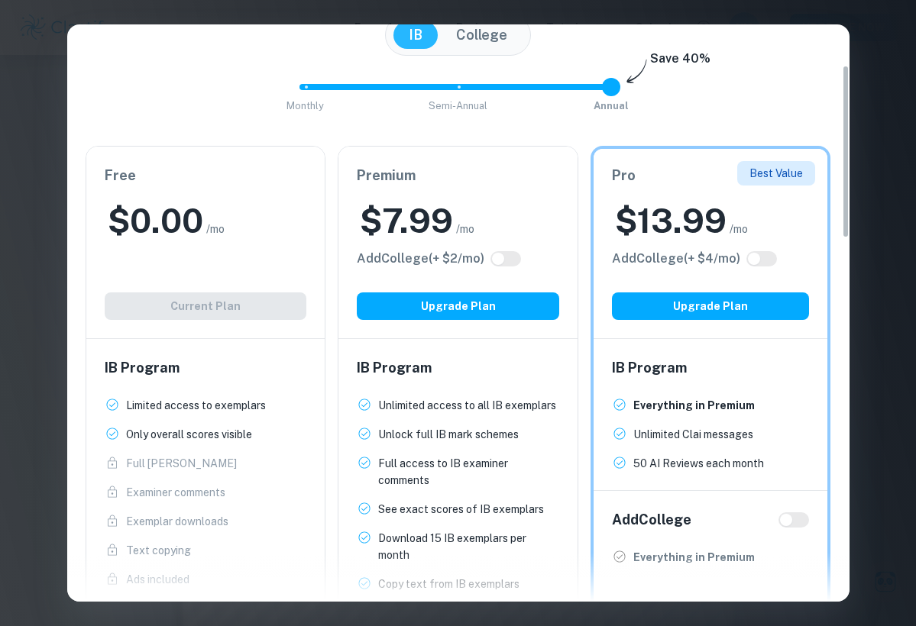
scroll to position [123, 0]
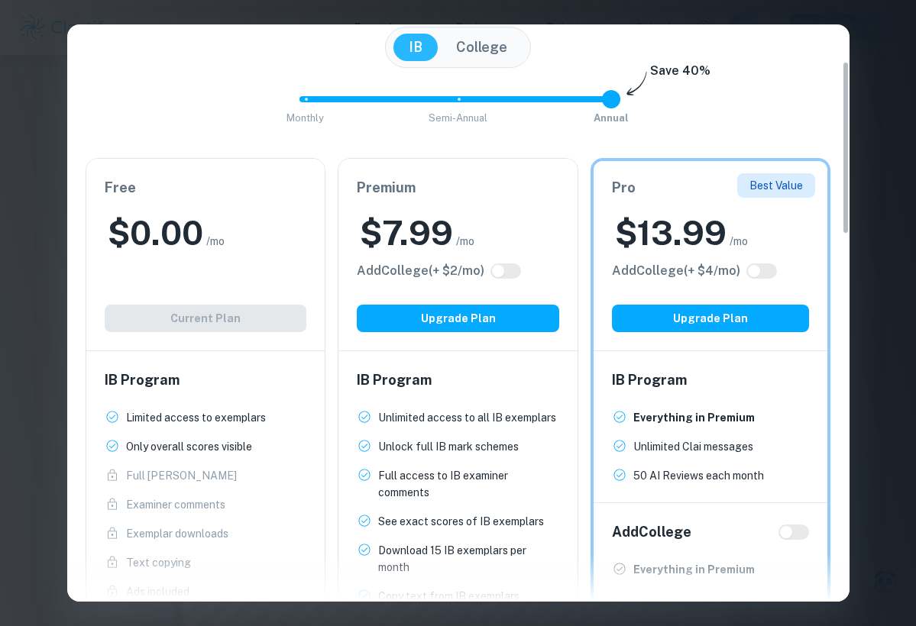
click at [878, 71] on div "Easily Ace Your IB Coursework & Crush College Essays. Get Clastify Premium Get …" at bounding box center [458, 313] width 916 height 626
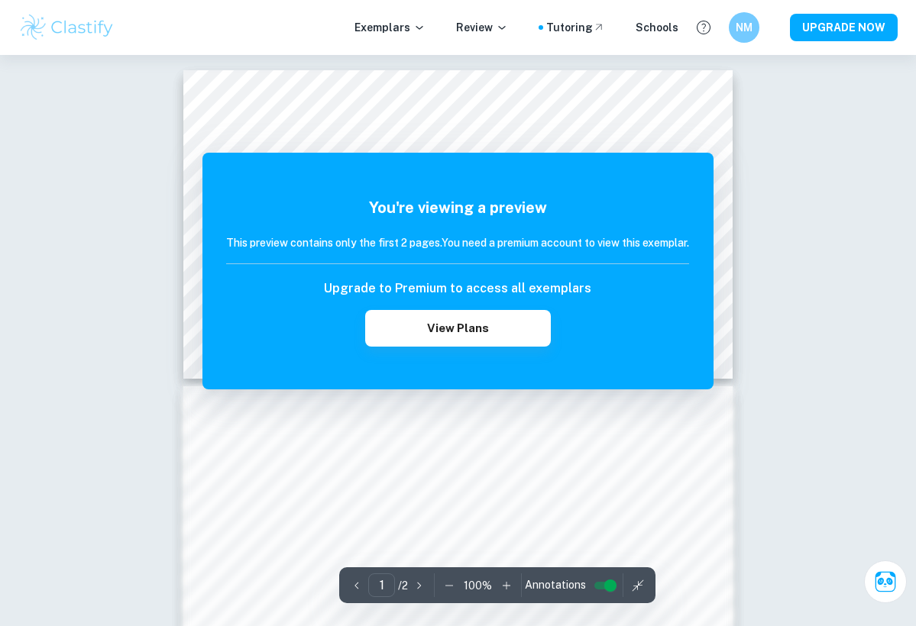
scroll to position [0, 0]
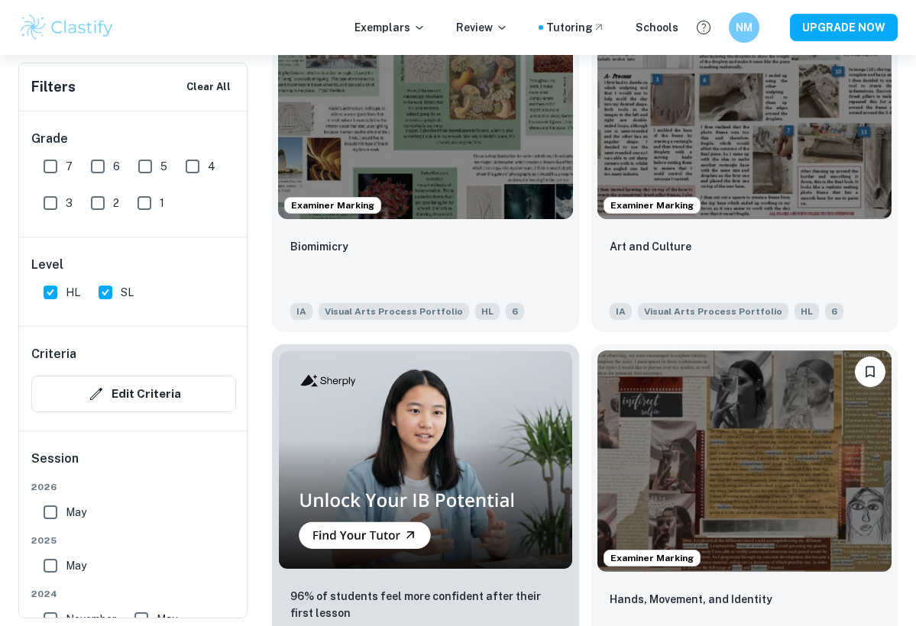
scroll to position [1146, 0]
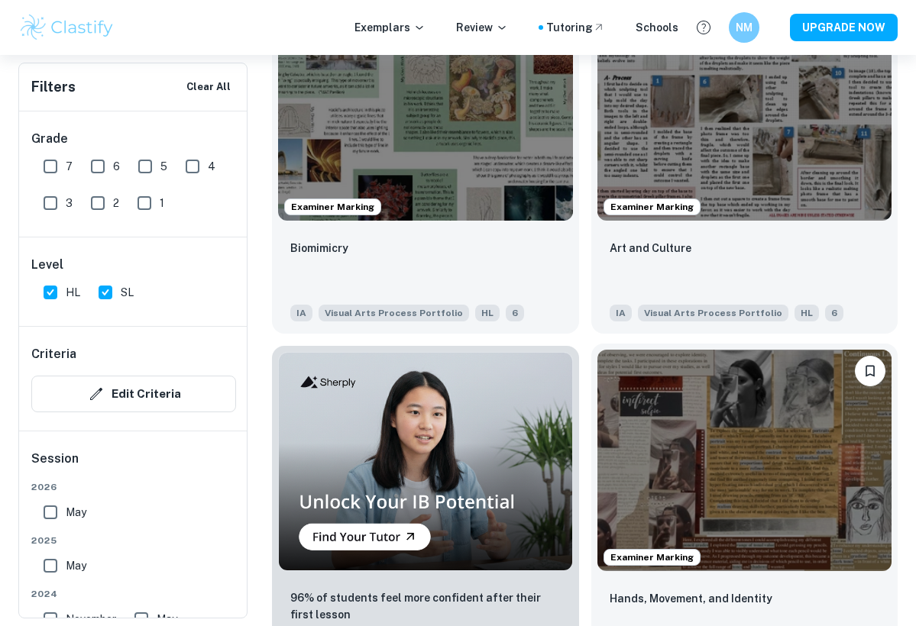
click at [760, 417] on img at bounding box center [744, 460] width 295 height 221
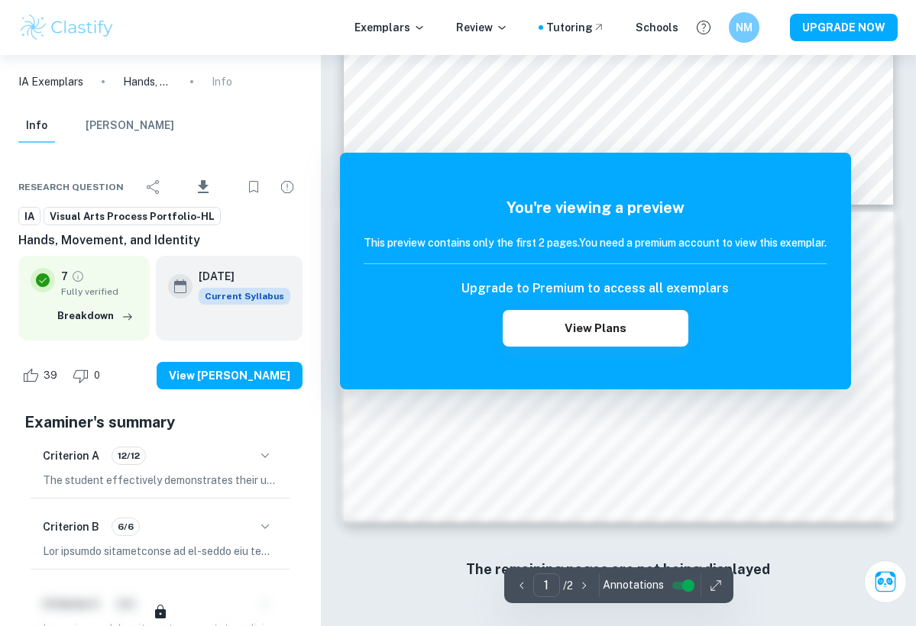
scroll to position [174, 0]
